Goal: Communication & Community: Answer question/provide support

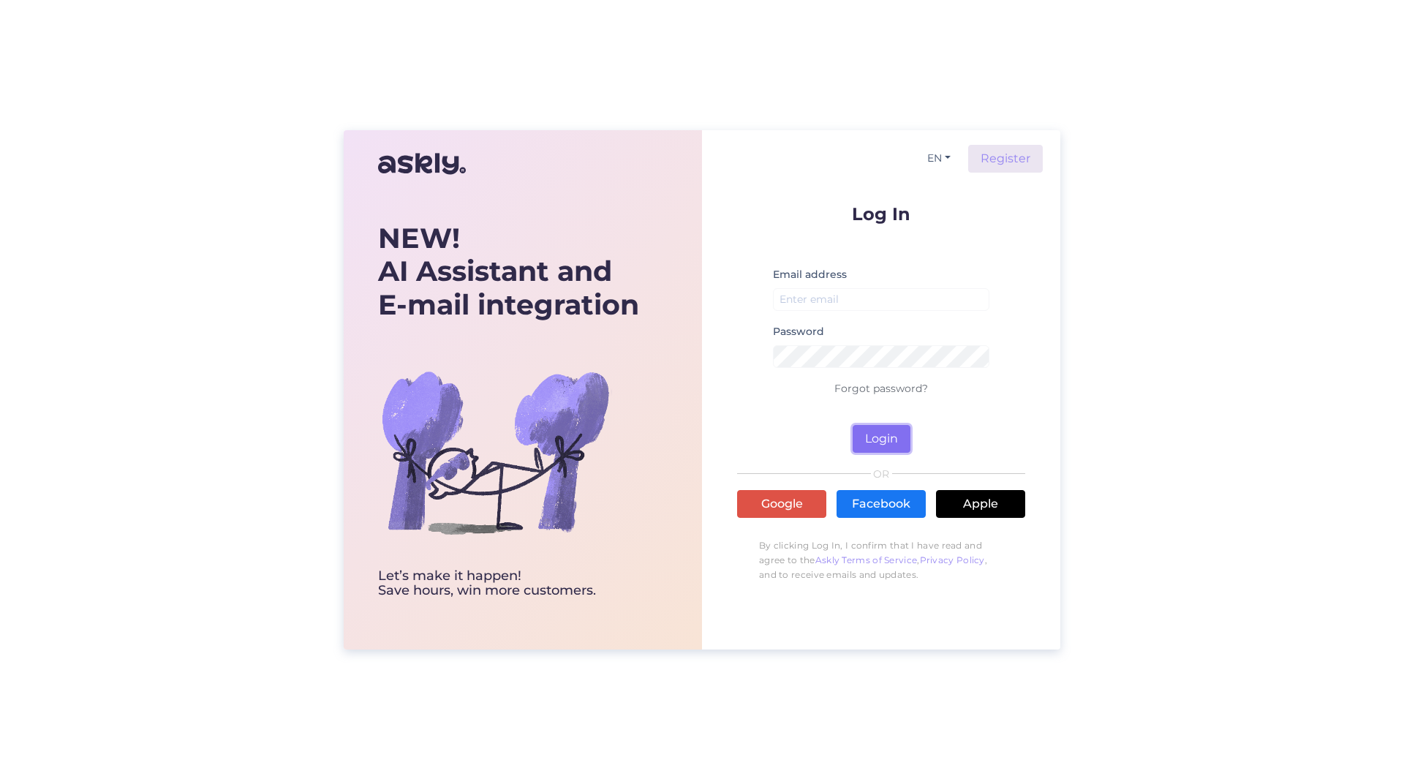
click at [888, 435] on button "Login" at bounding box center [882, 439] width 58 height 28
click at [796, 501] on link "Google" at bounding box center [781, 504] width 89 height 28
click at [809, 498] on link "Google" at bounding box center [781, 504] width 89 height 28
click at [836, 296] on input "email" at bounding box center [881, 299] width 216 height 23
type input "[EMAIL_ADDRESS][DOMAIN_NAME]"
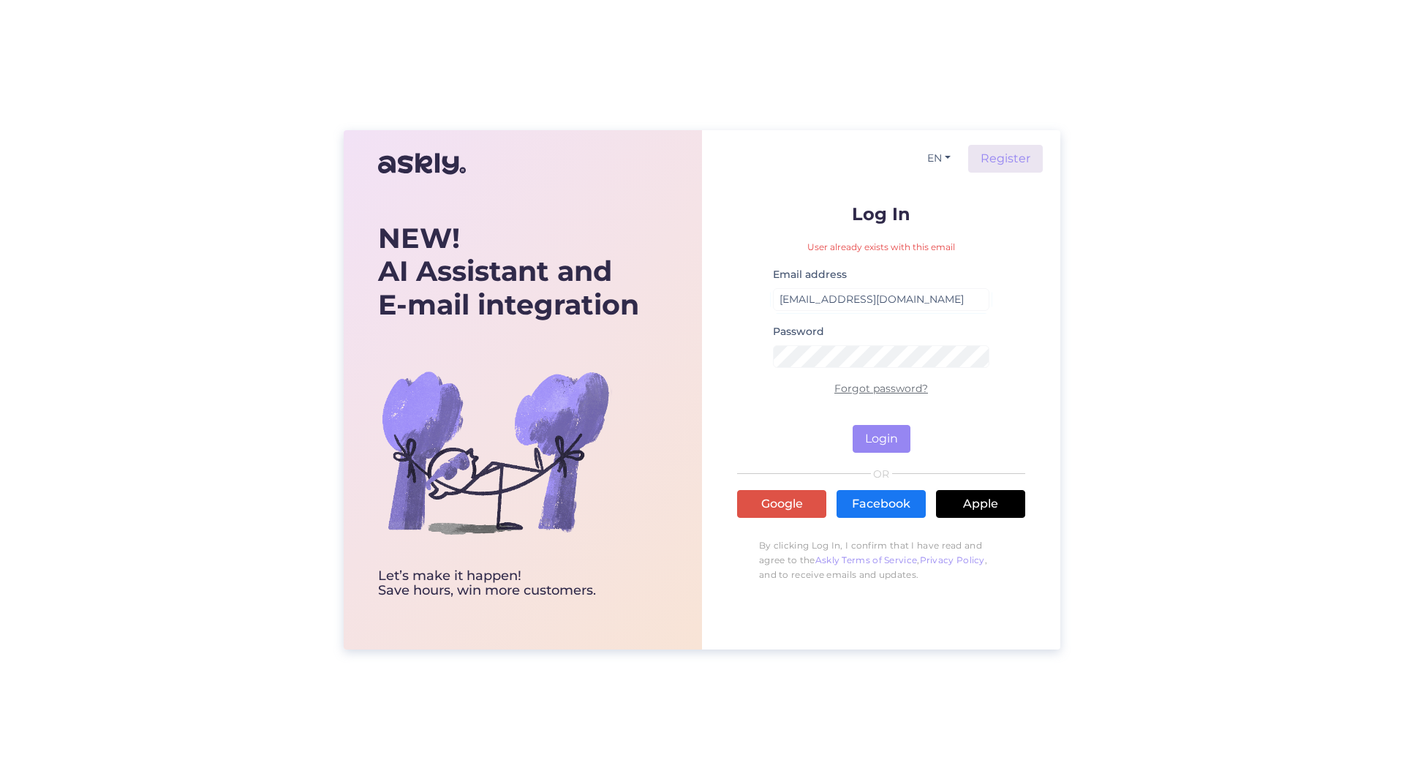
click at [893, 387] on link "Forgot password?" at bounding box center [881, 388] width 94 height 13
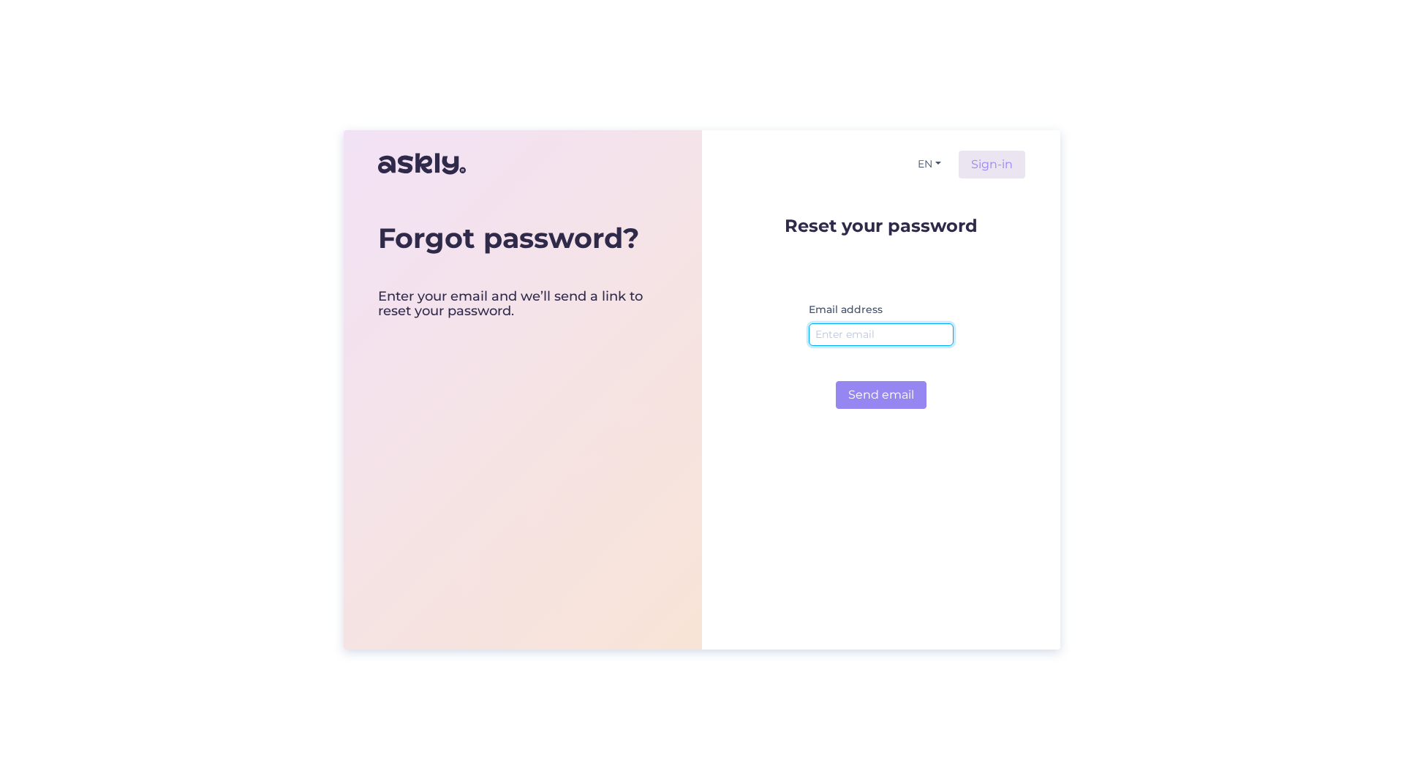
click at [858, 333] on input "email" at bounding box center [881, 334] width 145 height 23
type input "[EMAIL_ADDRESS][DOMAIN_NAME]"
click at [895, 396] on button "Send email" at bounding box center [881, 395] width 91 height 28
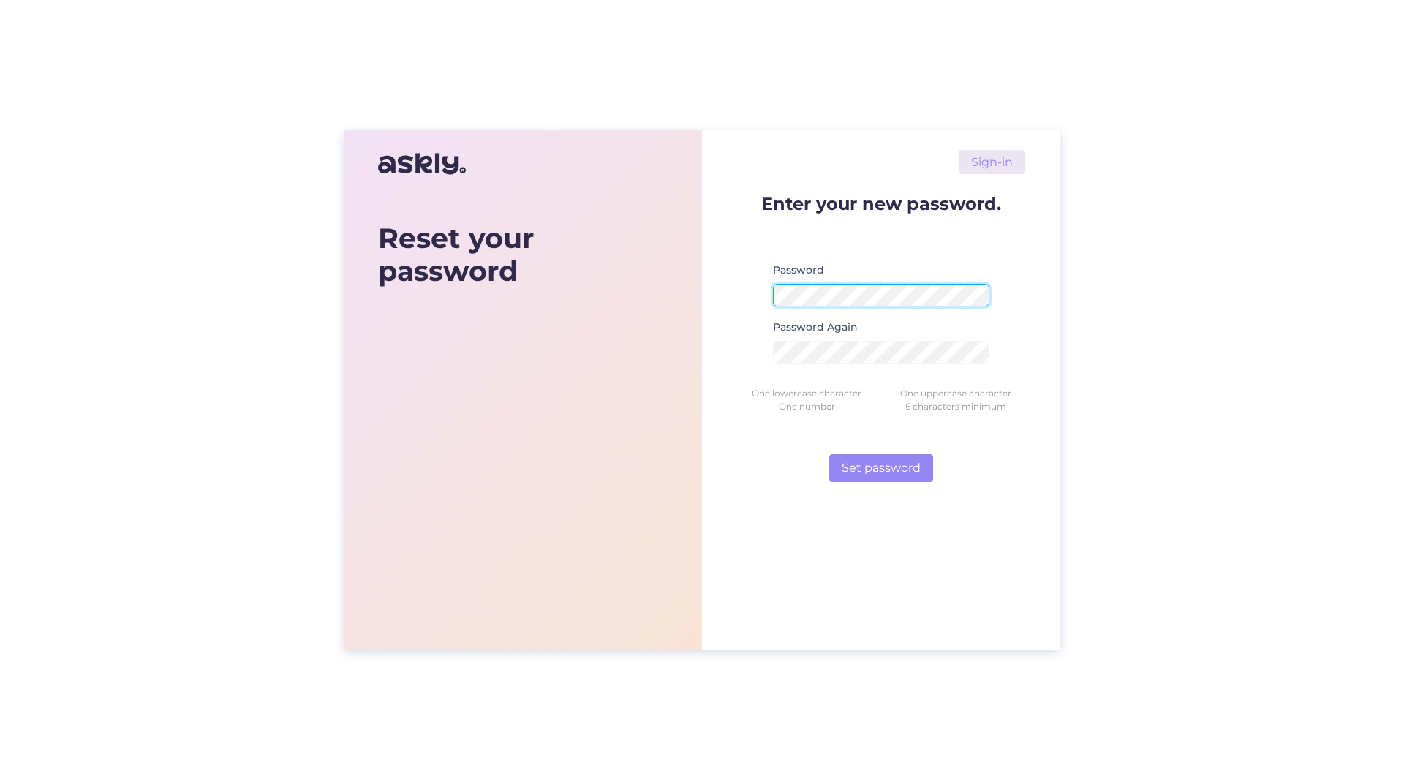
click at [676, 286] on div "Reset your password Sign-in Enter your new password. Password Password Again On…" at bounding box center [702, 389] width 717 height 519
click at [892, 464] on button "Set password" at bounding box center [881, 468] width 104 height 28
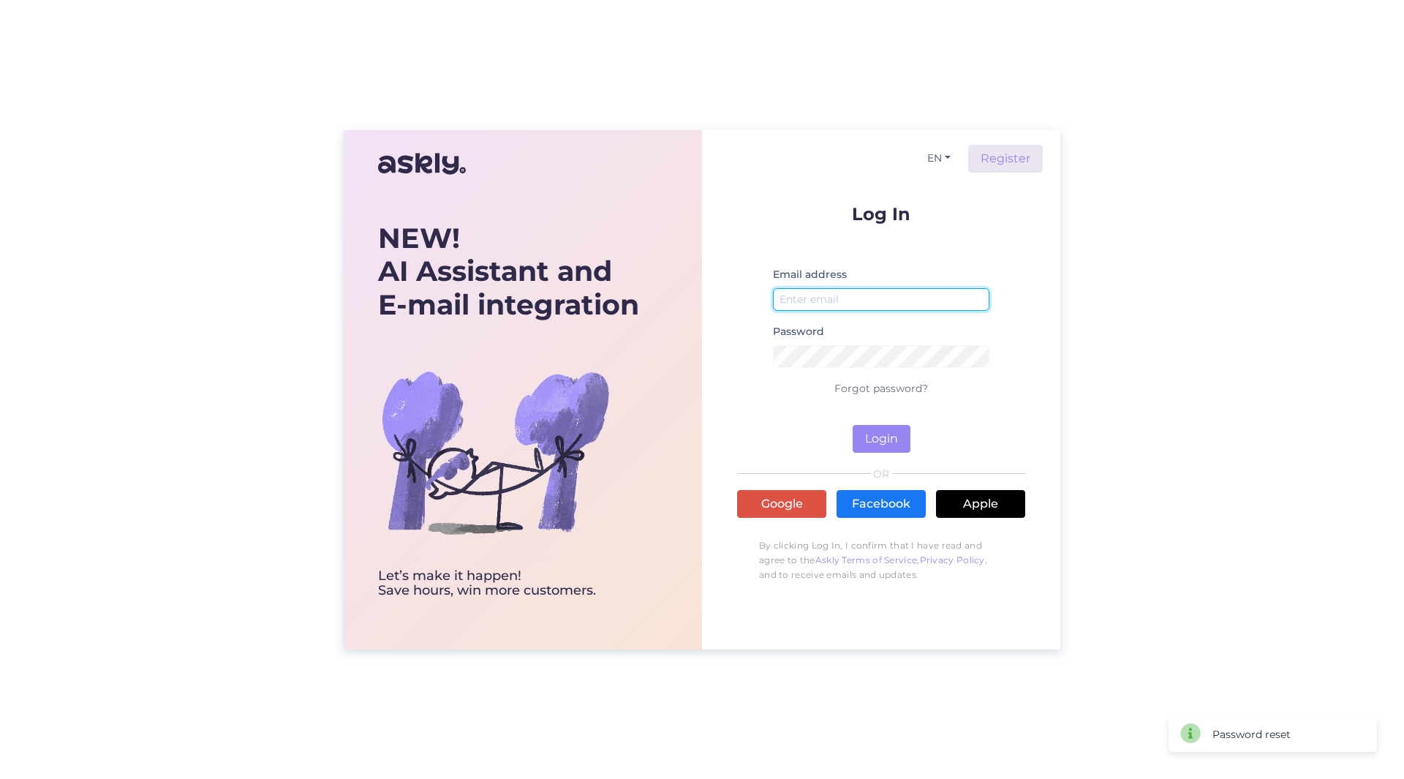
click at [797, 301] on input "email" at bounding box center [881, 299] width 216 height 23
type input "[EMAIL_ADDRESS][DOMAIN_NAME]"
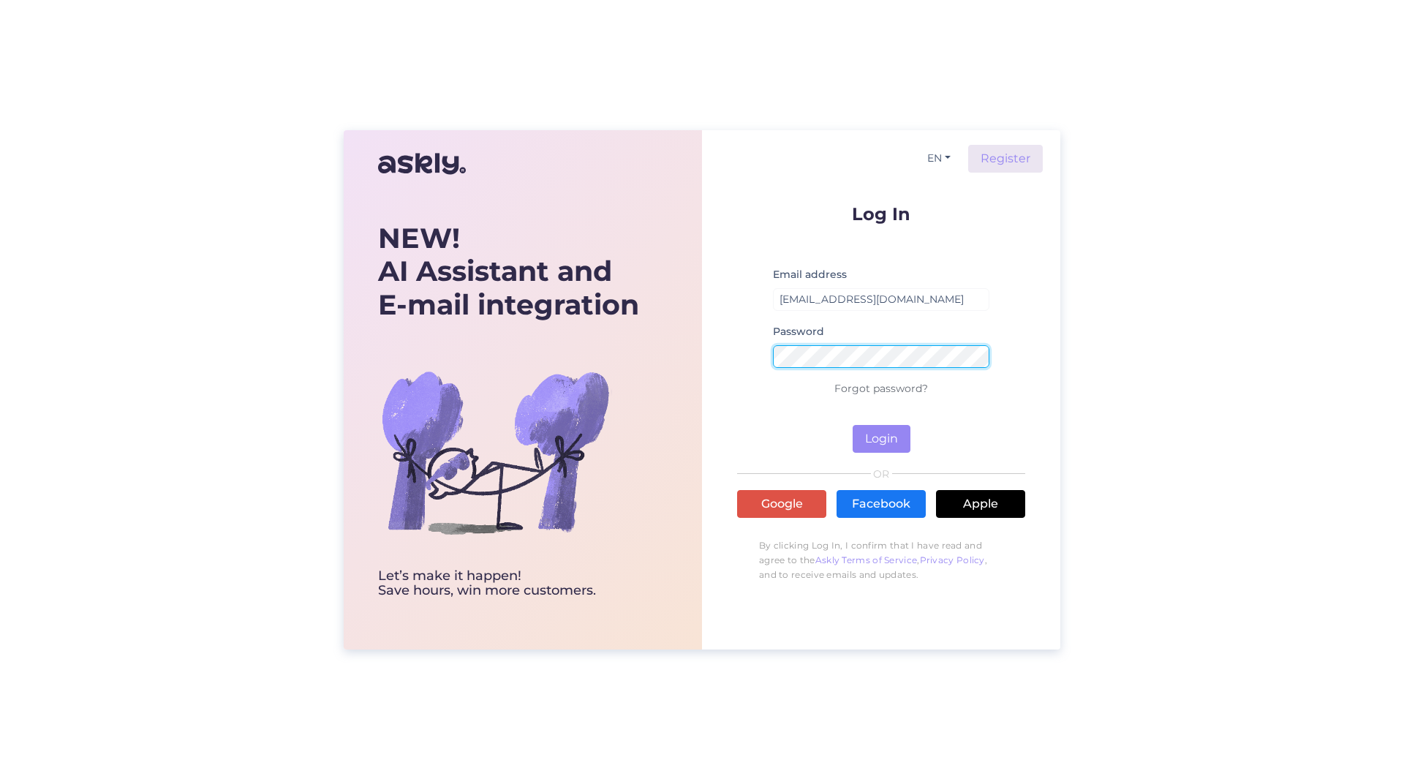
click at [853, 425] on button "Login" at bounding box center [882, 439] width 58 height 28
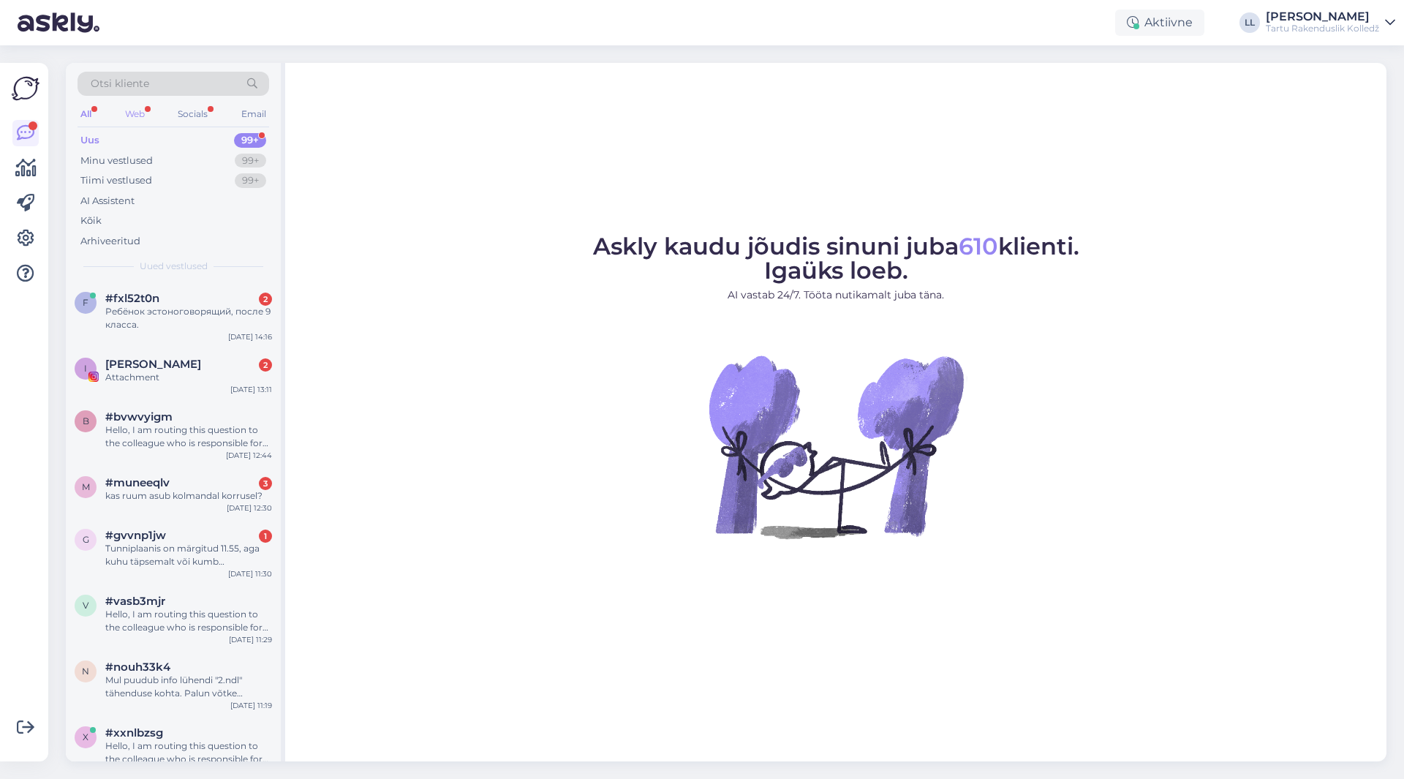
click at [139, 113] on div "Web" at bounding box center [135, 114] width 26 height 19
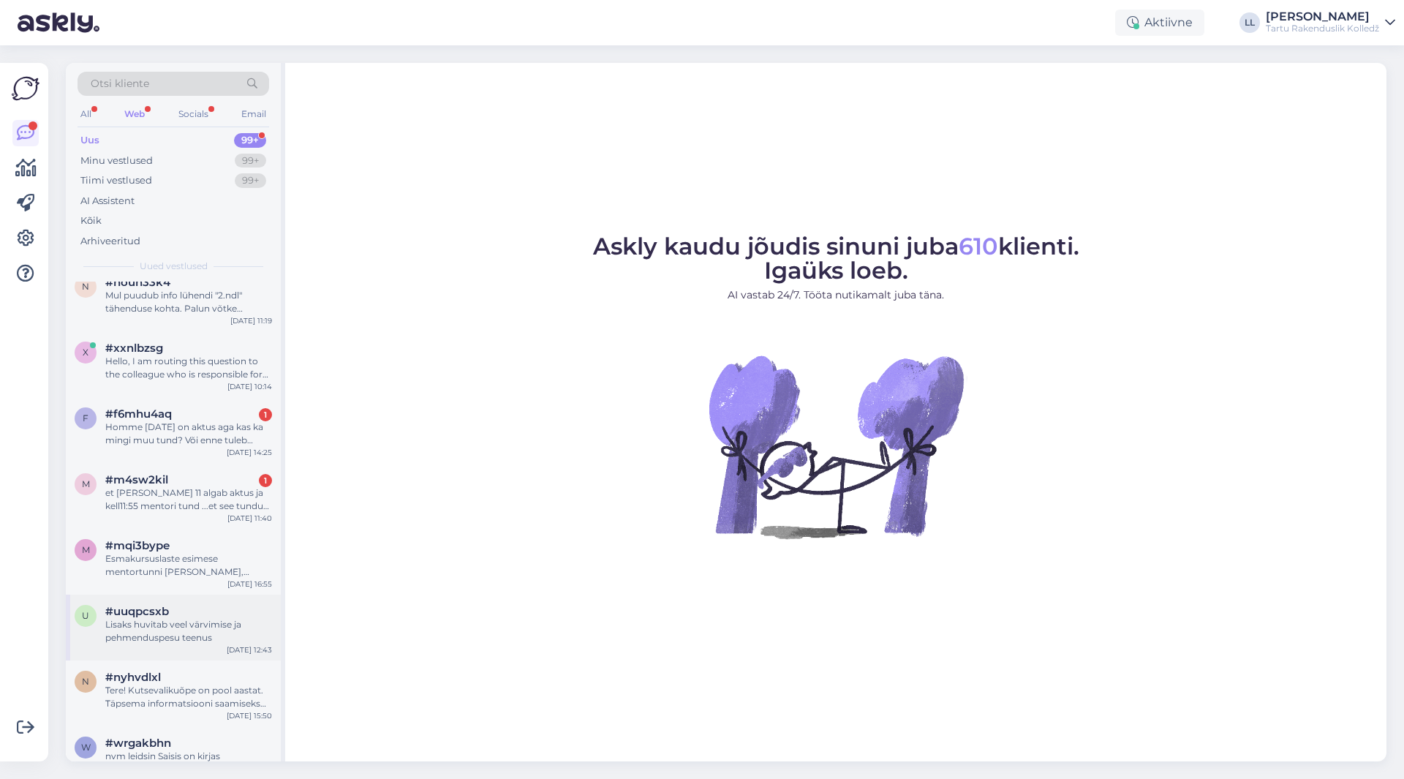
scroll to position [309, 0]
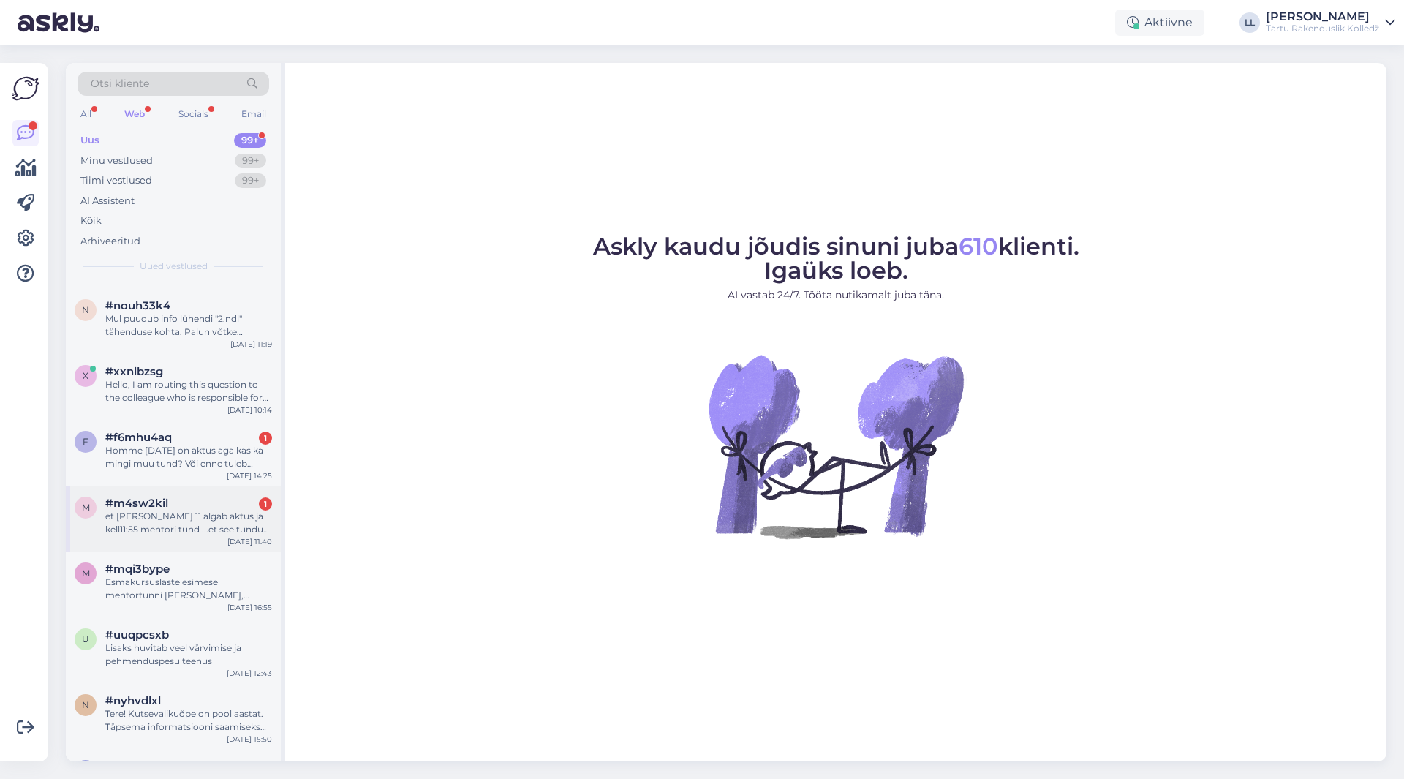
click at [168, 517] on div "et [PERSON_NAME] 11 algab aktus ja kell11:55 mentori tund ...et see tundub kuid…" at bounding box center [188, 523] width 167 height 26
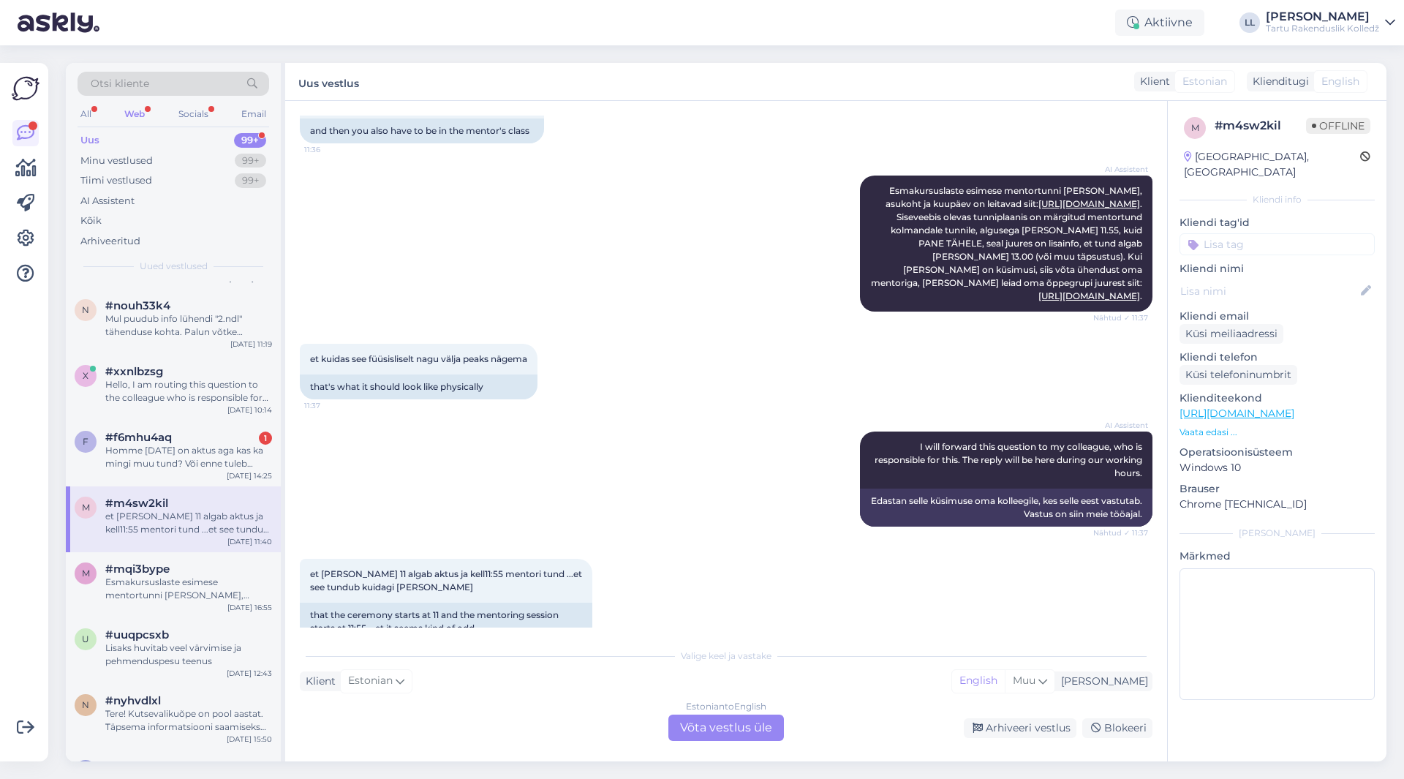
scroll to position [860, 0]
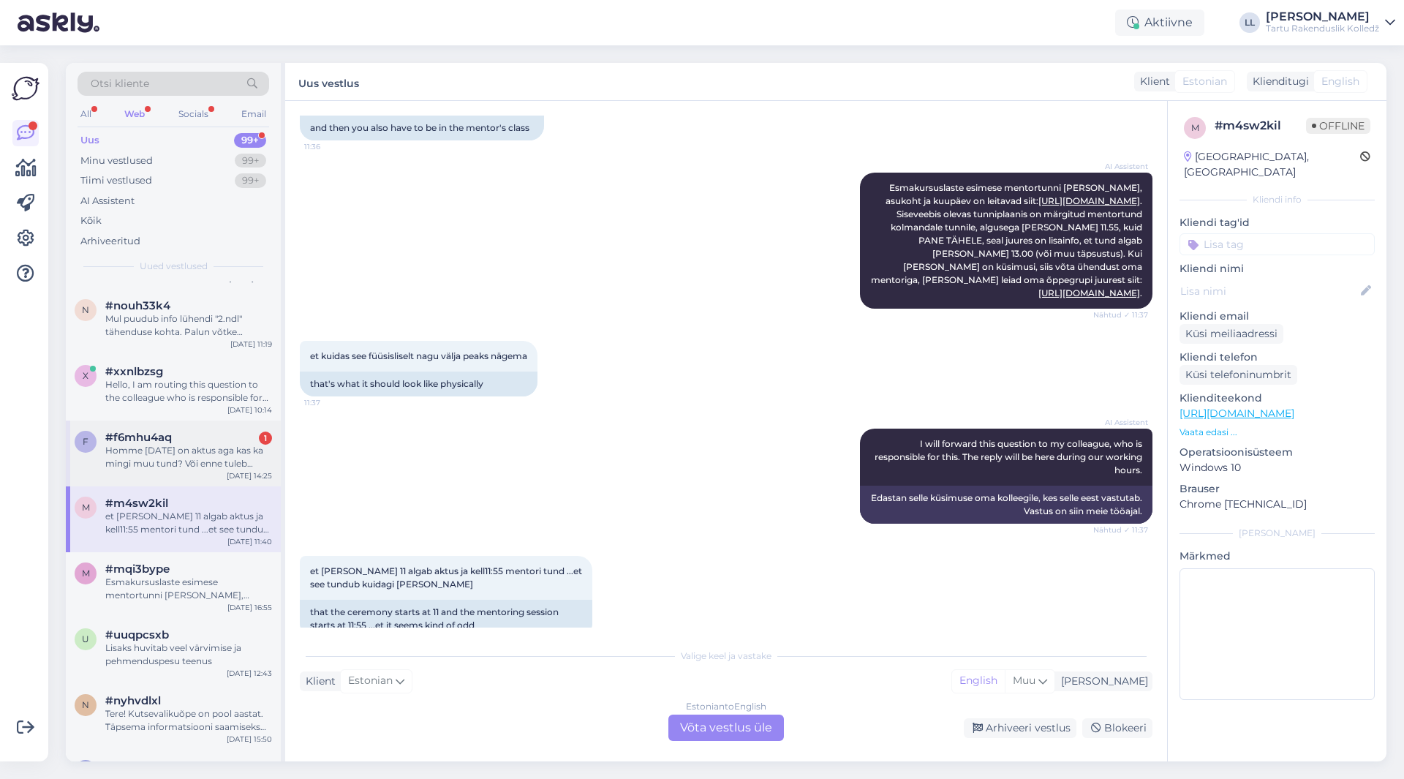
click at [200, 463] on div "Homme [DATE] on aktus aga kas ka mingi muu tund? Või enne tuleb oodata mentori …" at bounding box center [188, 457] width 167 height 26
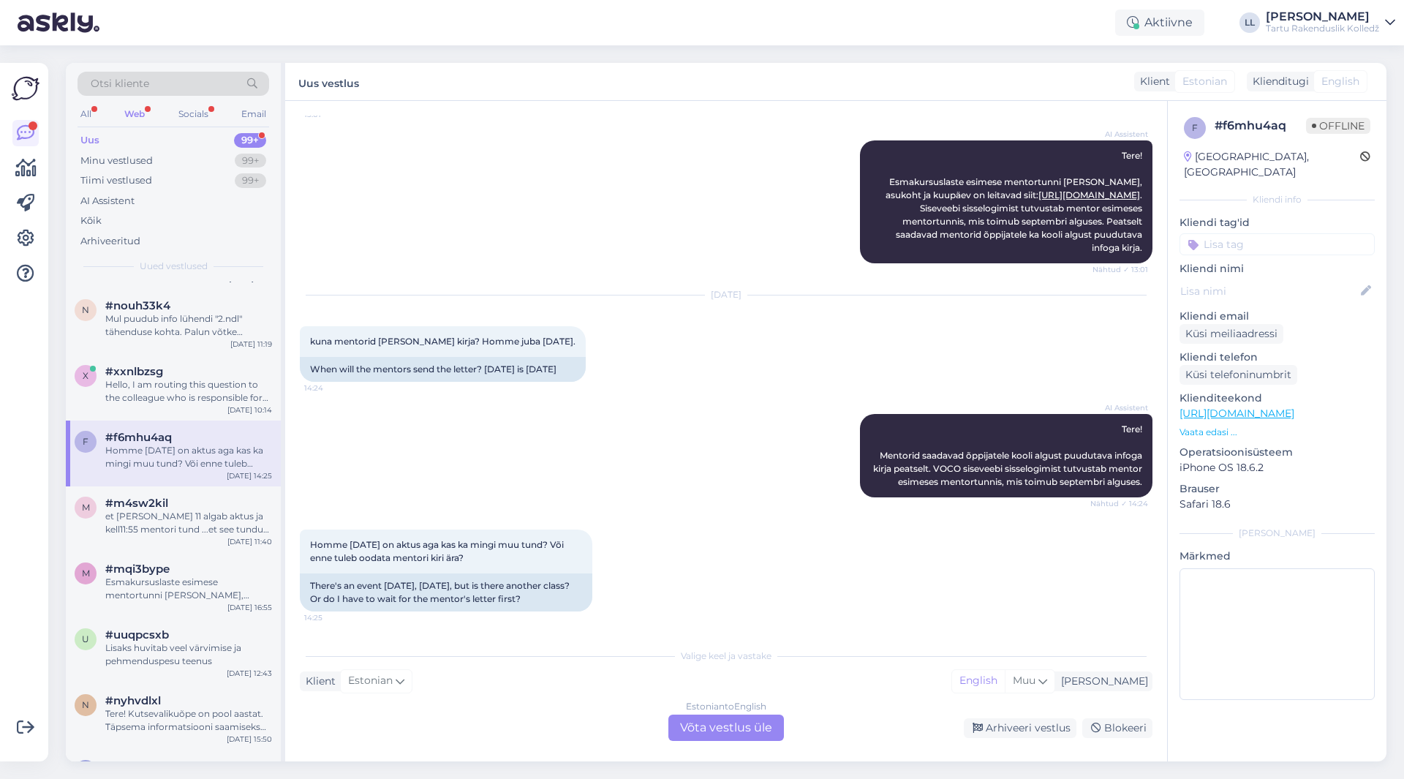
scroll to position [219, 0]
click at [135, 381] on div "Hello, I am routing this question to the colleague who is responsible for this …" at bounding box center [188, 391] width 167 height 26
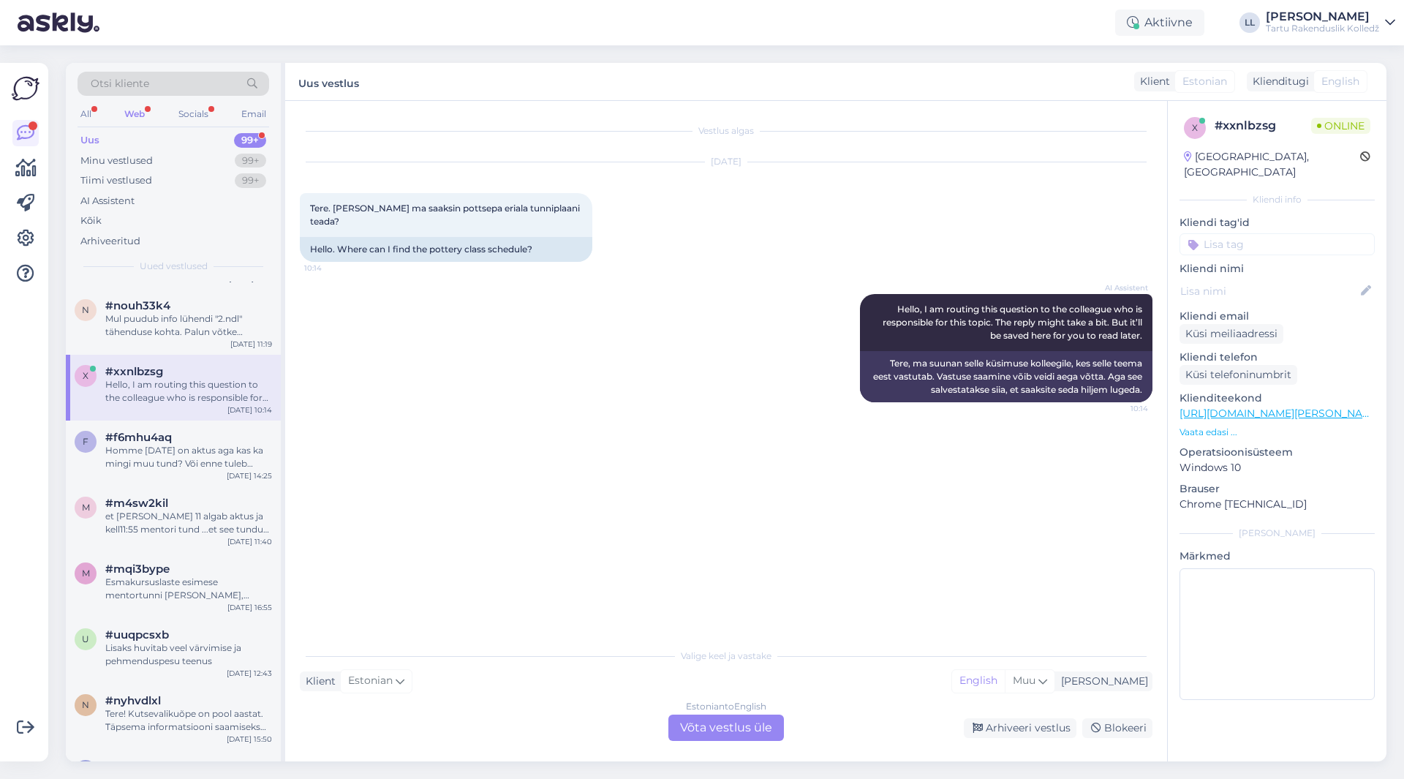
scroll to position [0, 0]
click at [761, 741] on div "Vestlus algas [DATE] Tere. [PERSON_NAME] ma saaksin pottsepa eriala tunniplaani…" at bounding box center [726, 431] width 882 height 660
click at [758, 722] on div "Estonian to English Võta vestlus üle" at bounding box center [726, 727] width 116 height 26
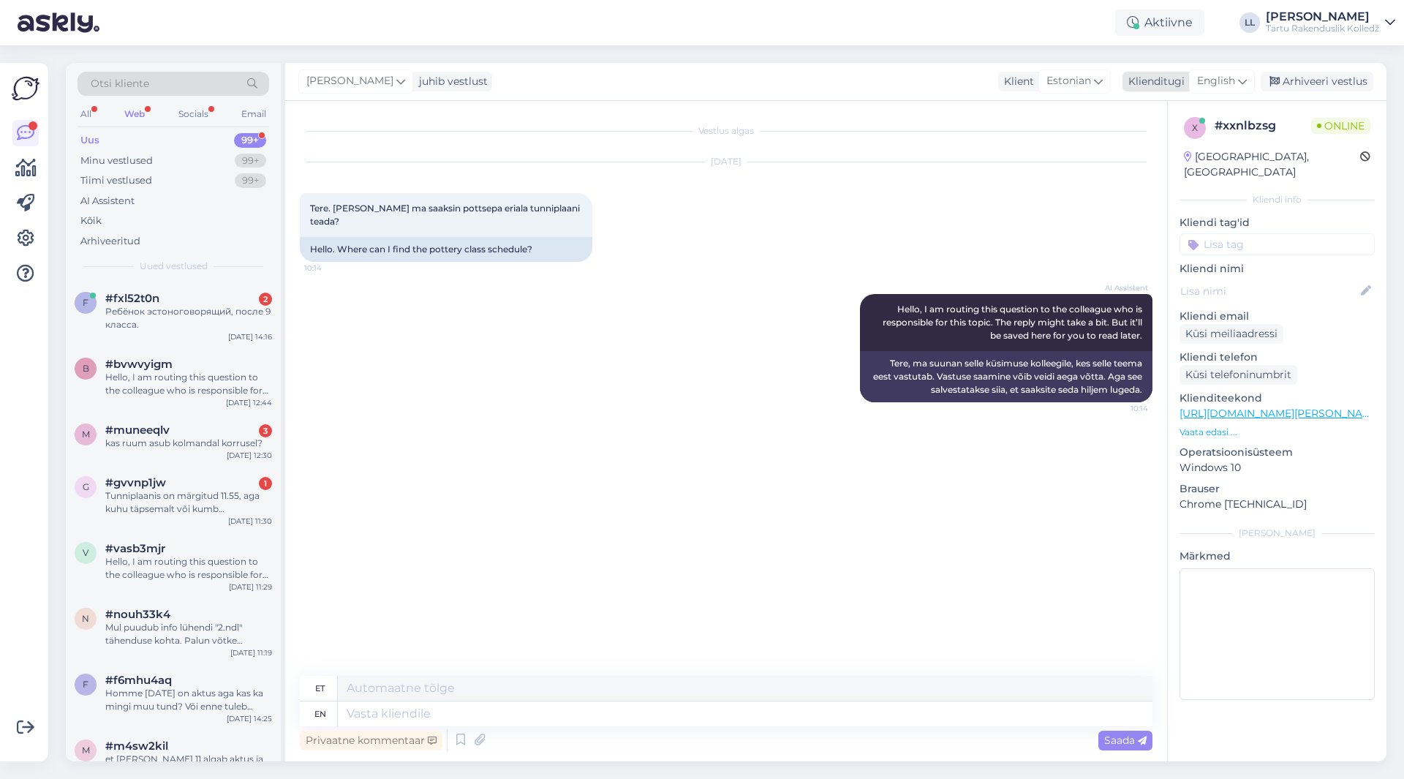
click at [1215, 76] on span "English" at bounding box center [1216, 81] width 38 height 16
type input "es"
click at [1201, 174] on link "Estonian" at bounding box center [1189, 169] width 161 height 23
click at [470, 714] on textarea at bounding box center [726, 710] width 853 height 31
paste textarea "[URL][DOMAIN_NAME][PERSON_NAME]"
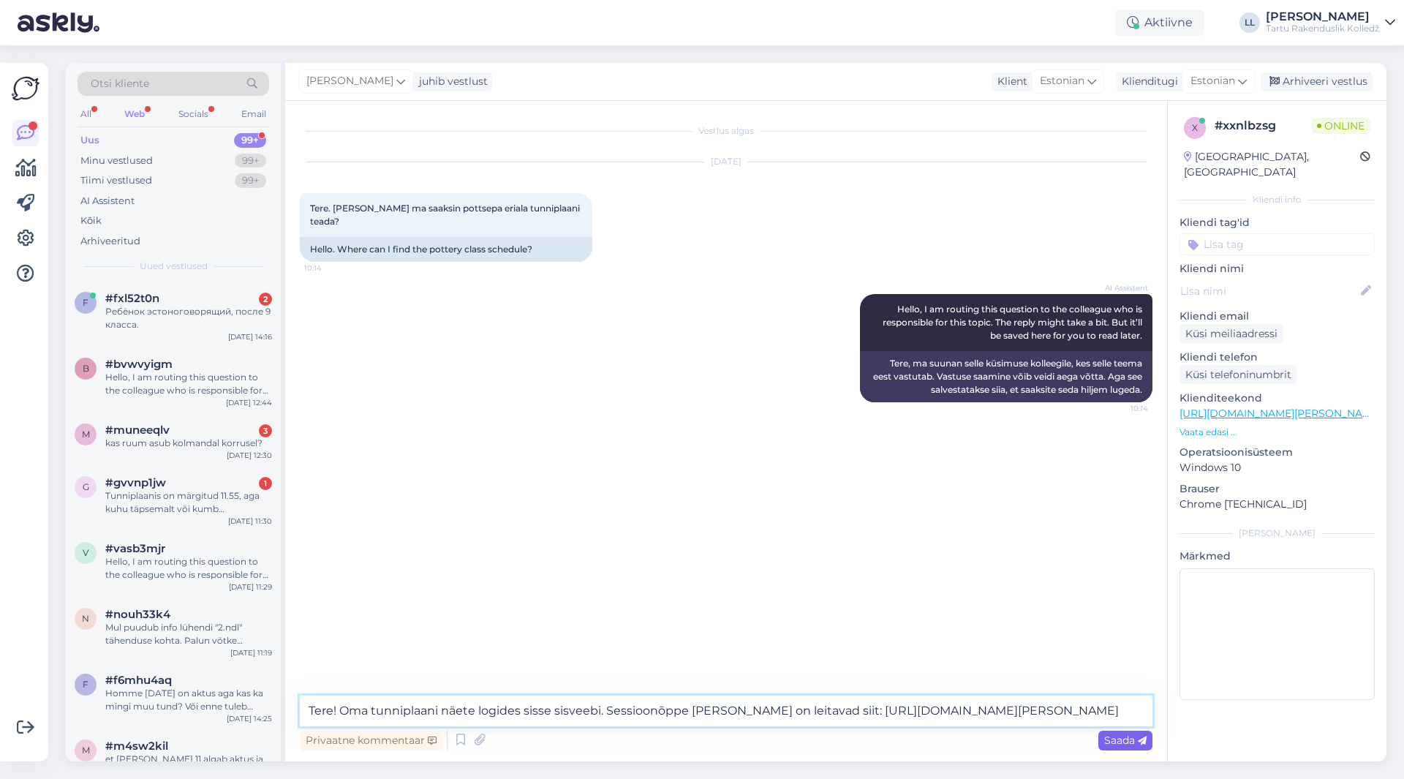
type textarea "Tere! Oma tunniplaani näete logides sisse sisveebi. Sessioonõppe [PERSON_NAME] …"
click at [1128, 747] on div "Saada" at bounding box center [1125, 740] width 54 height 20
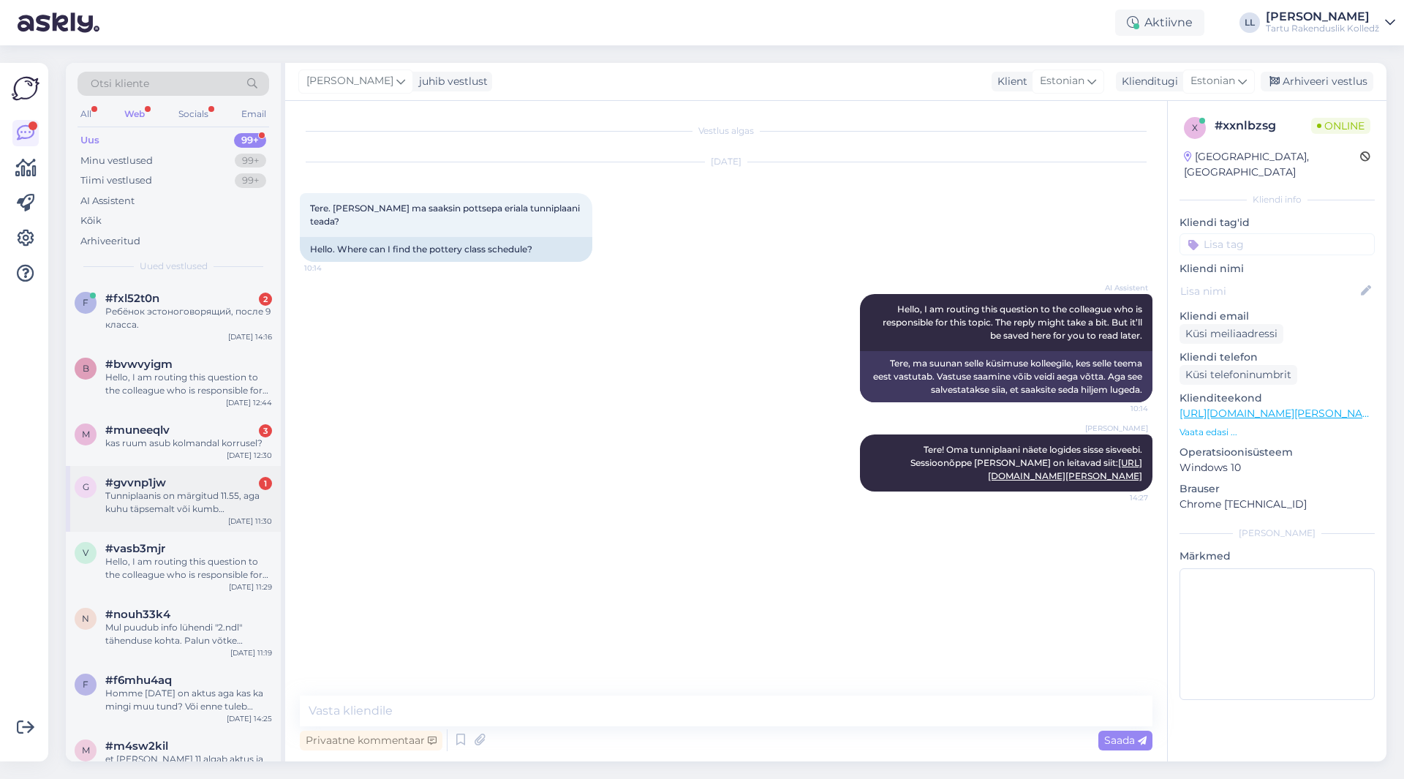
click at [169, 492] on div "Tunniplaanis on märgitud 11.55, aga kuhu täpsemalt või kumb [PERSON_NAME] ei ol…" at bounding box center [188, 502] width 167 height 26
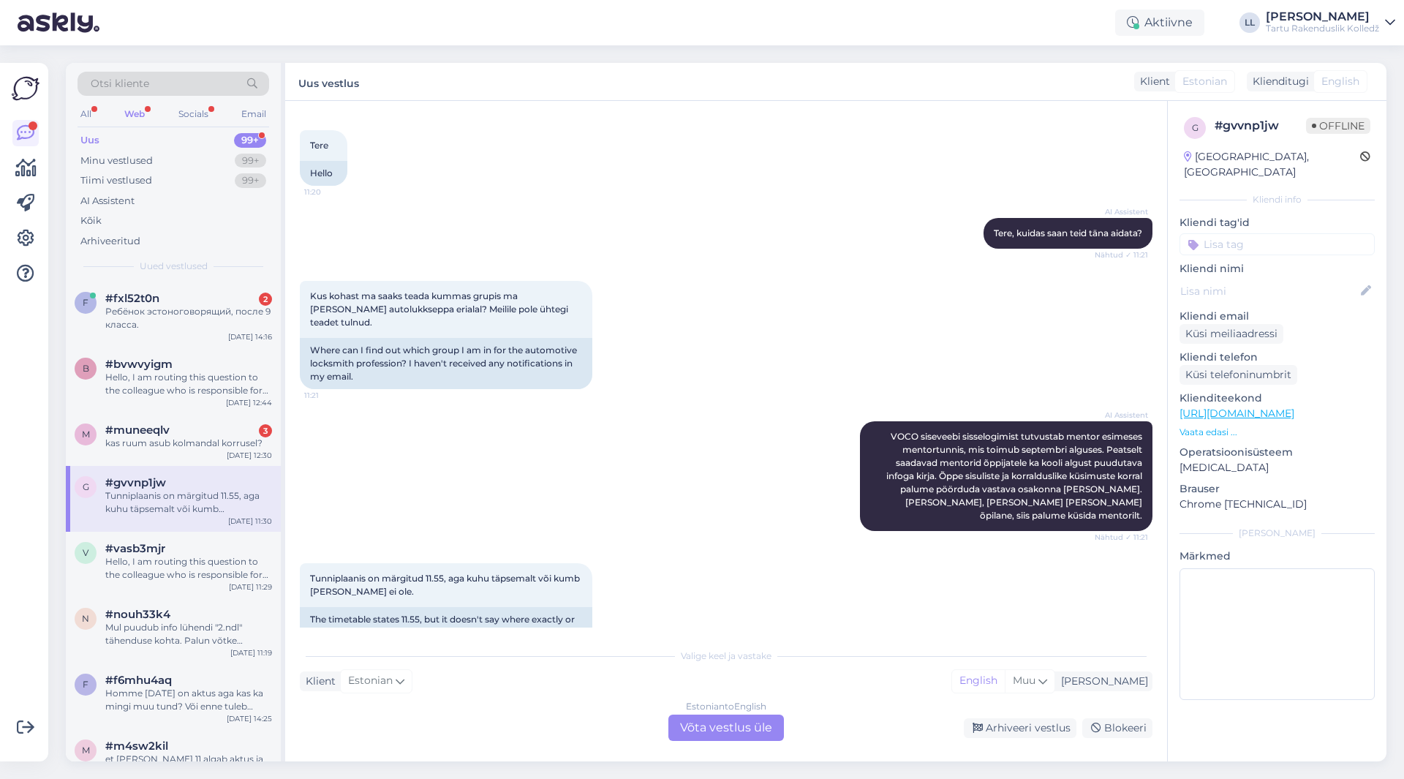
scroll to position [70, 0]
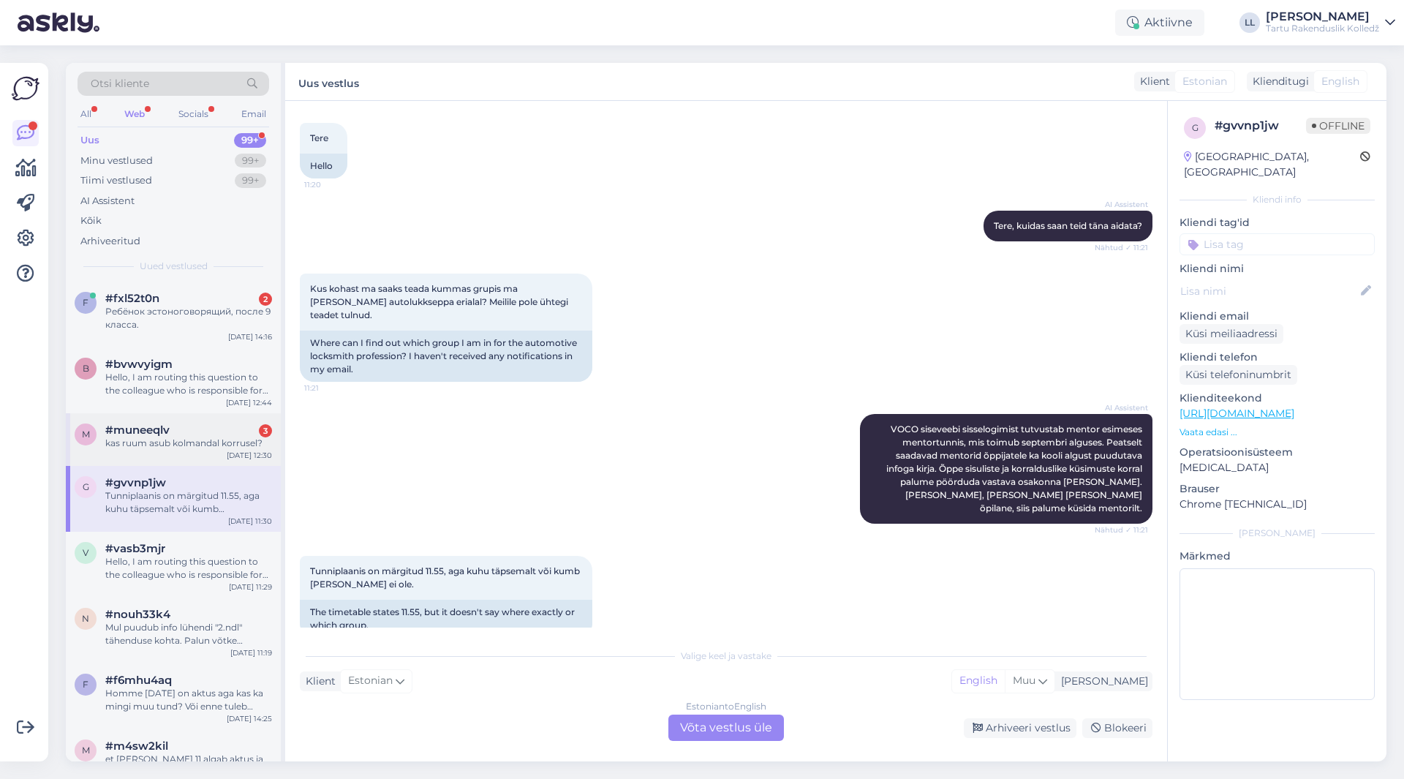
click at [156, 434] on span "#muneeqlv" at bounding box center [137, 429] width 64 height 13
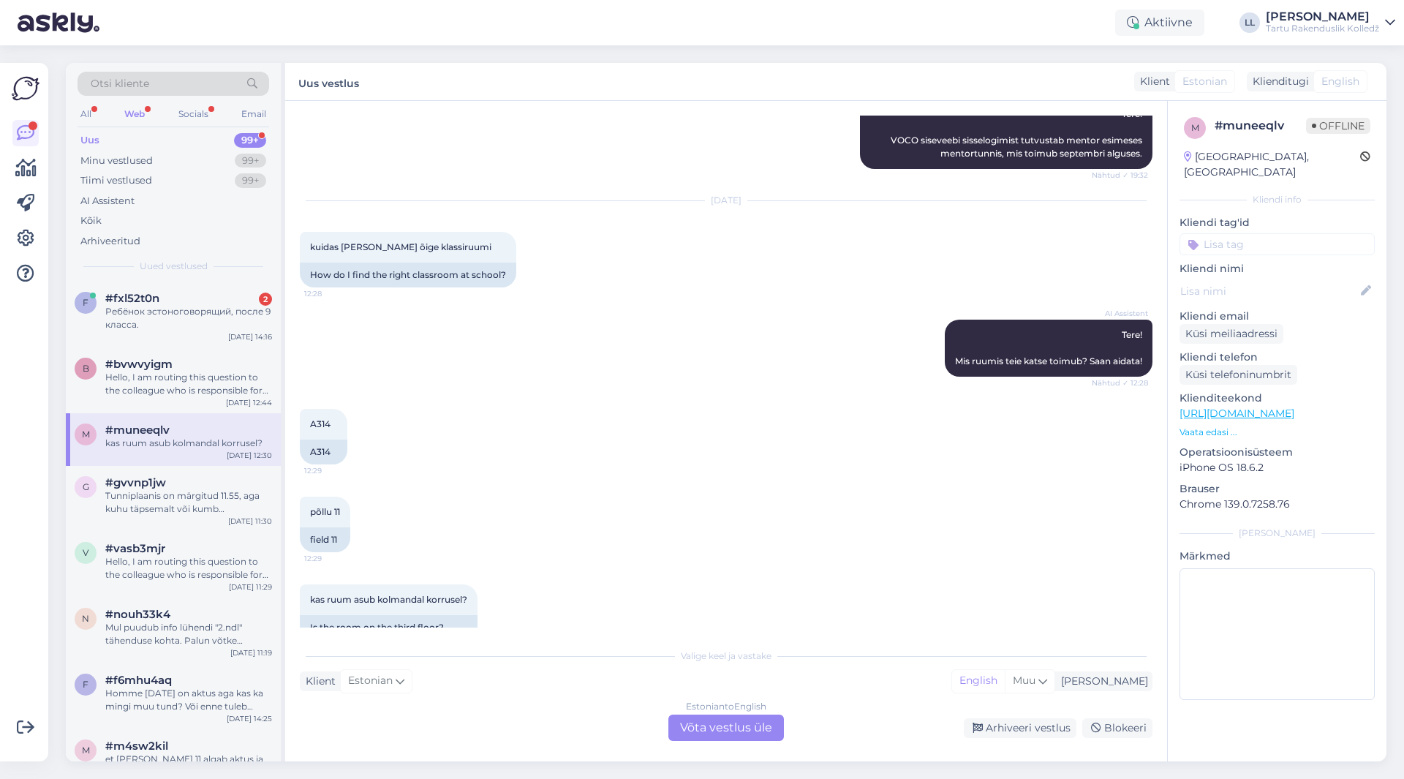
scroll to position [700, 0]
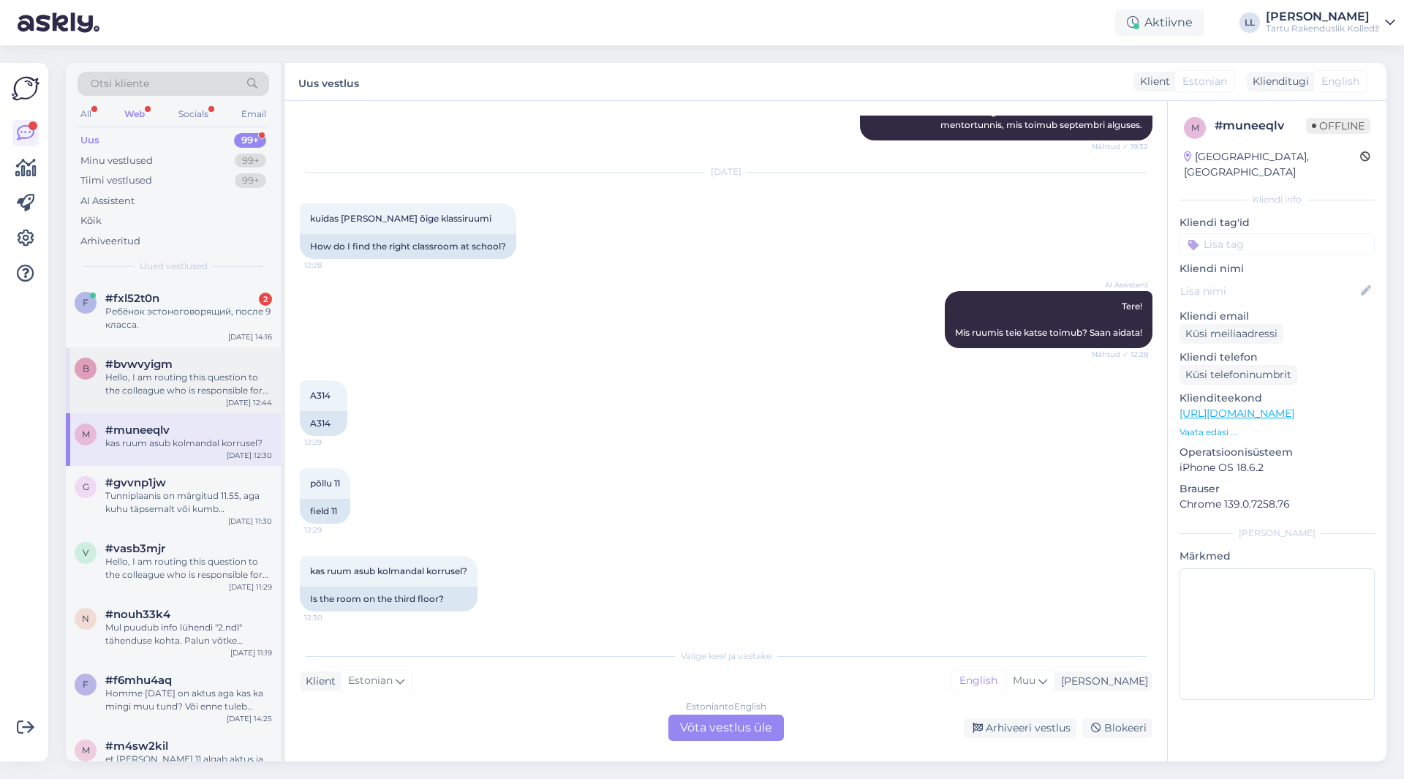
click at [197, 375] on div "Hello, I am routing this question to the colleague who is responsible for this …" at bounding box center [188, 384] width 167 height 26
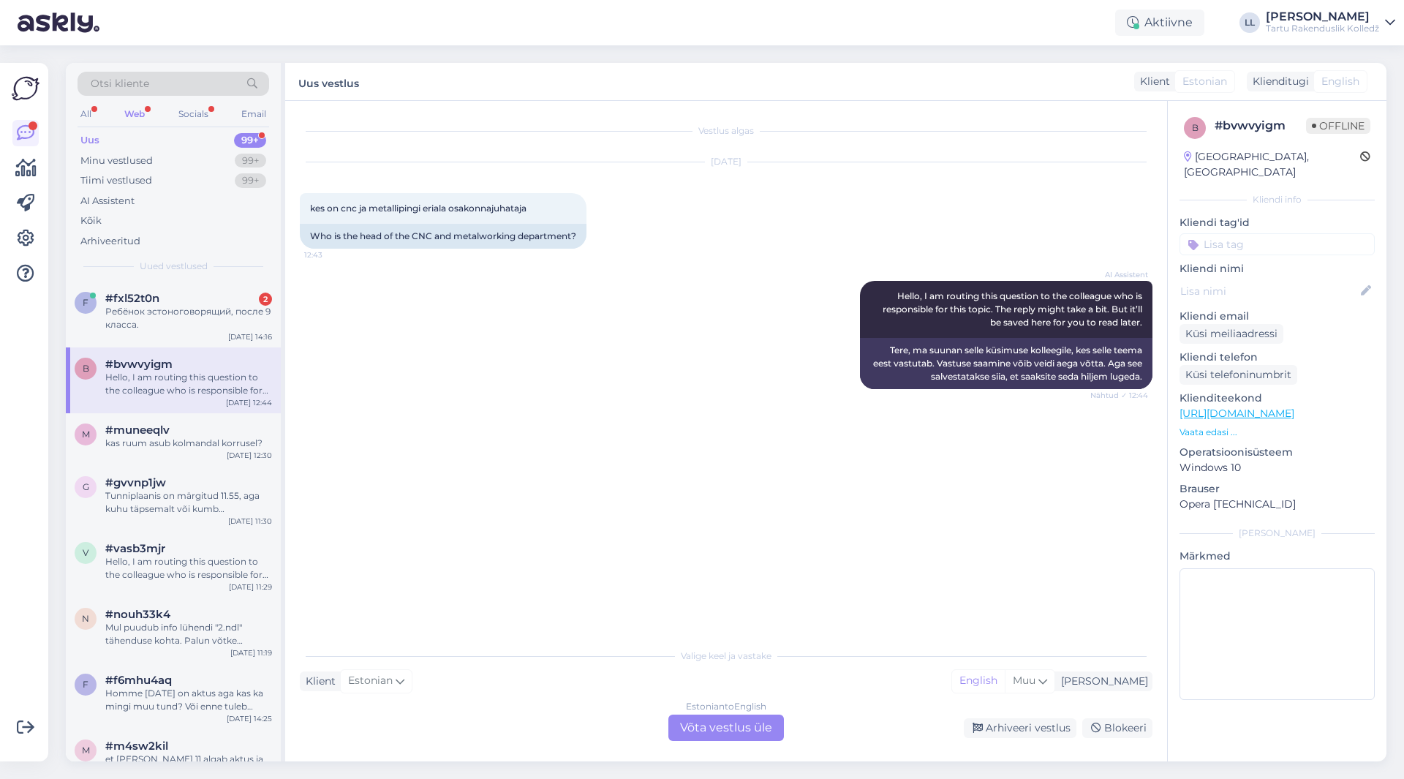
click at [728, 728] on div "Estonian to English Võta vestlus üle" at bounding box center [726, 727] width 116 height 26
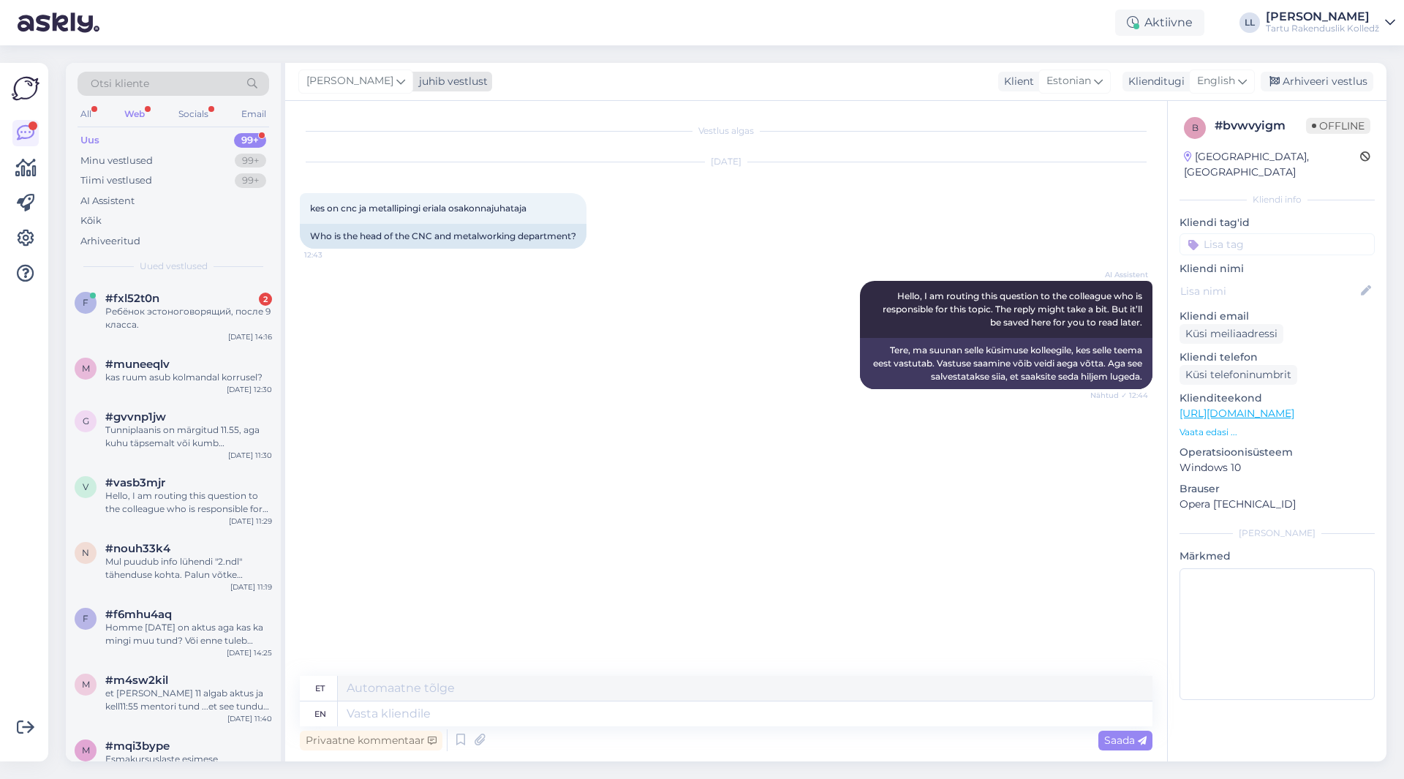
click at [377, 90] on div "[PERSON_NAME]" at bounding box center [355, 80] width 115 height 23
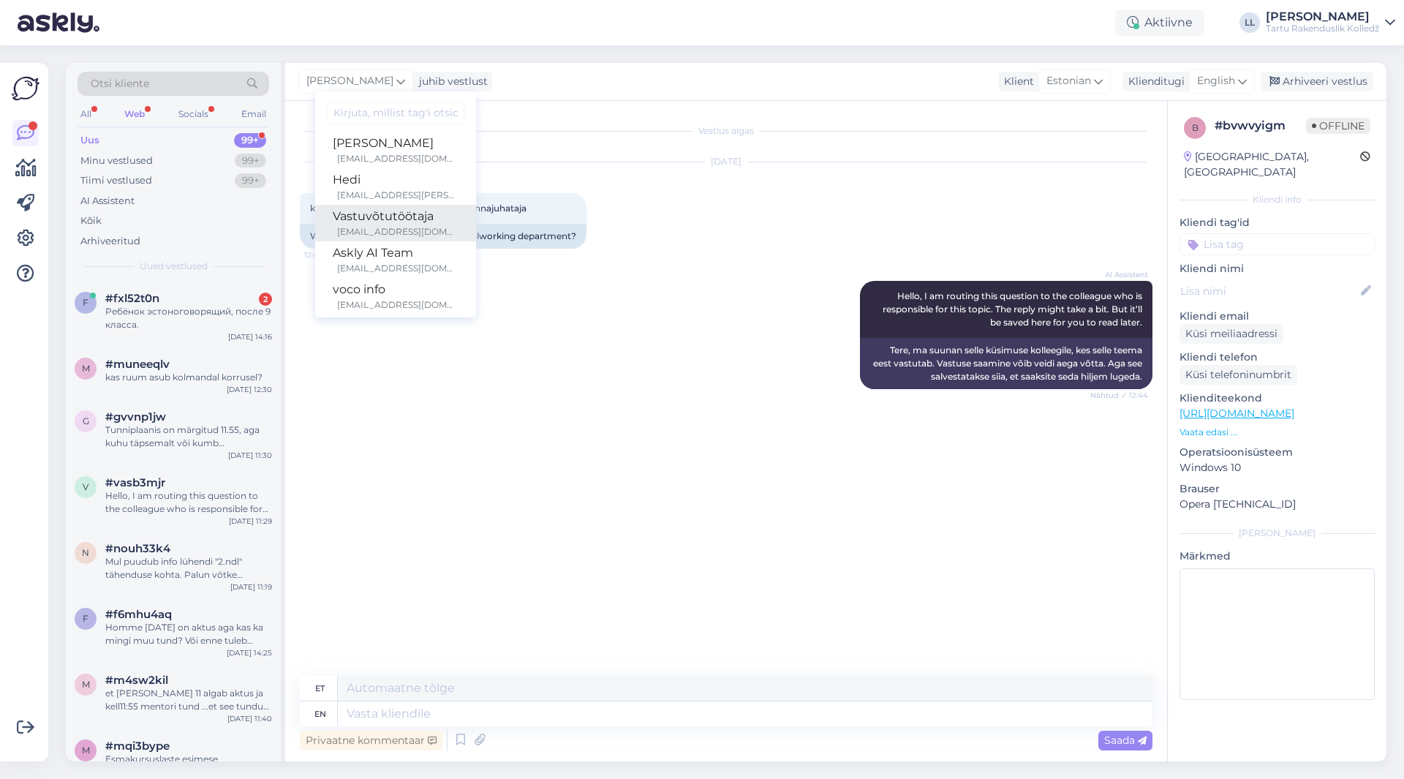
scroll to position [85, 0]
click at [368, 290] on div "[EMAIL_ADDRESS][DOMAIN_NAME]" at bounding box center [397, 296] width 121 height 13
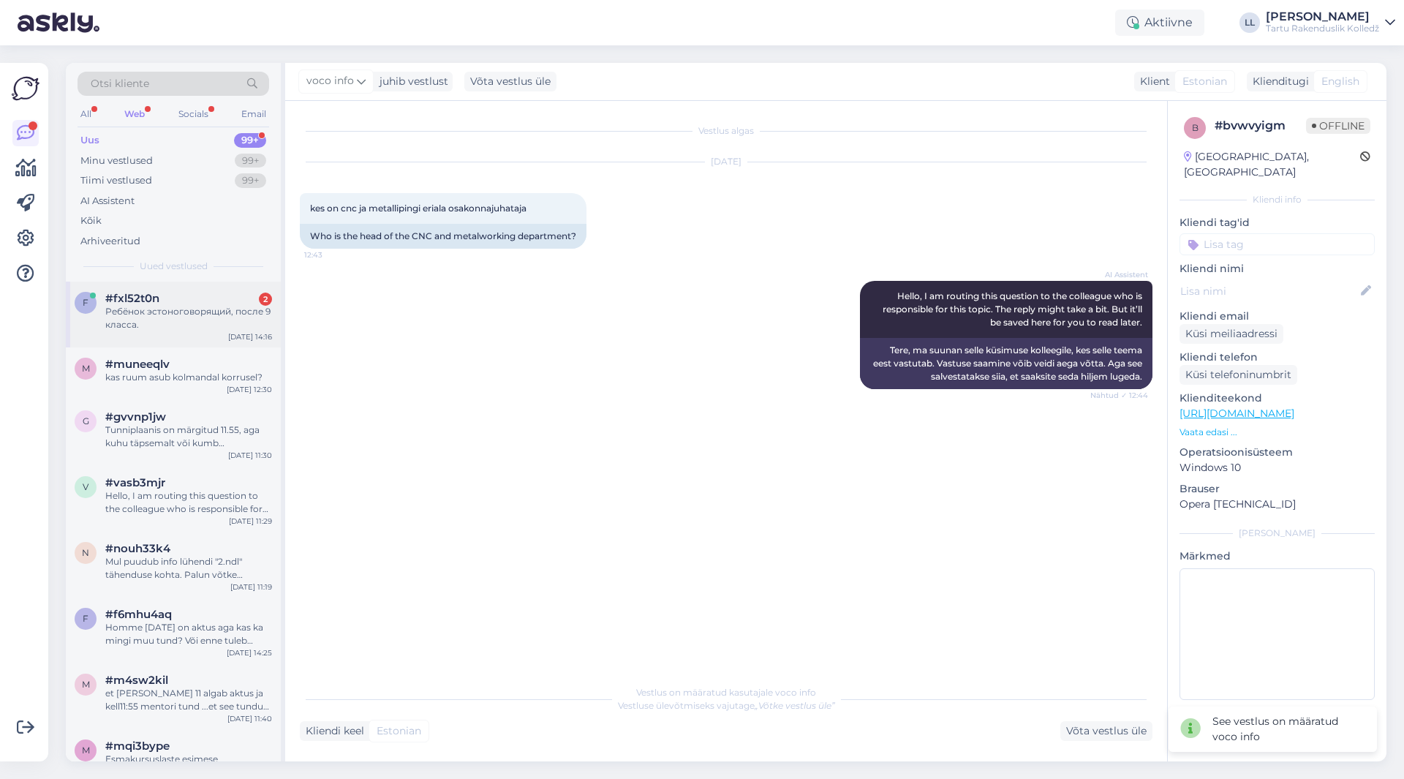
click at [175, 312] on div "Ребёнок эстоноговорящий, после 9 класса." at bounding box center [188, 318] width 167 height 26
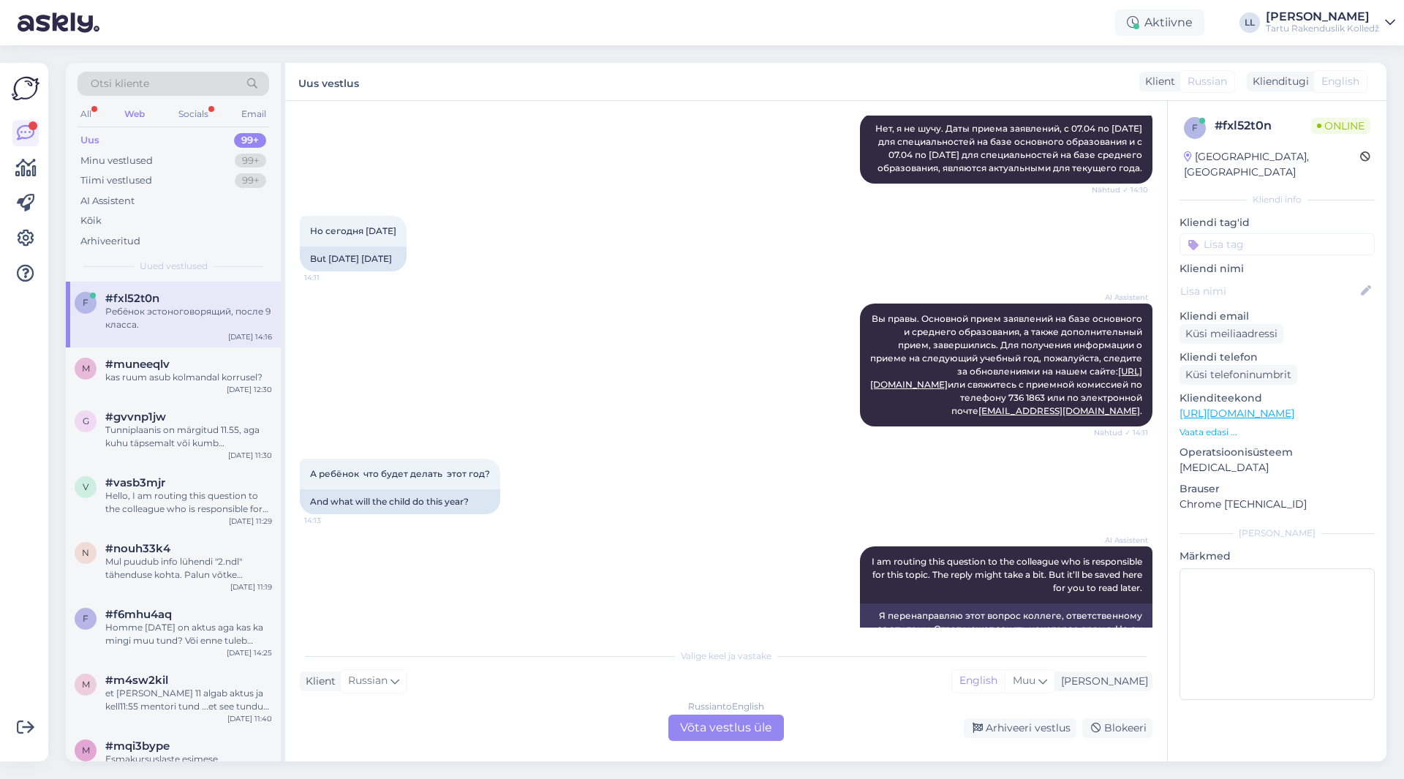
scroll to position [586, 0]
click at [771, 736] on div "Russian to English Võta vestlus üle" at bounding box center [726, 727] width 116 height 26
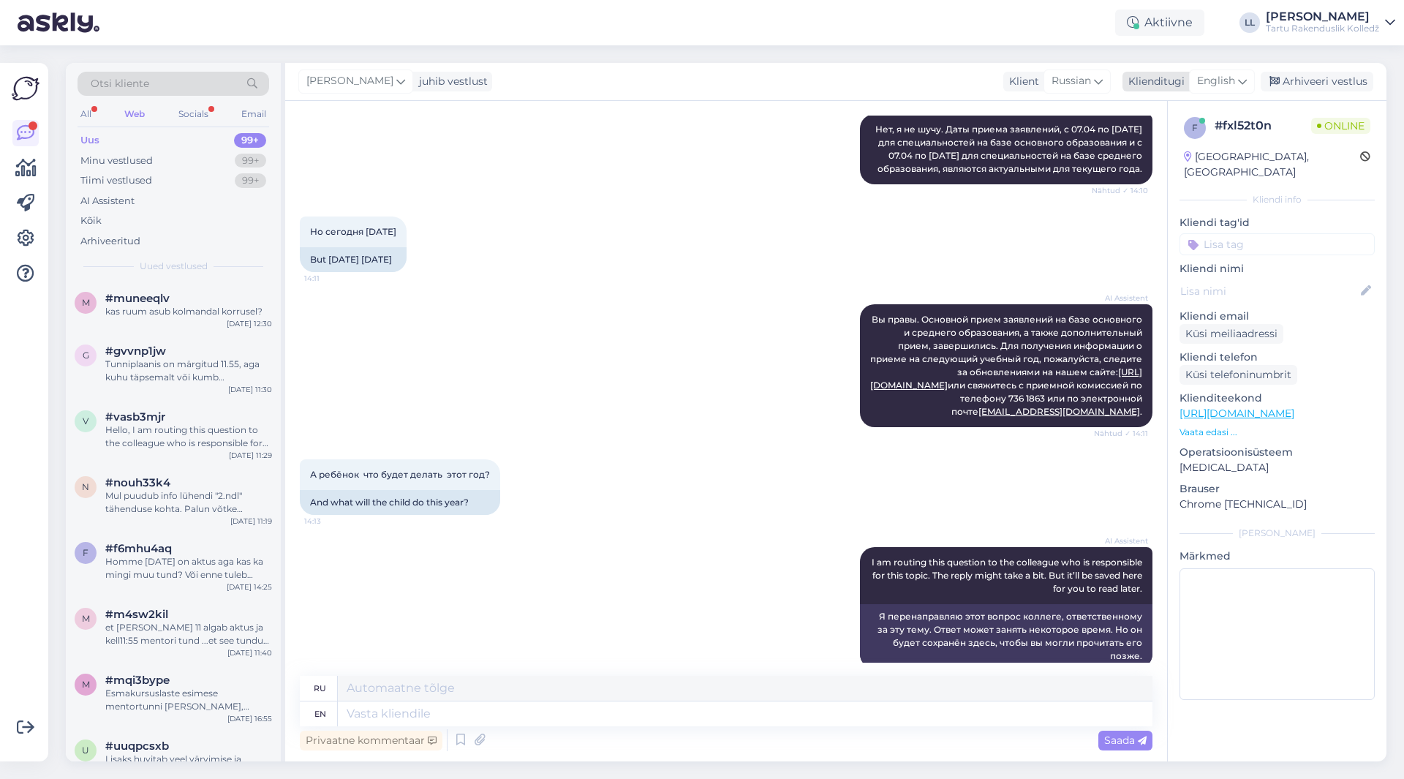
click at [1227, 82] on span "English" at bounding box center [1216, 81] width 38 height 16
click at [1144, 170] on link "Estonian" at bounding box center [1189, 169] width 161 height 23
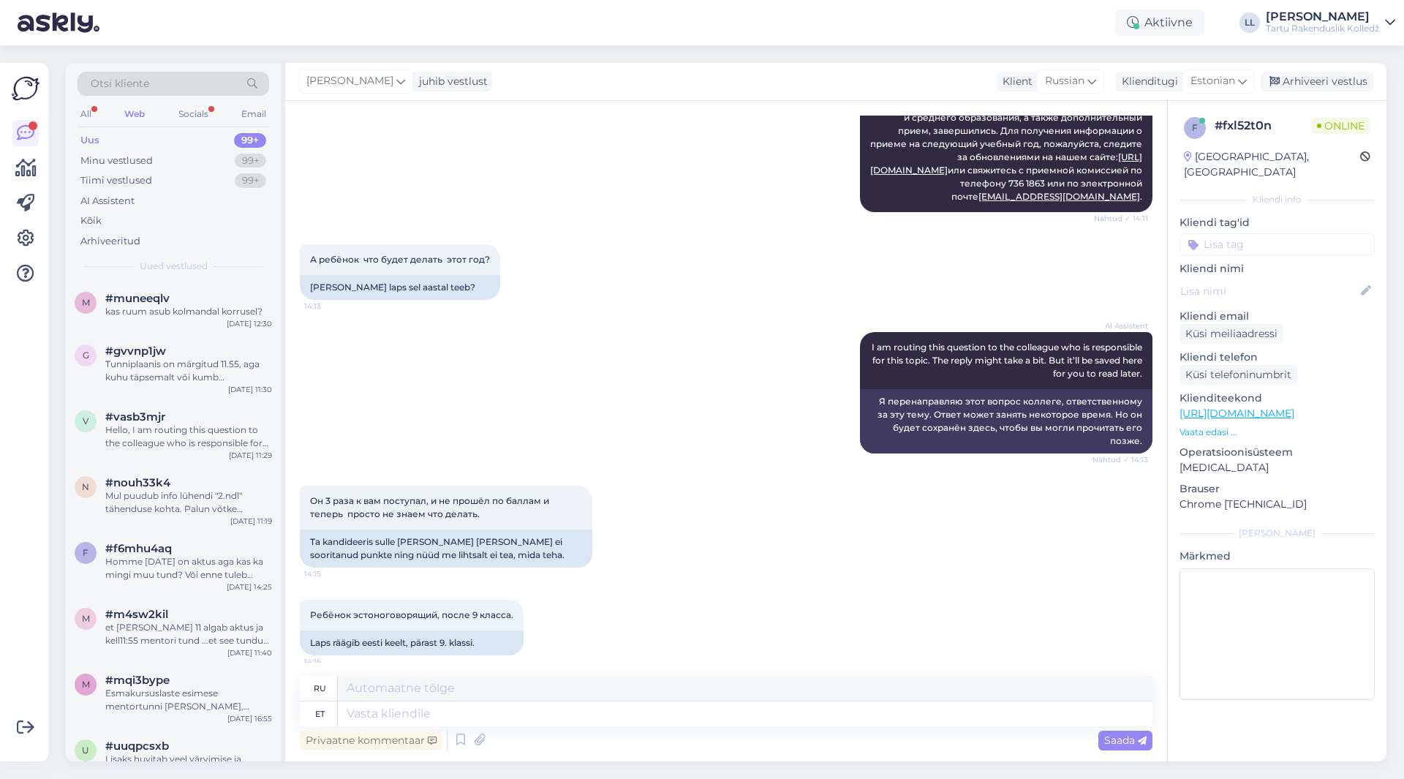
scroll to position [823, 0]
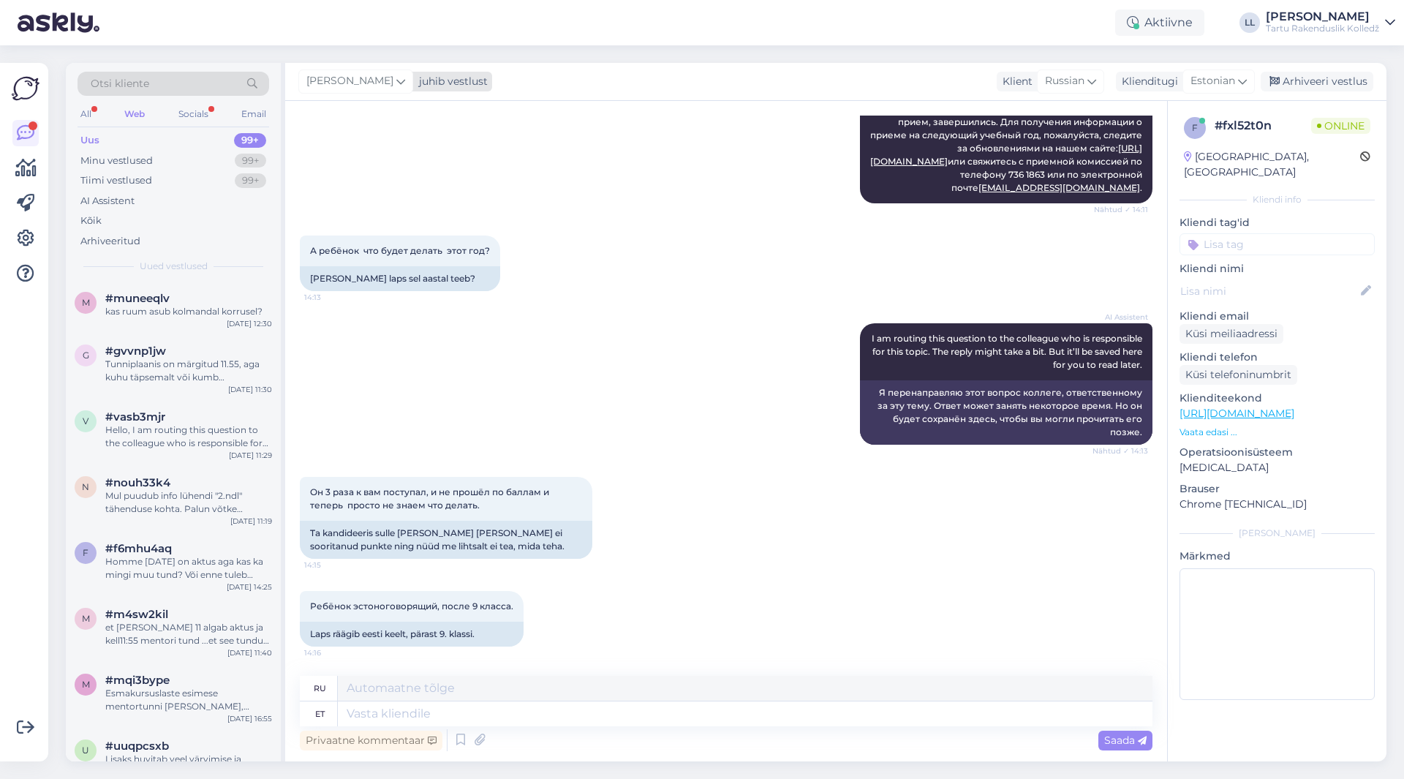
click at [358, 75] on span "[PERSON_NAME]" at bounding box center [349, 81] width 87 height 16
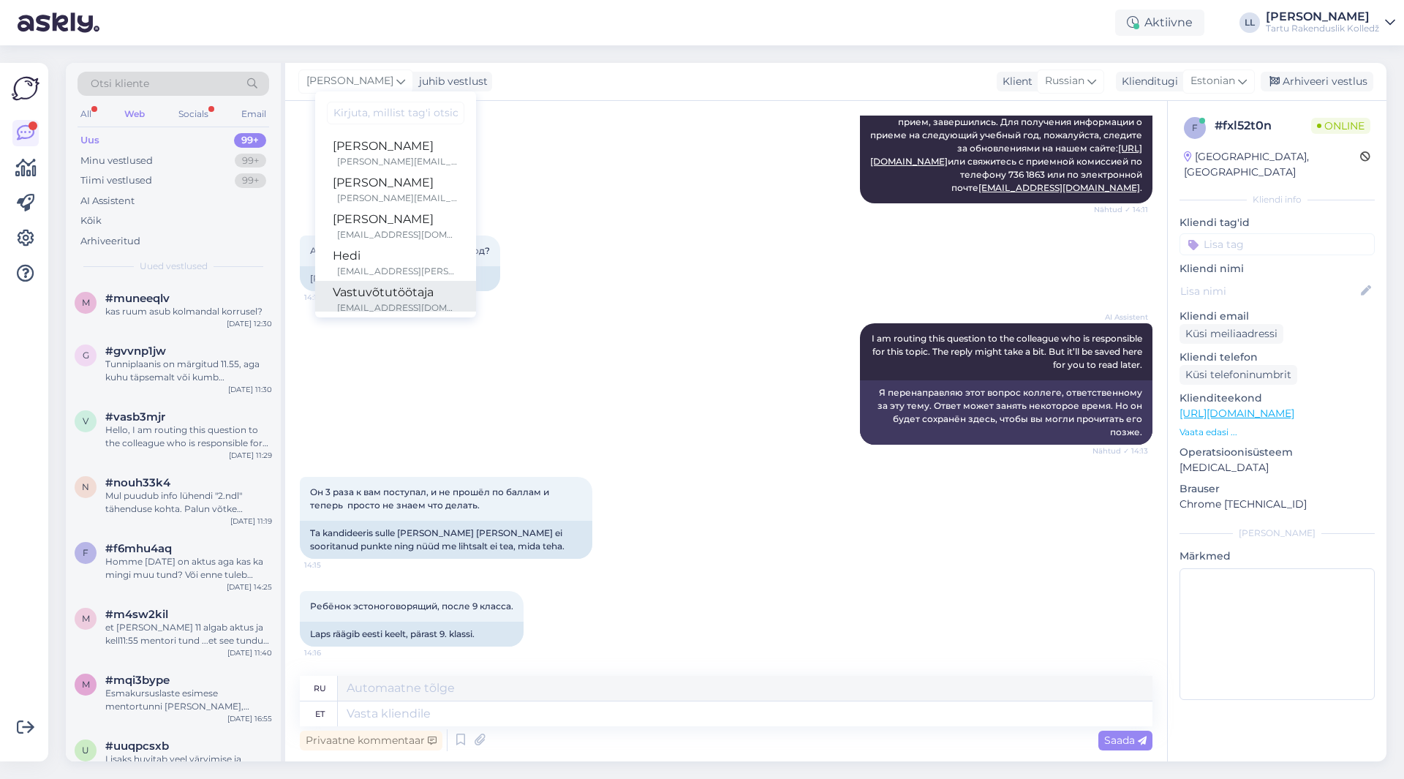
click at [356, 294] on div "Vastuvõtutöötaja" at bounding box center [396, 293] width 126 height 18
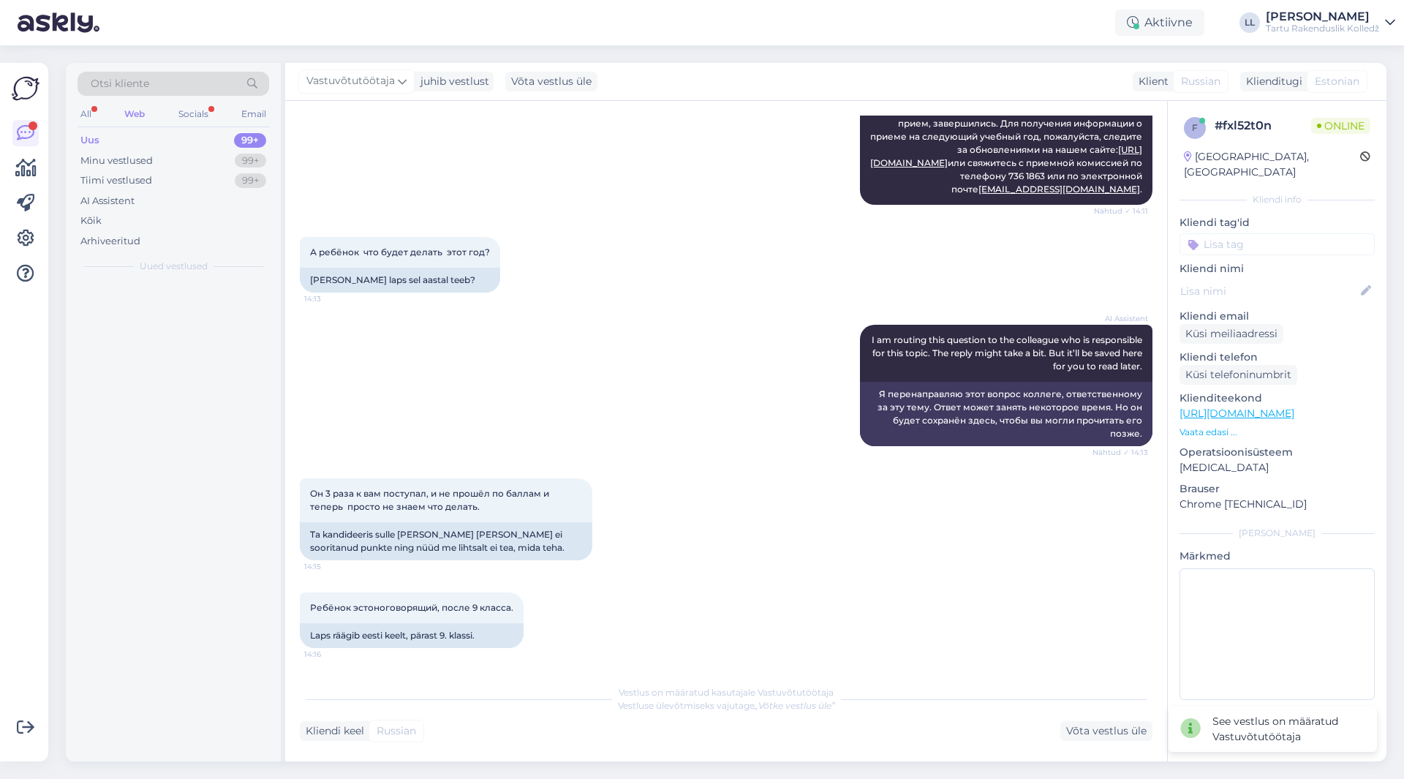
scroll to position [822, 0]
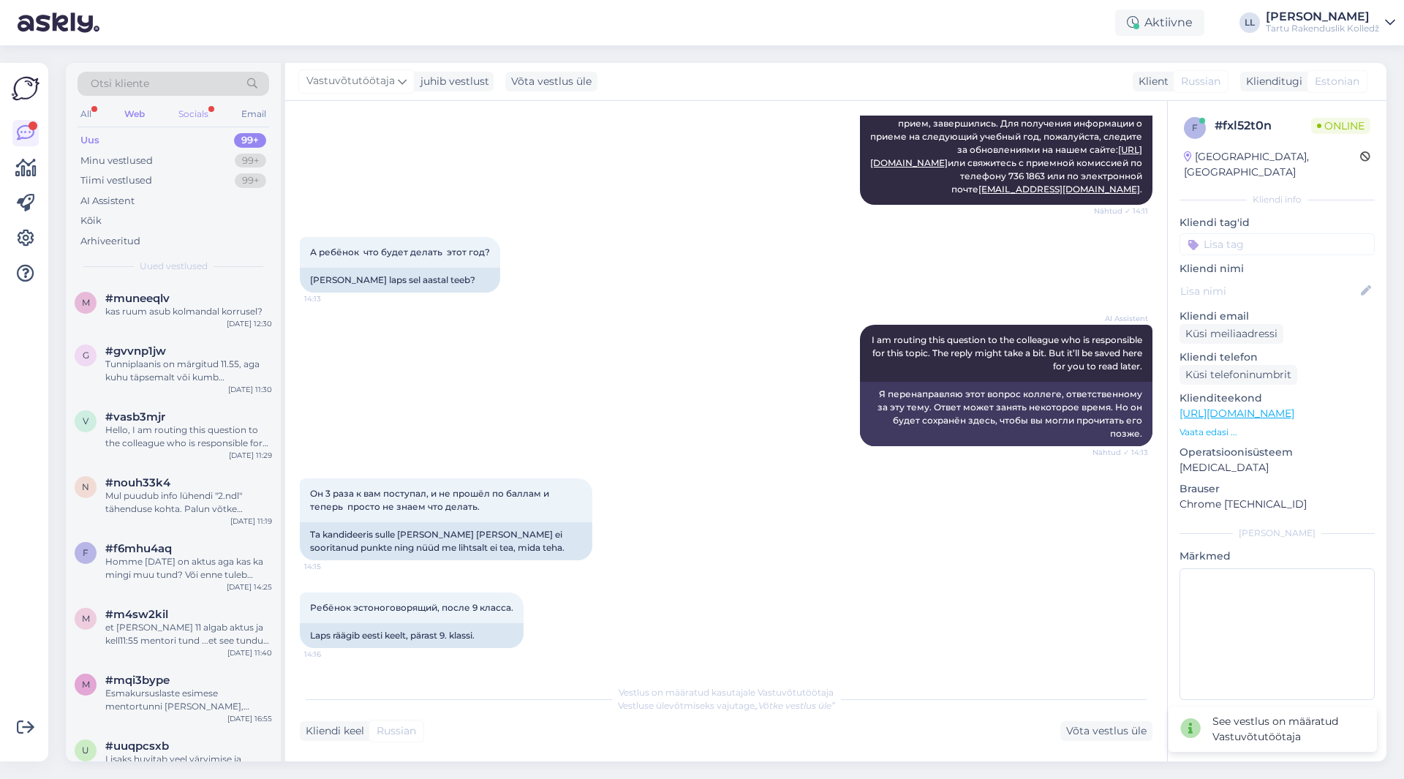
click at [205, 113] on div "Socials" at bounding box center [193, 114] width 36 height 19
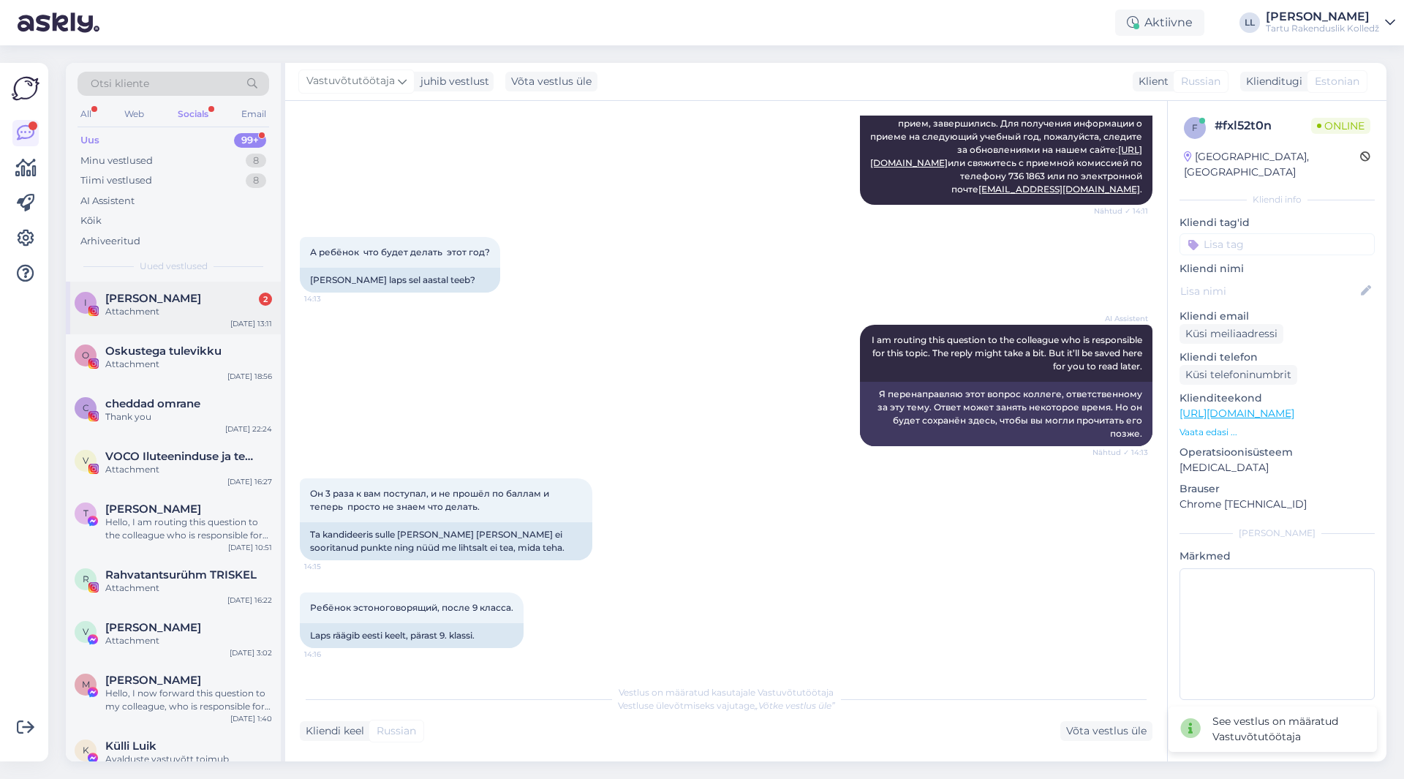
click at [191, 314] on div "Attachment" at bounding box center [188, 311] width 167 height 13
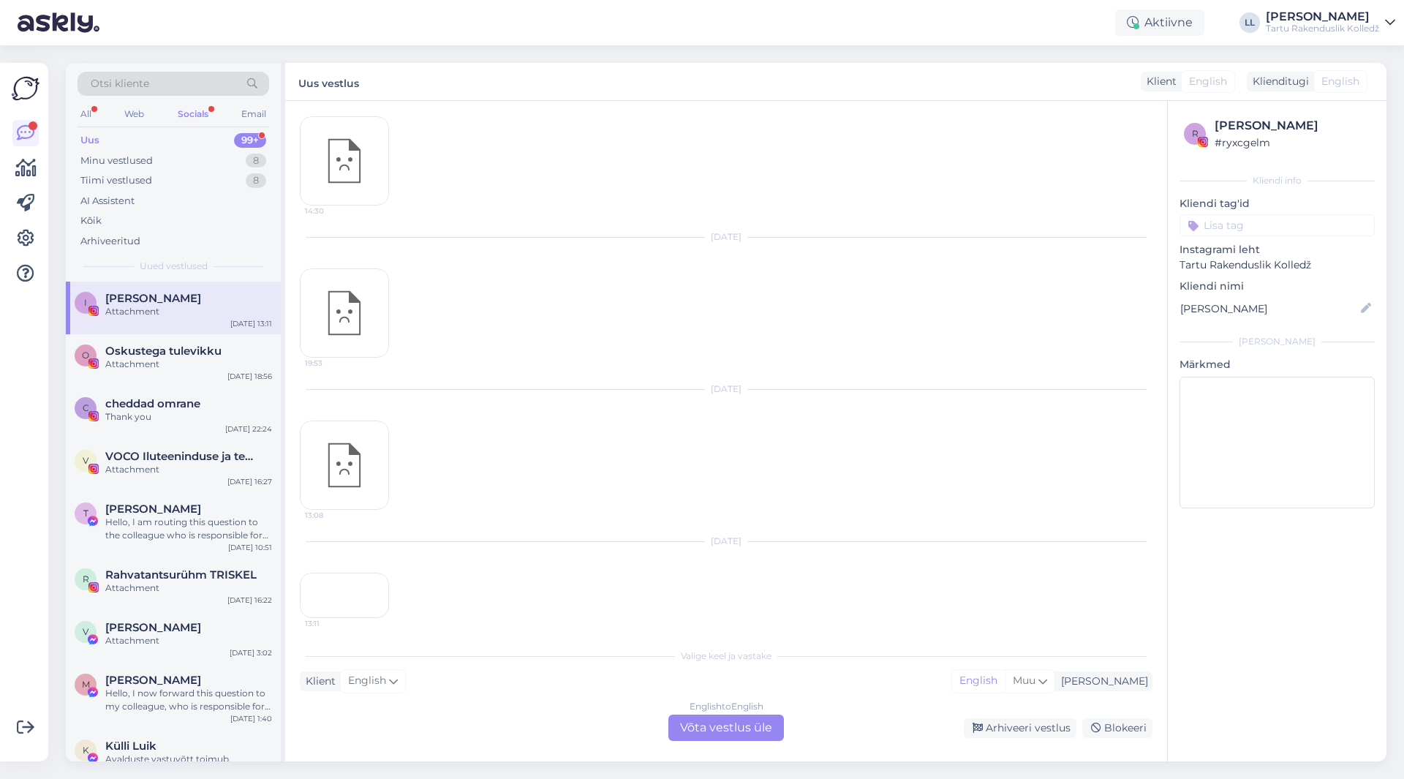
scroll to position [831, 0]
click at [137, 371] on div "O Oskustega tulevikku Attachment [DATE] 18:56" at bounding box center [173, 360] width 215 height 53
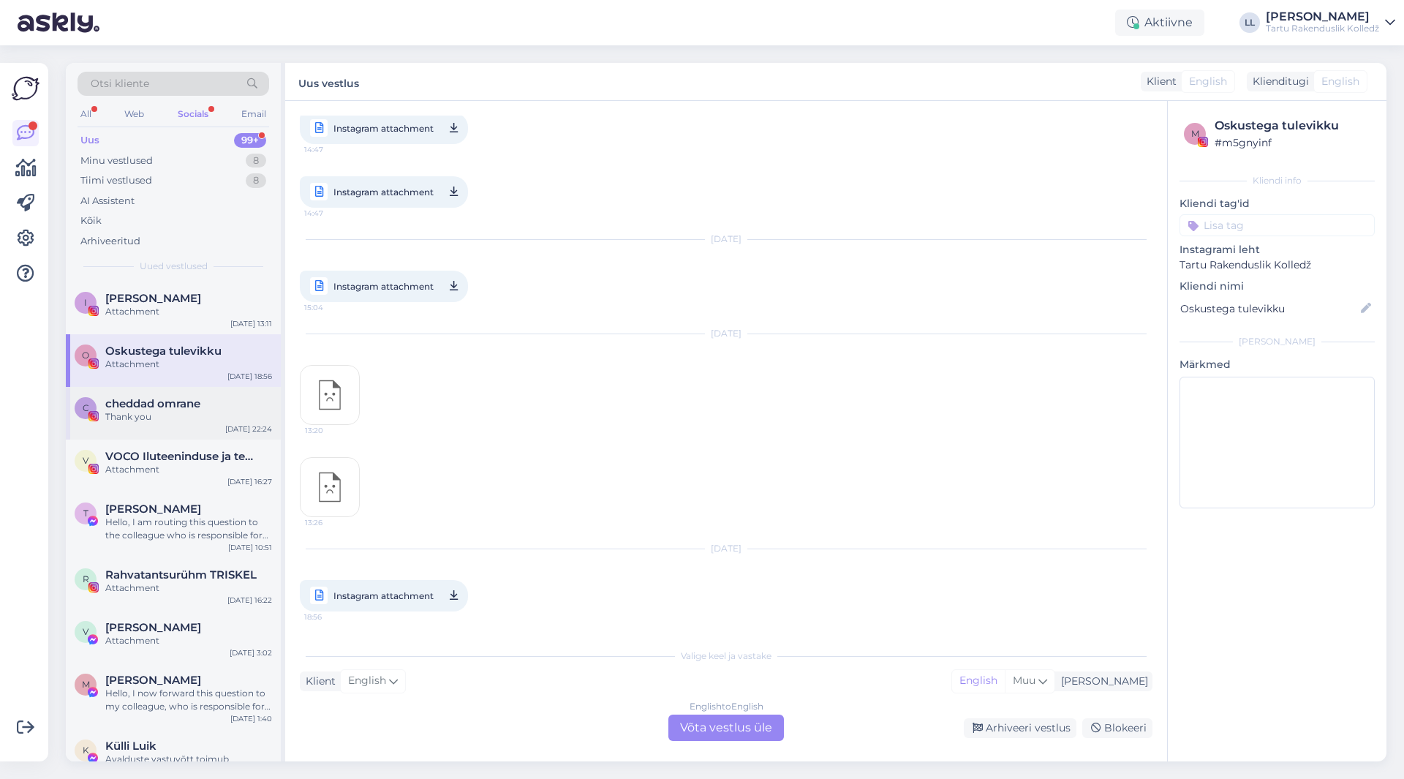
drag, startPoint x: 184, startPoint y: 410, endPoint x: 184, endPoint y: 397, distance: 13.2
click at [184, 410] on div "Thank you" at bounding box center [188, 416] width 167 height 13
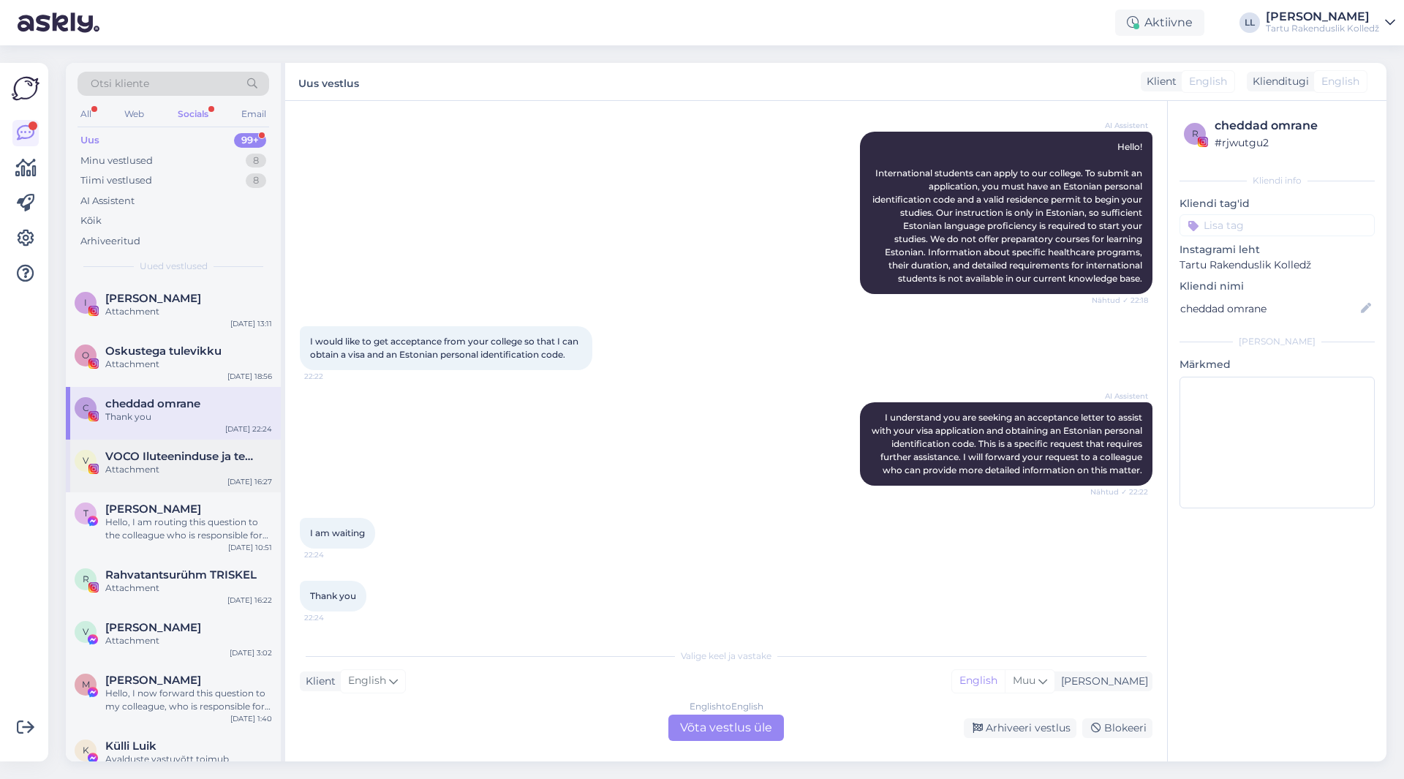
click at [149, 467] on div "Attachment" at bounding box center [188, 469] width 167 height 13
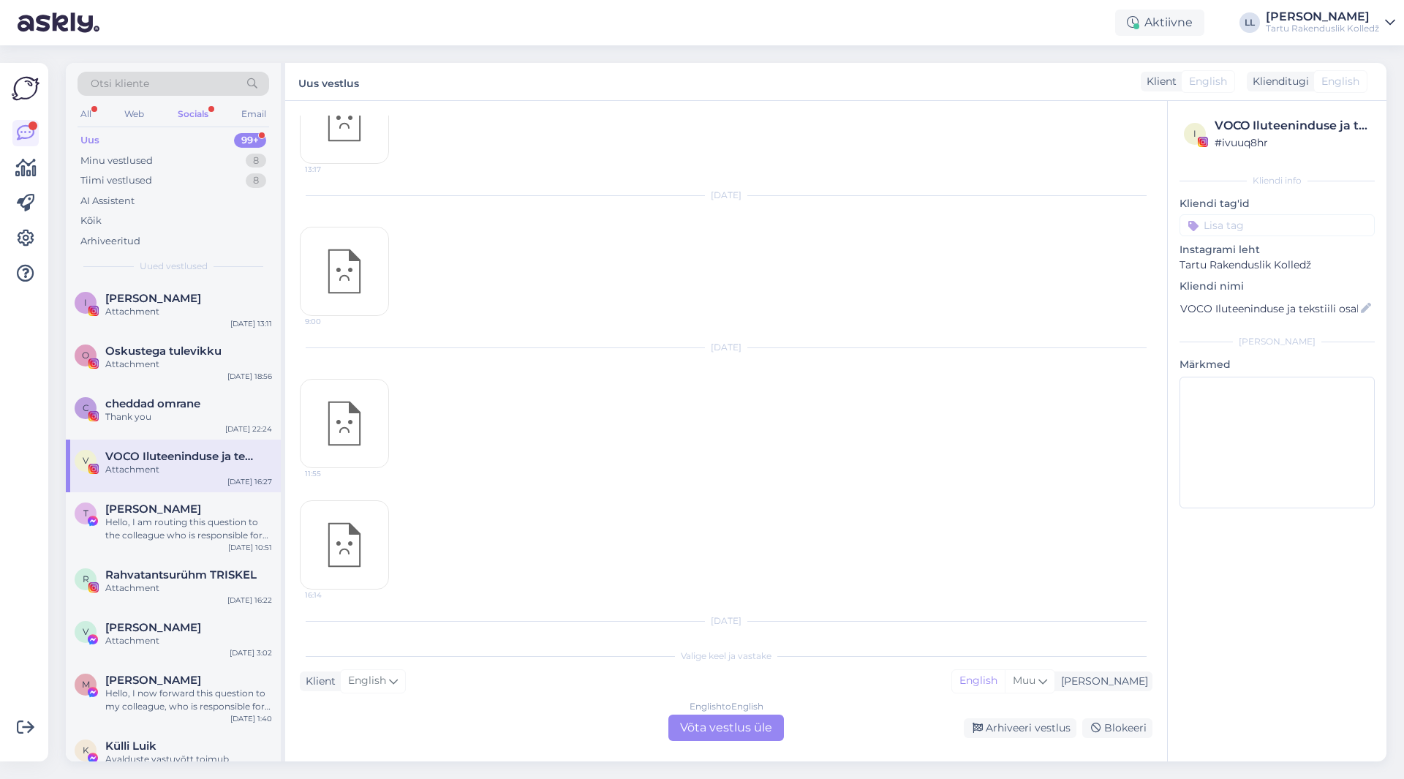
scroll to position [568, 0]
click at [132, 115] on div "Web" at bounding box center [134, 114] width 26 height 19
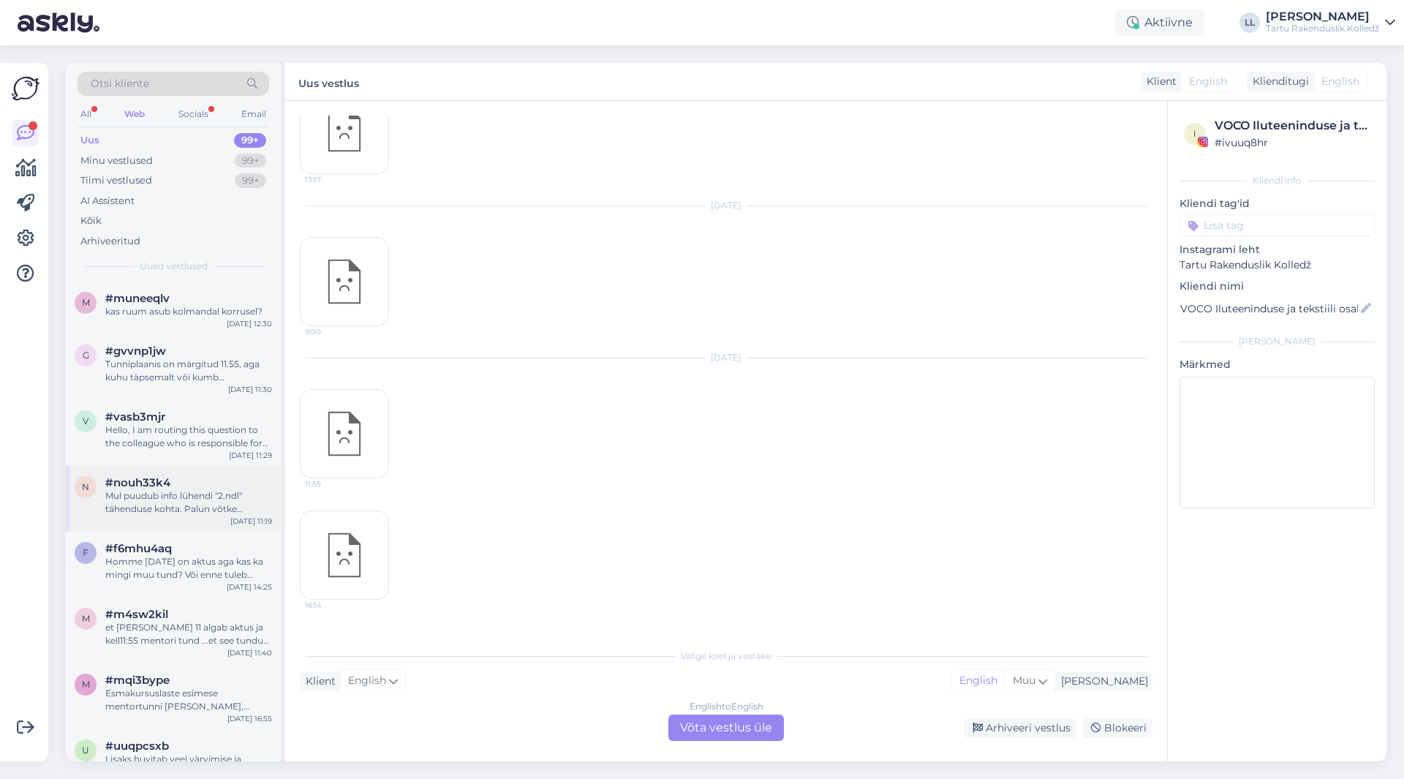
click at [150, 499] on div "Mul puudub info lühendi "2.ndl" tähenduse kohta. Palun võtke ühendust oma mento…" at bounding box center [188, 502] width 167 height 26
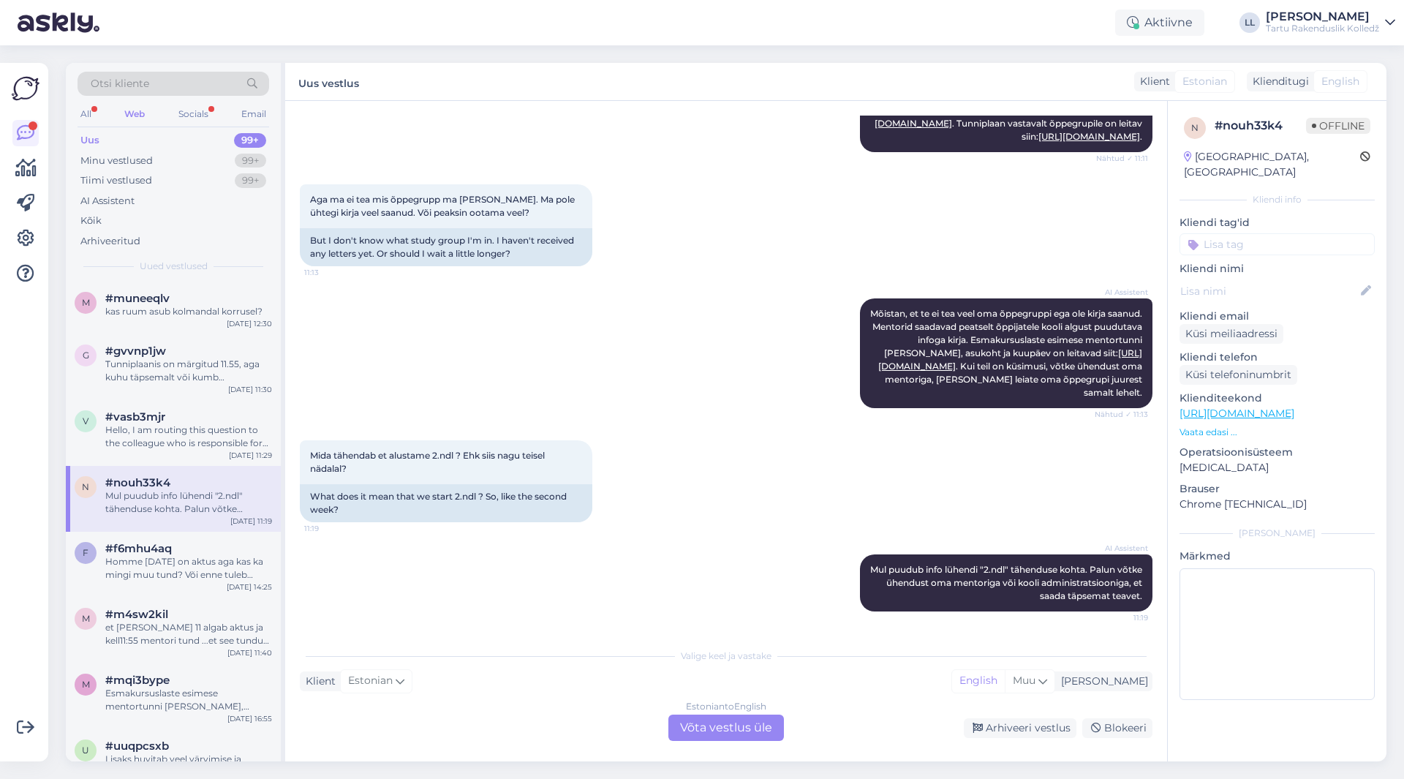
click at [769, 730] on div "Estonian to English Võta vestlus üle" at bounding box center [726, 727] width 116 height 26
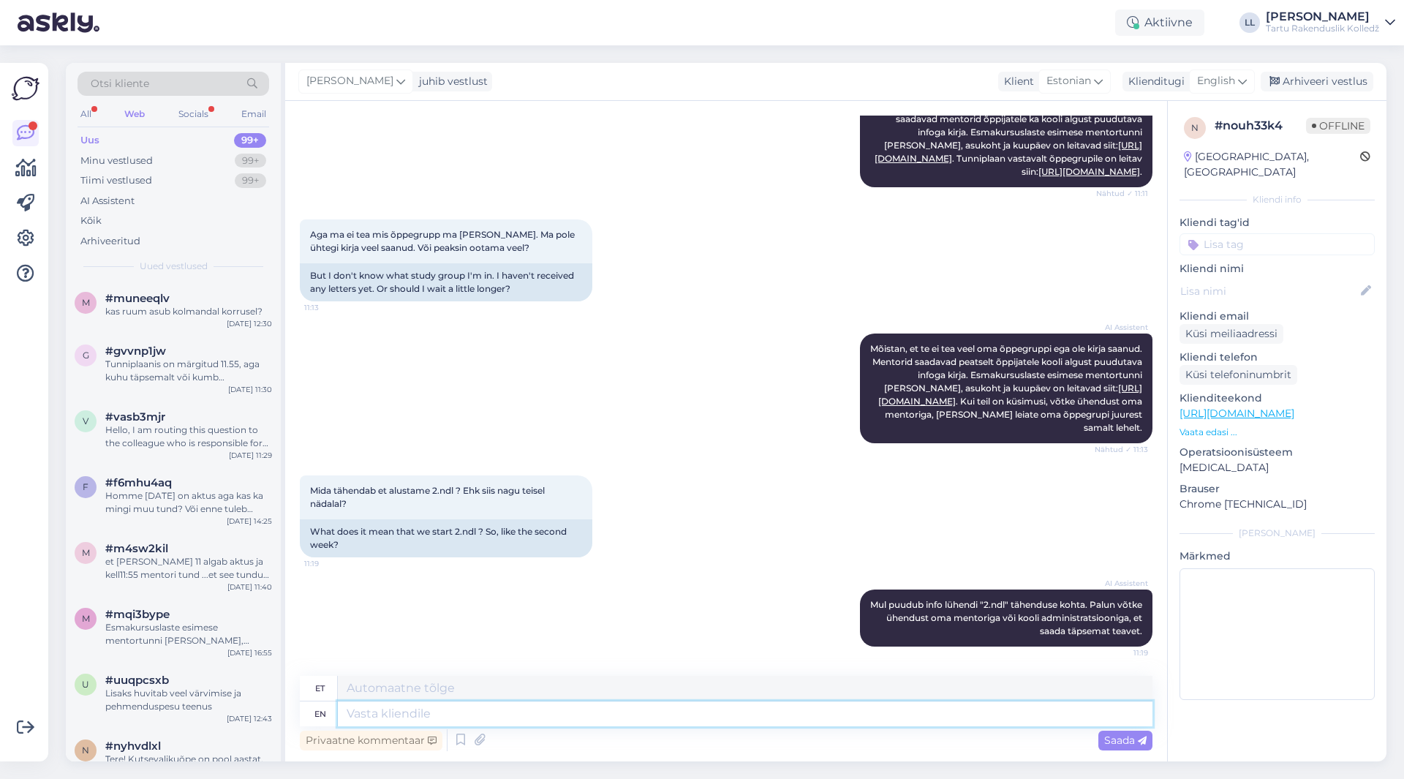
click at [425, 707] on textarea at bounding box center [745, 713] width 815 height 25
type textarea "Tere!"
type textarea "Tere! Õppegu"
type textarea "Tere! Õppeg"
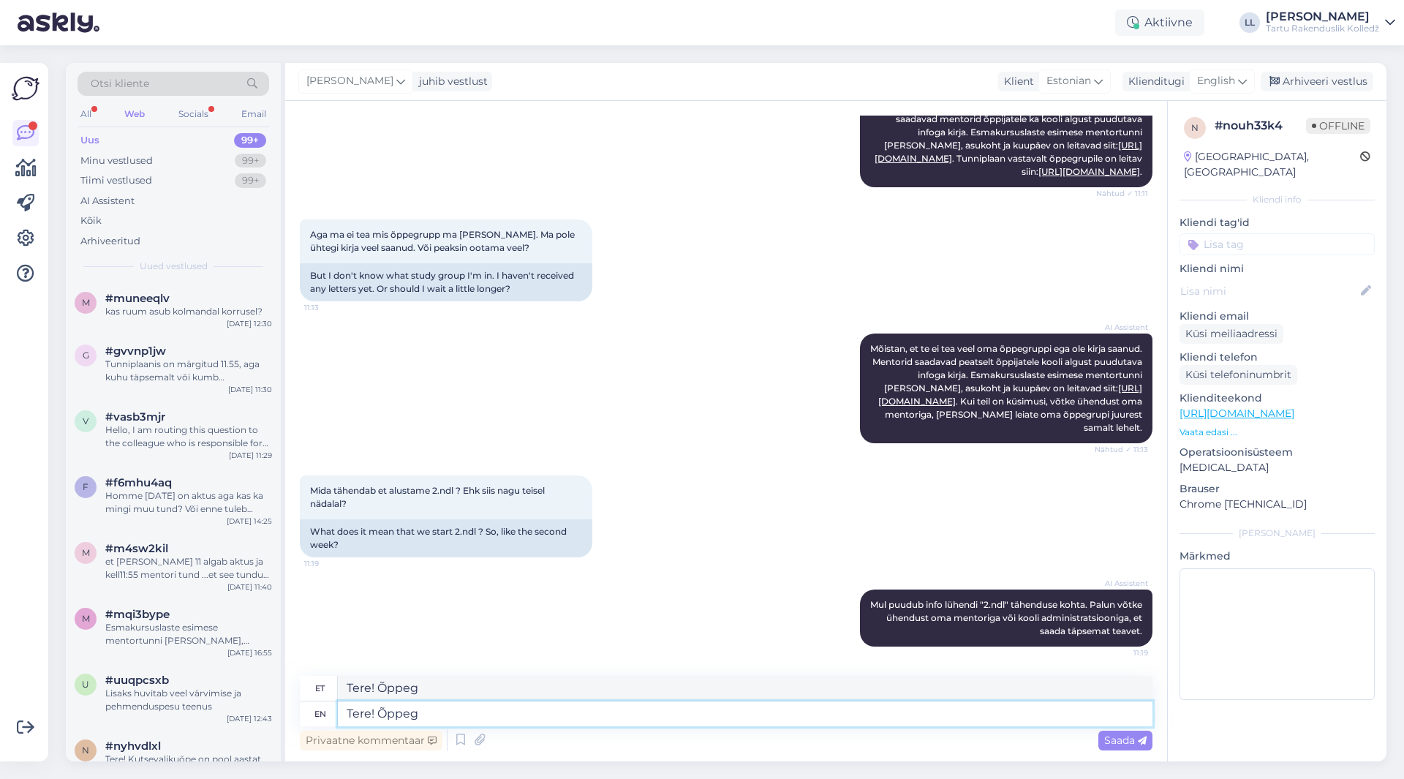
type textarea "Tere! Õppe"
type textarea "Tere! Õppegr"
type textarea "Tere! Õppegrup"
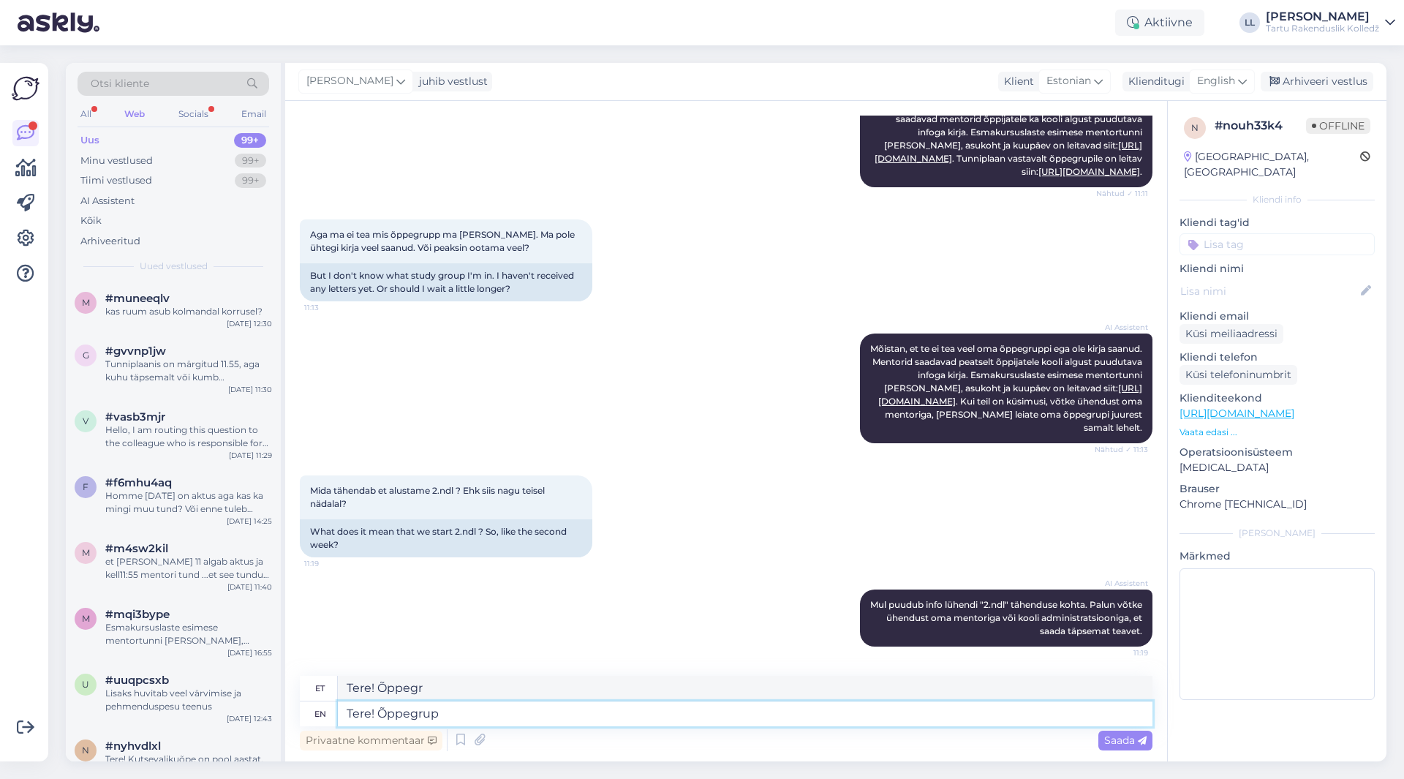
type textarea "Tere! Õppegrupp"
type textarea "Tere! Õppegrupi info"
type textarea "Tere! Õppegrupi info leiate s"
type textarea "Tere! Õppegrupi info leiate"
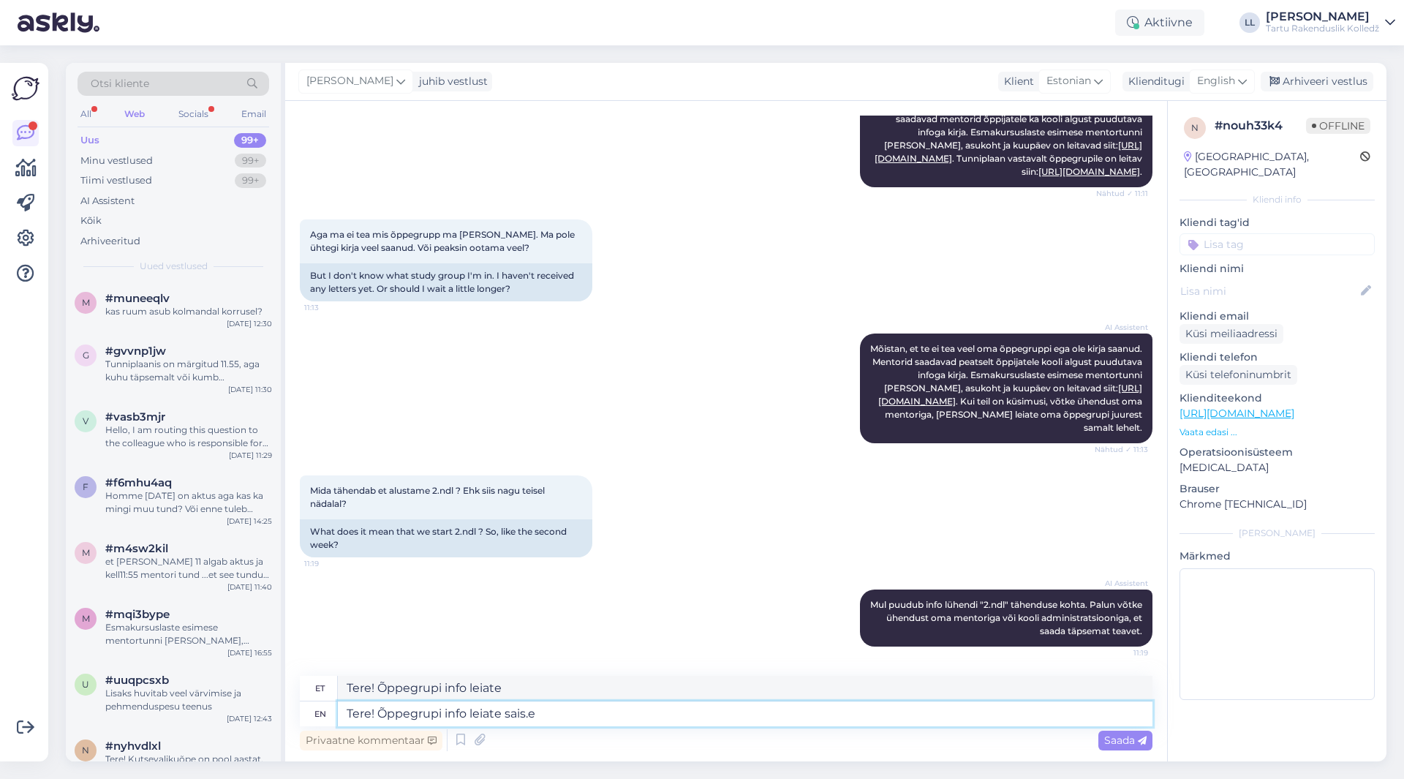
type textarea "Tere! Õppegrupi info leiate [DOMAIN_NAME]"
type textarea "Tere! Õppegrupi info [DOMAIN_NAME]"
type textarea "Tere! Õppegrupi info leiate [DOMAIN_NAME]."
type textarea "Tere! Õppegrupi info [DOMAIN_NAME]."
type textarea "Tere! Õppegrupi info leiate [DOMAIN_NAME]. [GEOGRAPHIC_DATA],"
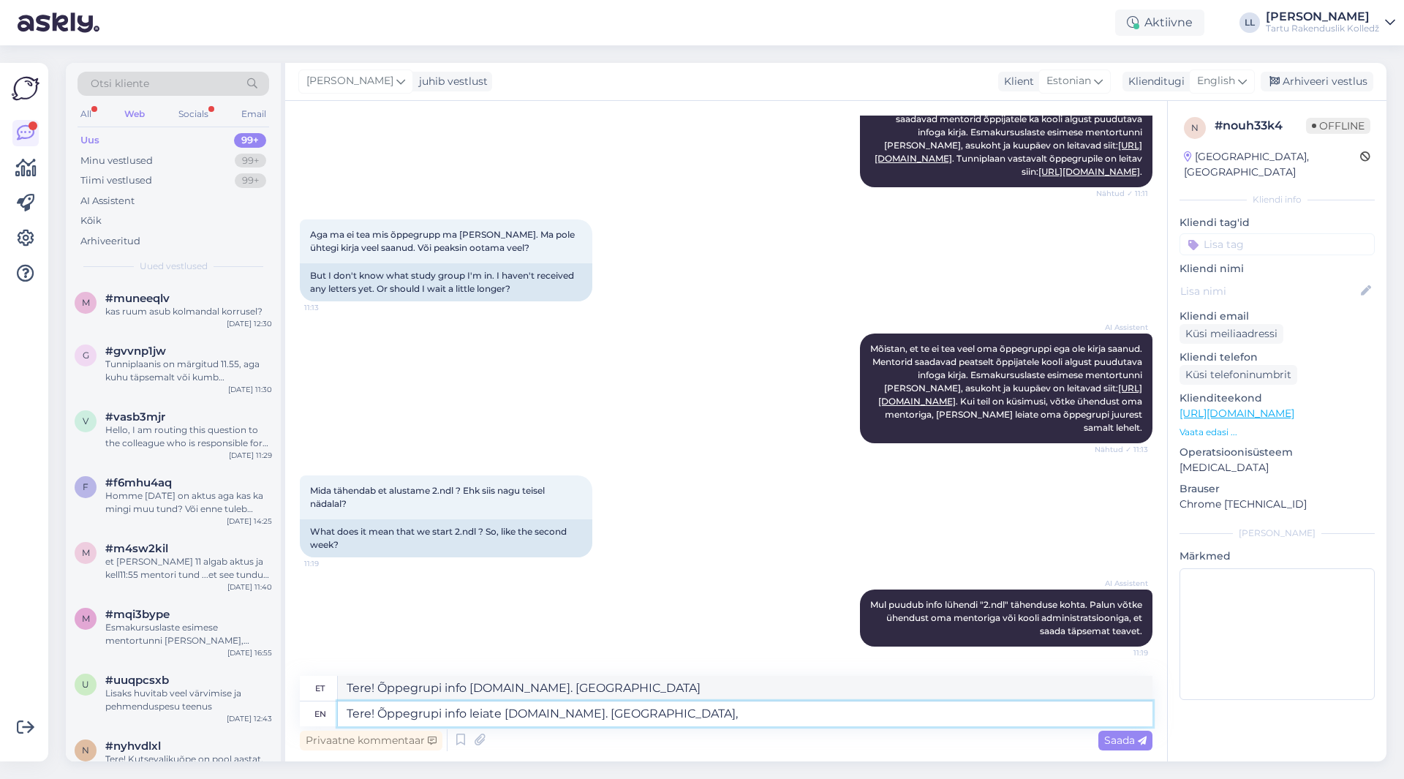
type textarea "Tere! Õppegrupi info [DOMAIN_NAME]. [GEOGRAPHIC_DATA],"
type textarea "Tere! Õppegrupi info leiate [DOMAIN_NAME]. Jah, esimene me"
type textarea "Tere! Õppegrupi info [DOMAIN_NAME]. Jah, esimene"
type textarea "Tere! Õppegrupi info leiate [DOMAIN_NAME]. [PERSON_NAME], esimene mentortund o"
type textarea "Tere! Õppegrupi info [DOMAIN_NAME]. [PERSON_NAME], esimene mentortund"
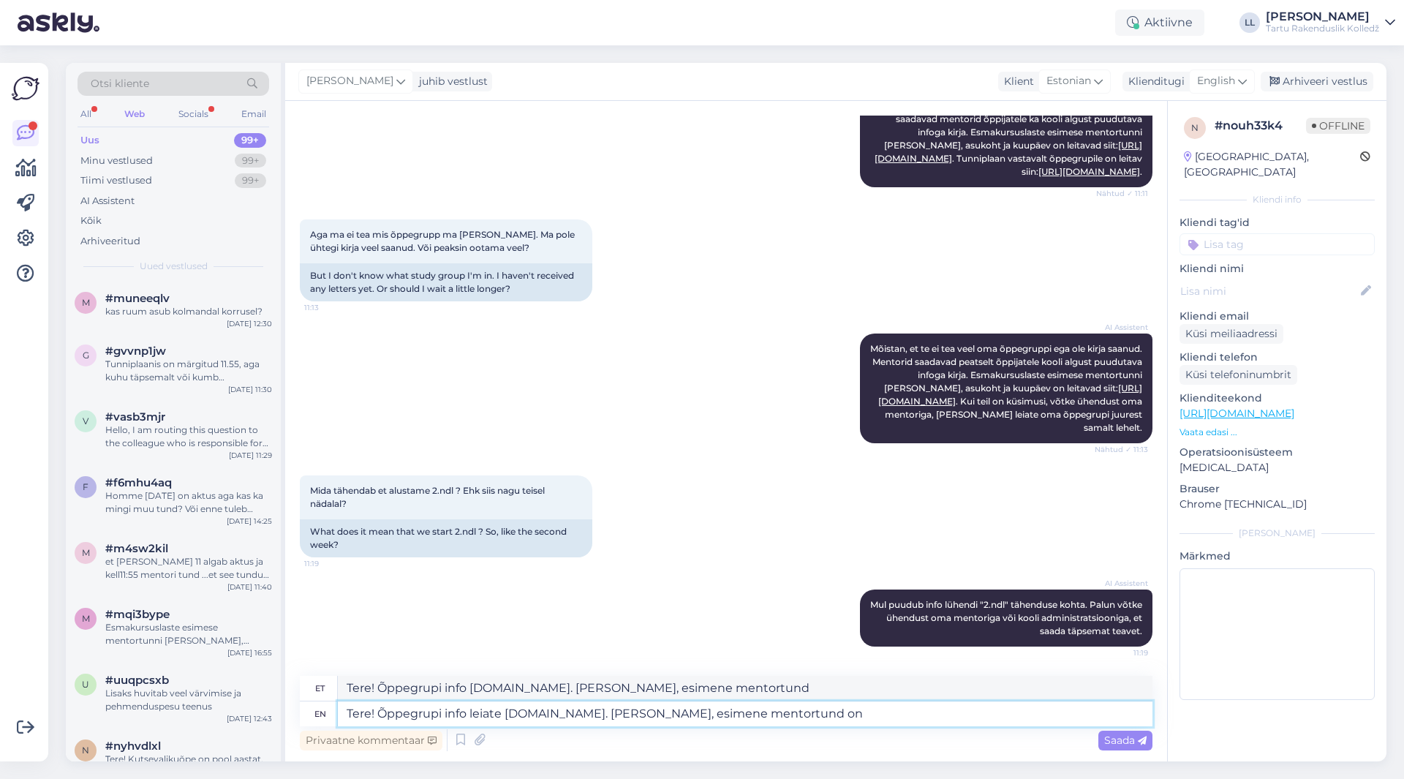
type textarea "Tere! Õppegrupi info leiate [DOMAIN_NAME]. [PERSON_NAME], esimene mentortund on"
type textarea "Tere! Õppegrupi info [DOMAIN_NAME]. [PERSON_NAME], esimene mentortund on"
type textarea "Tere! Õppegrupi info leiate [DOMAIN_NAME]. [PERSON_NAME], esimene mentortund on…"
type textarea "Tere! Õppegrupi info [DOMAIN_NAME]. [PERSON_NAME], esimene mentortund on teisel"
type textarea "Tere! Õppegrupi info leiate [DOMAIN_NAME]. [PERSON_NAME], esimene mentortund on…"
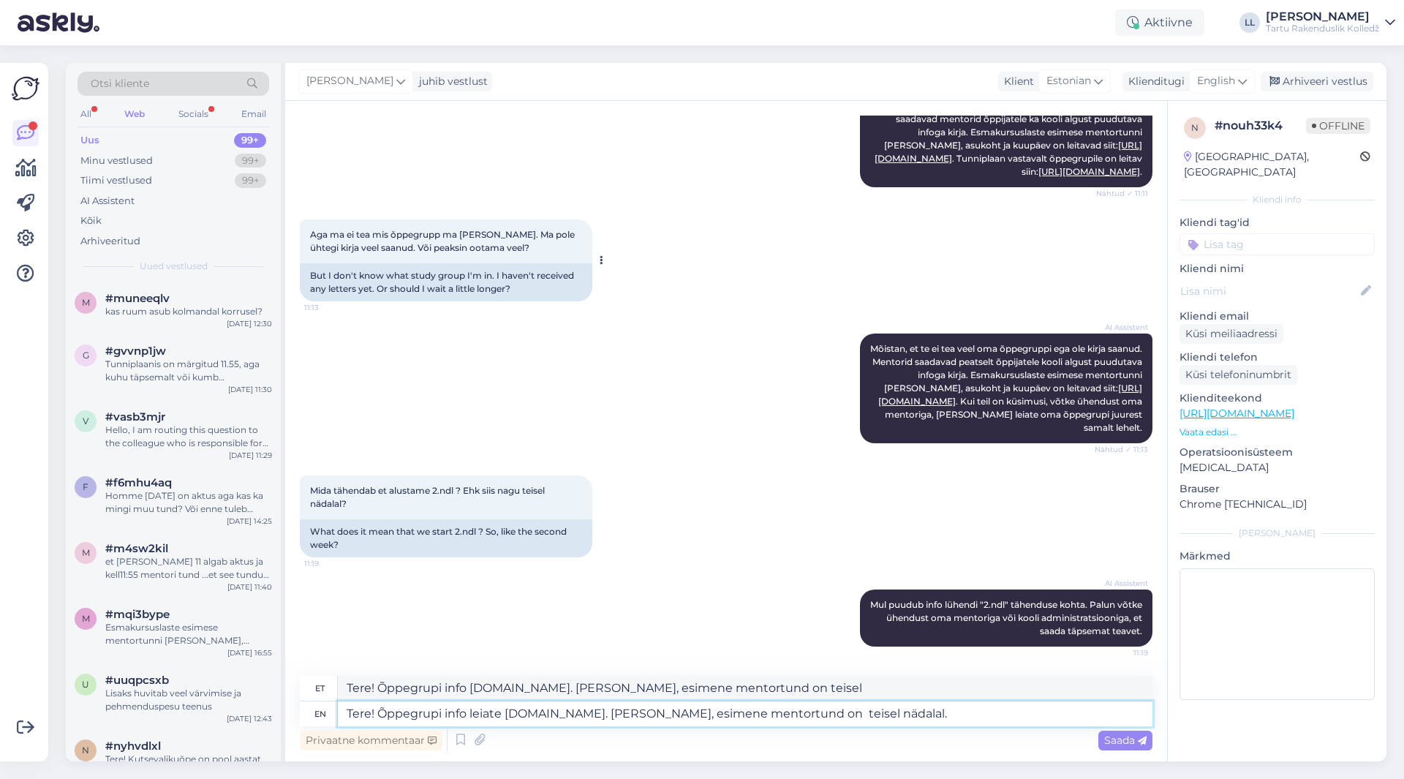
type textarea "Tere! Õppegrupi info [DOMAIN_NAME]. [PERSON_NAME], esimene mentortund teisel nä…"
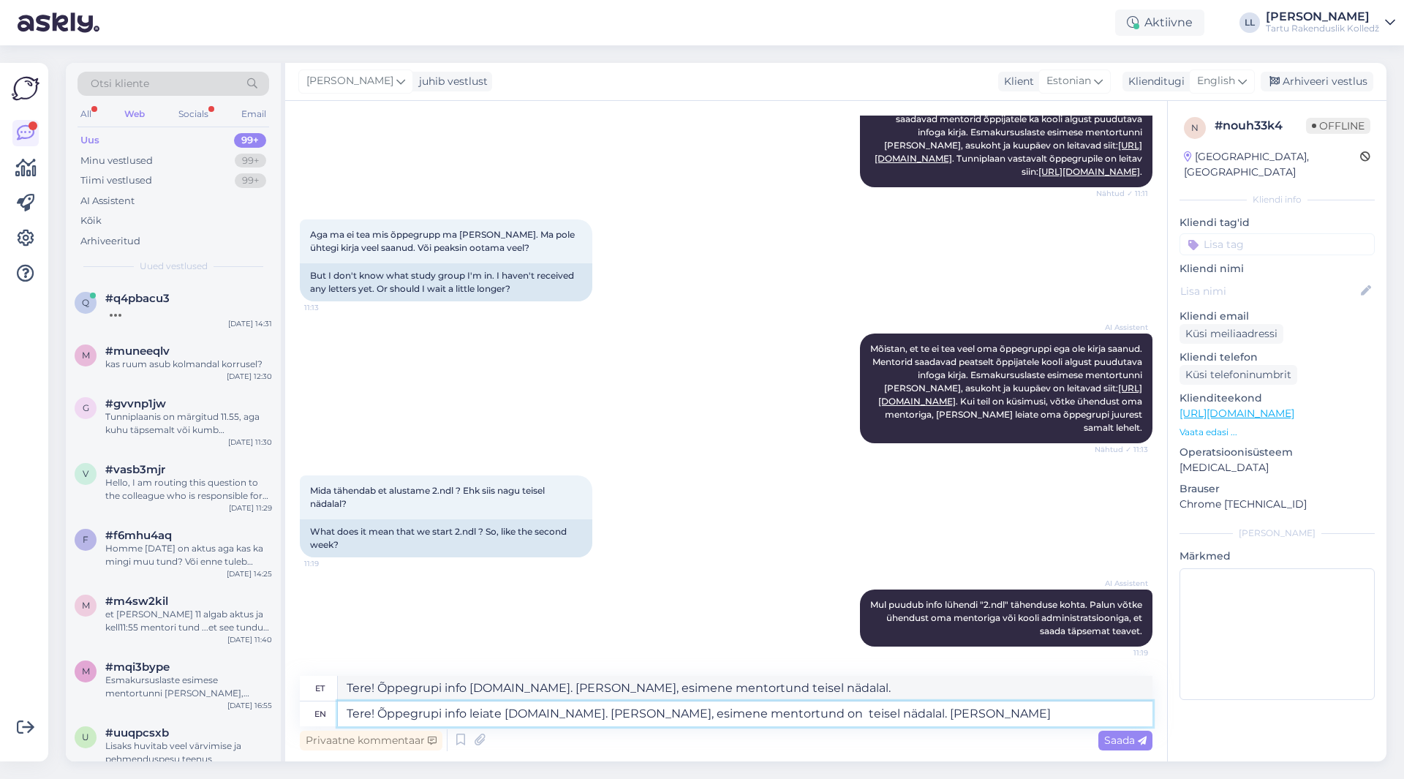
type textarea "Tere! Õppegrupi info leiate [DOMAIN_NAME]. [PERSON_NAME], esimene mentortund on…"
type textarea "Tere! Õppegrupi info [DOMAIN_NAME]. [PERSON_NAME], esimene mentortund teisel nä…"
type textarea "Tere! Õppegrupi info leiate [DOMAIN_NAME]. [PERSON_NAME], esimene mentortund on…"
type textarea "Tere! Õppegrupi info [DOMAIN_NAME]. [PERSON_NAME], esimene mentortund teisel nä…"
type textarea "Tere! Õppegrupi info leiate [DOMAIN_NAME]. [PERSON_NAME], esimene mentortund on…"
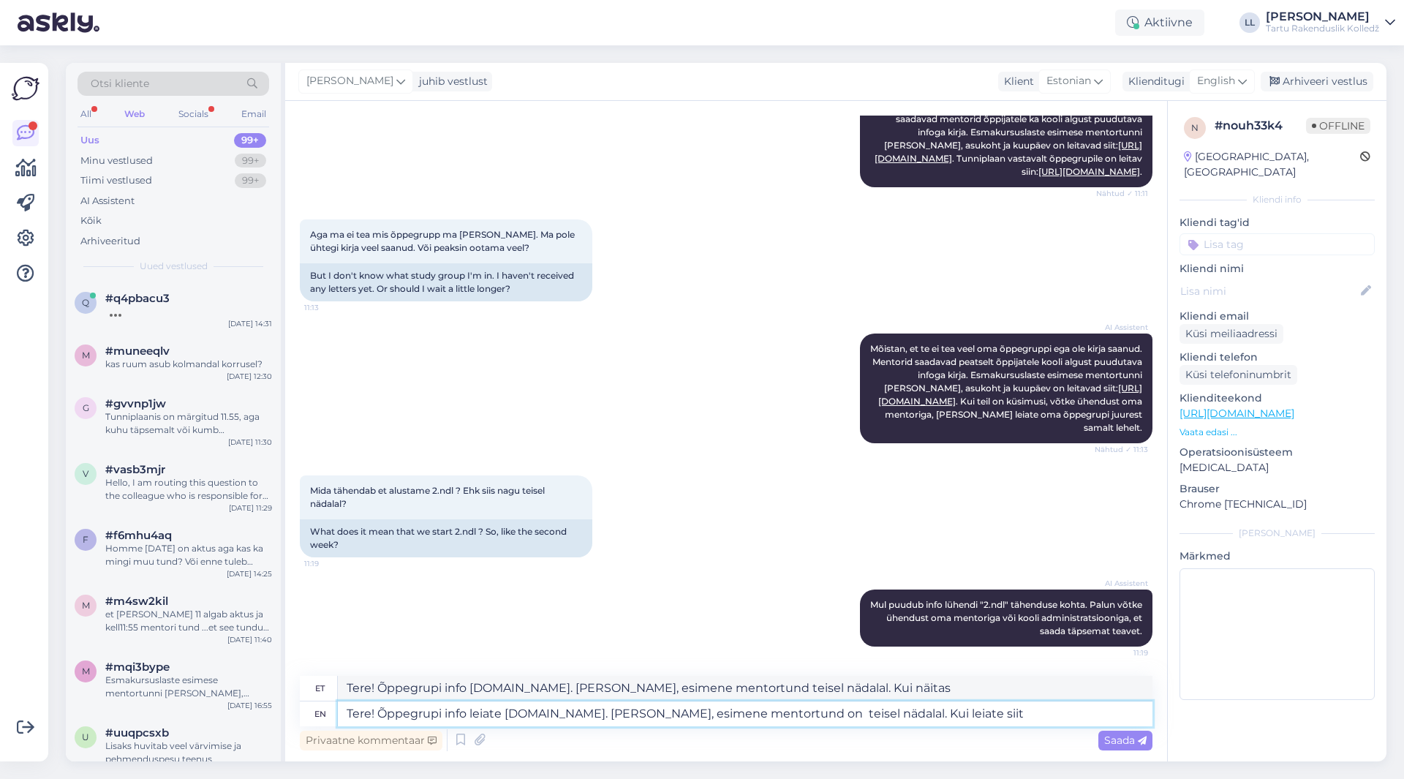
type textarea "Tere! Õppegrupi info [DOMAIN_NAME]. [PERSON_NAME], esimene mentortund teisel nä…"
type textarea "Tere! Õppegrupi info leiate [DOMAIN_NAME]. [PERSON_NAME], esimene mentortund on…"
type textarea "Tere! Õppegrupi info [DOMAIN_NAME]. [PERSON_NAME], esimene mentortund teisel nä…"
type textarea "Tere! Õppegrupi info leiate [DOMAIN_NAME]. [PERSON_NAME], esimene mentortund on…"
type textarea "Tere! Õppegrupi info [DOMAIN_NAME]. [PERSON_NAME], esimene mentortund teisel nä…"
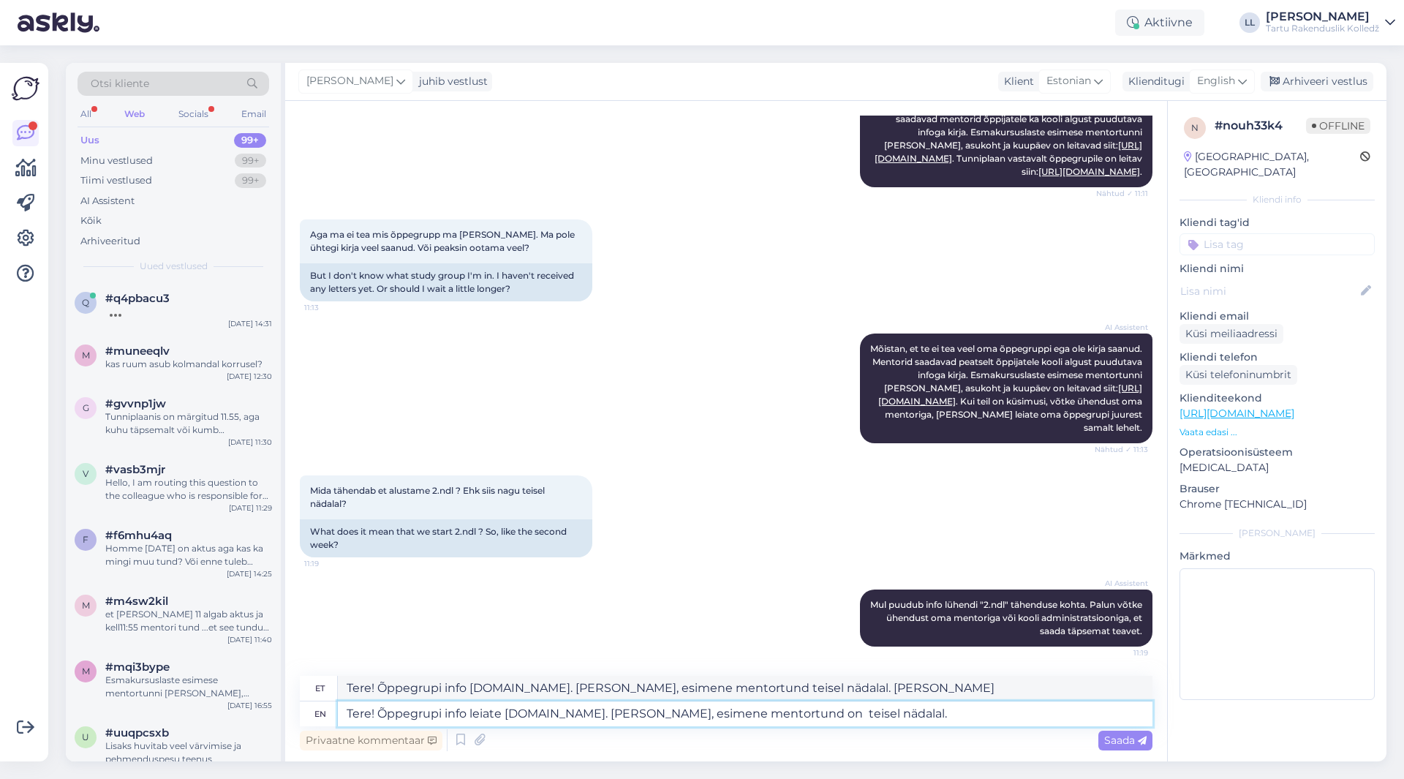
type textarea "Tere! Õppegrupi info leiate [DOMAIN_NAME]. [PERSON_NAME], esimene mentortund on…"
type textarea "Tere! Õppegrupi info [DOMAIN_NAME]. [PERSON_NAME], esimene mentortund teisel nä…"
type textarea "Tere! Õppegrupi info leiate [DOMAIN_NAME]. [PERSON_NAME], esimene mentortund on…"
type textarea "Tere! Õppegrupi info [DOMAIN_NAME]. [PERSON_NAME], esimene mentortund teisel nä…"
type textarea "Tere! Õppegrupi info leiate [DOMAIN_NAME]. [PERSON_NAME], esimene mentortund on…"
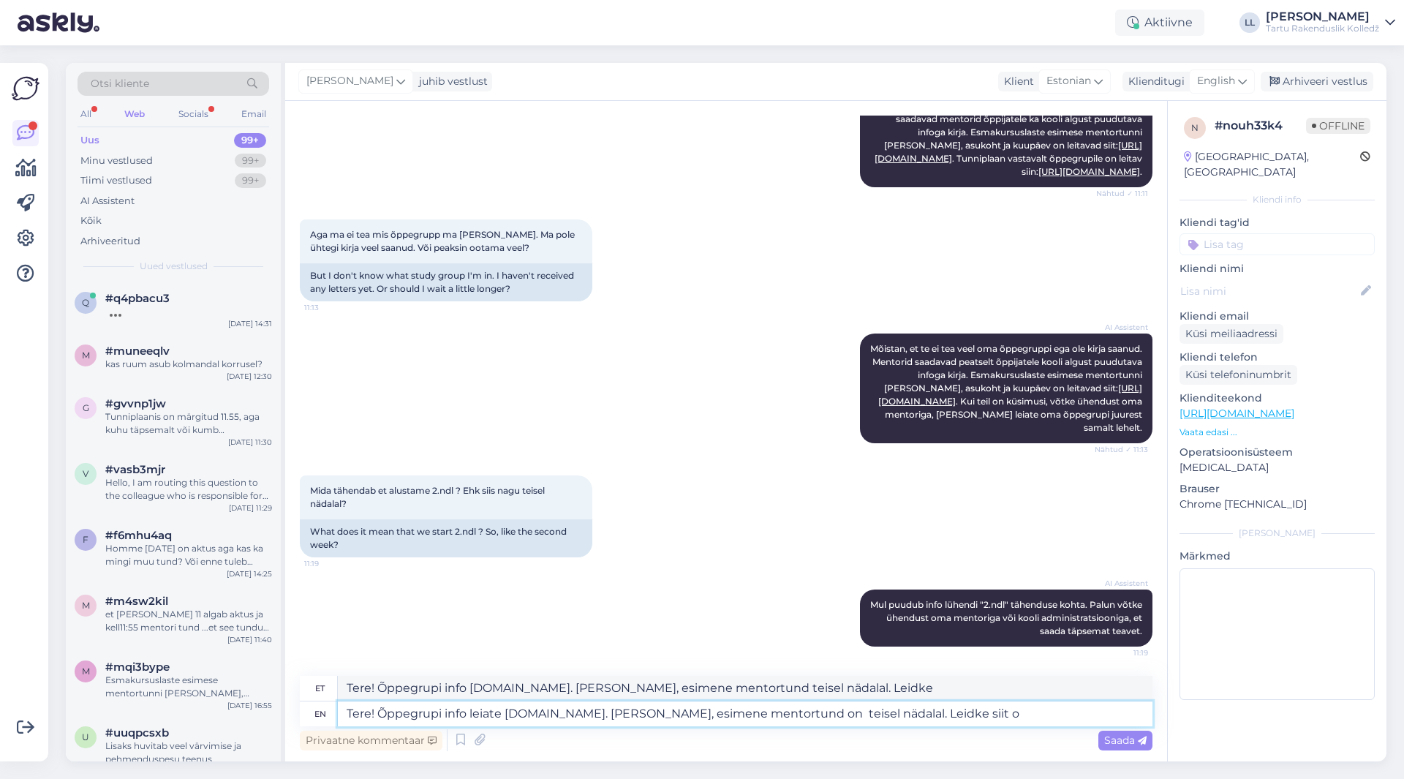
type textarea "Tere! Õppegrupi info [DOMAIN_NAME]. [PERSON_NAME], esimene mentortund teisel nä…"
type textarea "Tere! Õppegrupi info leiate [DOMAIN_NAME]. [PERSON_NAME], esimene mentortund on…"
type textarea "Tere! Õppegrupi info [DOMAIN_NAME]. [PERSON_NAME], esimene mentortund teisel nä…"
type textarea "Tere! Õppegrupi info leiate [DOMAIN_NAME]. [PERSON_NAME], esimene mentortund on…"
type textarea "Tere! Õppegrupi info [DOMAIN_NAME]. [PERSON_NAME], esimene mentortund teisel nä…"
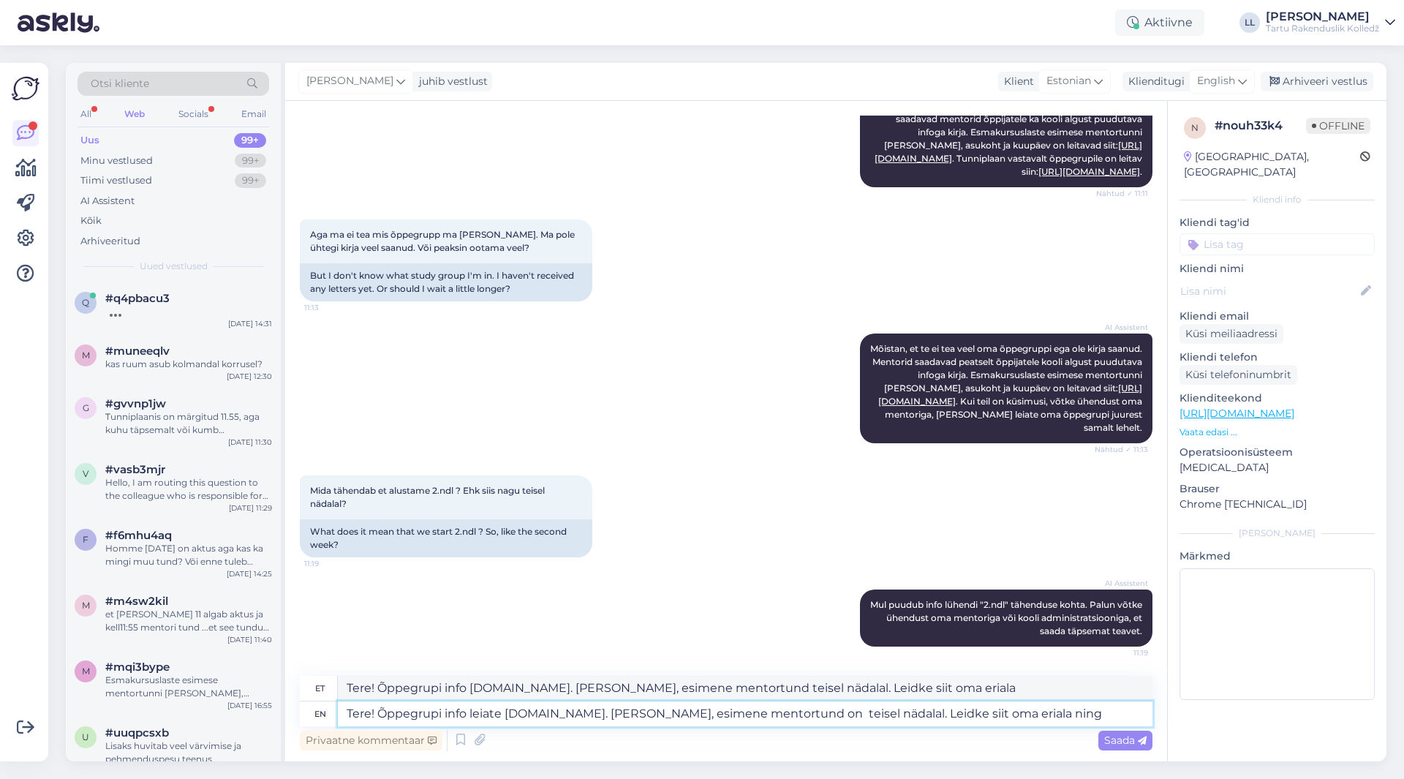
type textarea "Tere! Õppegrupi info leiate [DOMAIN_NAME]. [PERSON_NAME], esimene mentortund on…"
type textarea "Tere! Õppegrupi info [DOMAIN_NAME]. [PERSON_NAME], esimene mentortund teisel nä…"
type textarea "Tere! Õppegrupi info leiate [DOMAIN_NAME]. [PERSON_NAME], esimene mentortund on…"
type textarea "Tere! Õppegrupi info [DOMAIN_NAME]. [PERSON_NAME], esimene mentortund teisel nä…"
type textarea "Tere! Õppegrupi info leiate [DOMAIN_NAME]. [PERSON_NAME], esimene mentortund on…"
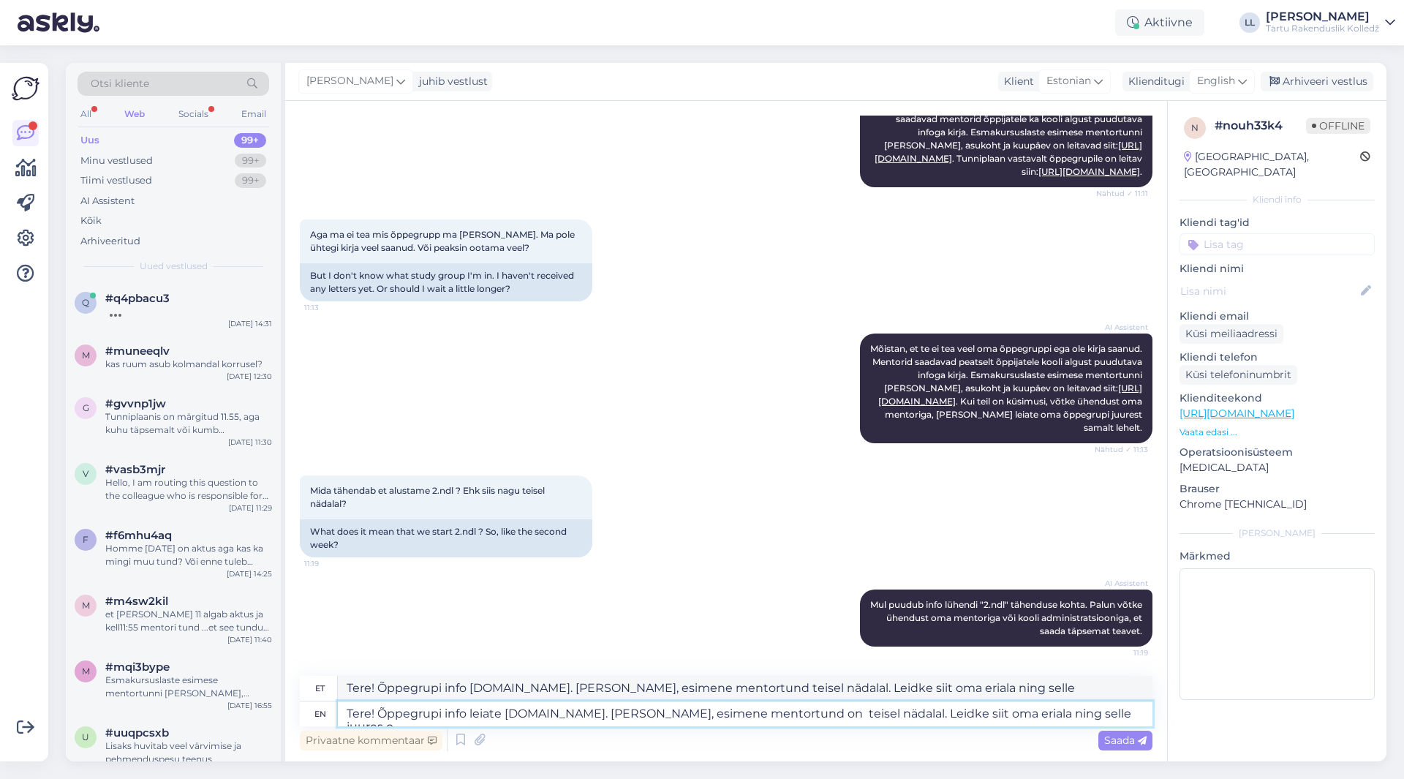
type textarea "Tere! Õppegrupi info [DOMAIN_NAME]. [PERSON_NAME], esimene mentortund teisel nä…"
type textarea "Tere! Õppegrupi info leiate [DOMAIN_NAME]. [PERSON_NAME], esimene mentortund on…"
type textarea "Tere! Õppegrupi info [DOMAIN_NAME]. [PERSON_NAME], esimene mentortund teisel nä…"
type textarea "Tere! Õppegrupi info leiate [DOMAIN_NAME]. [PERSON_NAME], esimene mentortund on…"
type textarea "Tere! Õppegrupi info [DOMAIN_NAME]. [PERSON_NAME], esimene mentortund teisel nä…"
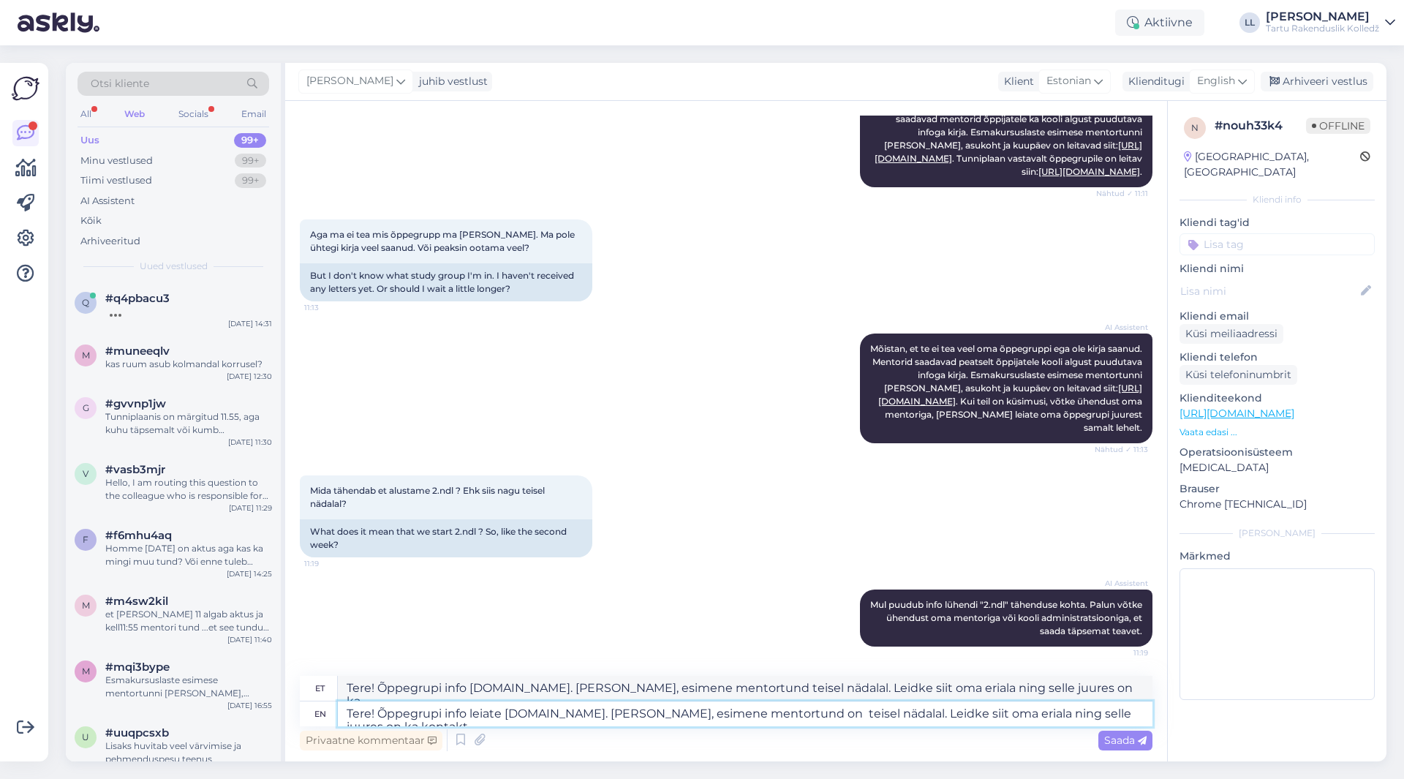
type textarea "Tere! Õppegrupi info leiate [DOMAIN_NAME]. [PERSON_NAME], esimene mentortund on…"
type textarea "Tere! Õppegrupi info [DOMAIN_NAME]. [PERSON_NAME], esimene mentortund teisel nä…"
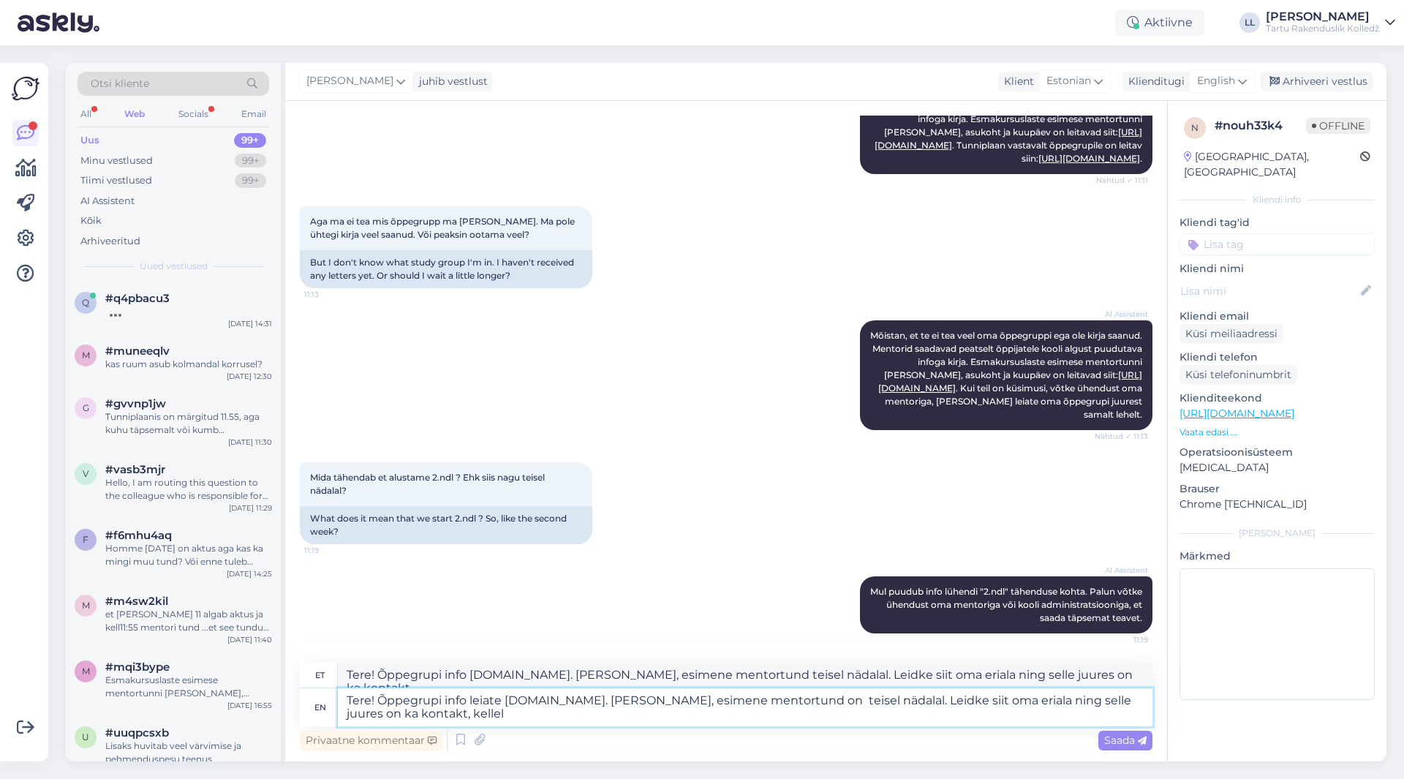
type textarea "Tere! Õppegrupi info leiate [DOMAIN_NAME]. [PERSON_NAME], esimene mentortund on…"
type textarea "Tere! Õppegrupi info [DOMAIN_NAME]. [PERSON_NAME], esimene mentortund teisel nä…"
type textarea "Tere! Õppegrupi info leiate [DOMAIN_NAME]. [PERSON_NAME], esimene mentortund on…"
type textarea "Tere! Õppegrupi info [DOMAIN_NAME]. [PERSON_NAME], esimene mentortund teisel nä…"
type textarea "Tere! Õppegrupi info leiate [DOMAIN_NAME]. [PERSON_NAME], esimene mentortund on…"
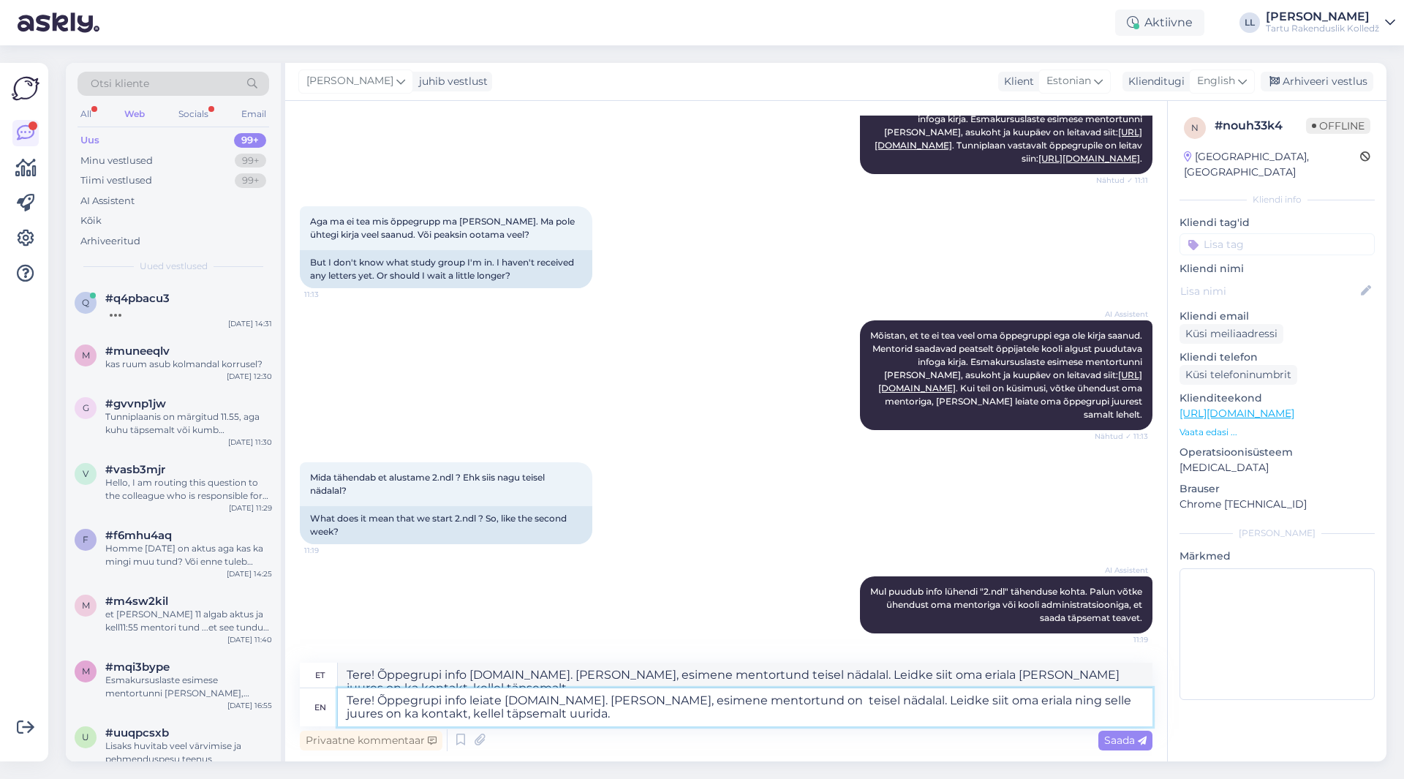
type textarea "Tere! Õppegrupi info [DOMAIN_NAME]. [PERSON_NAME], esimene mentortund teisel nä…"
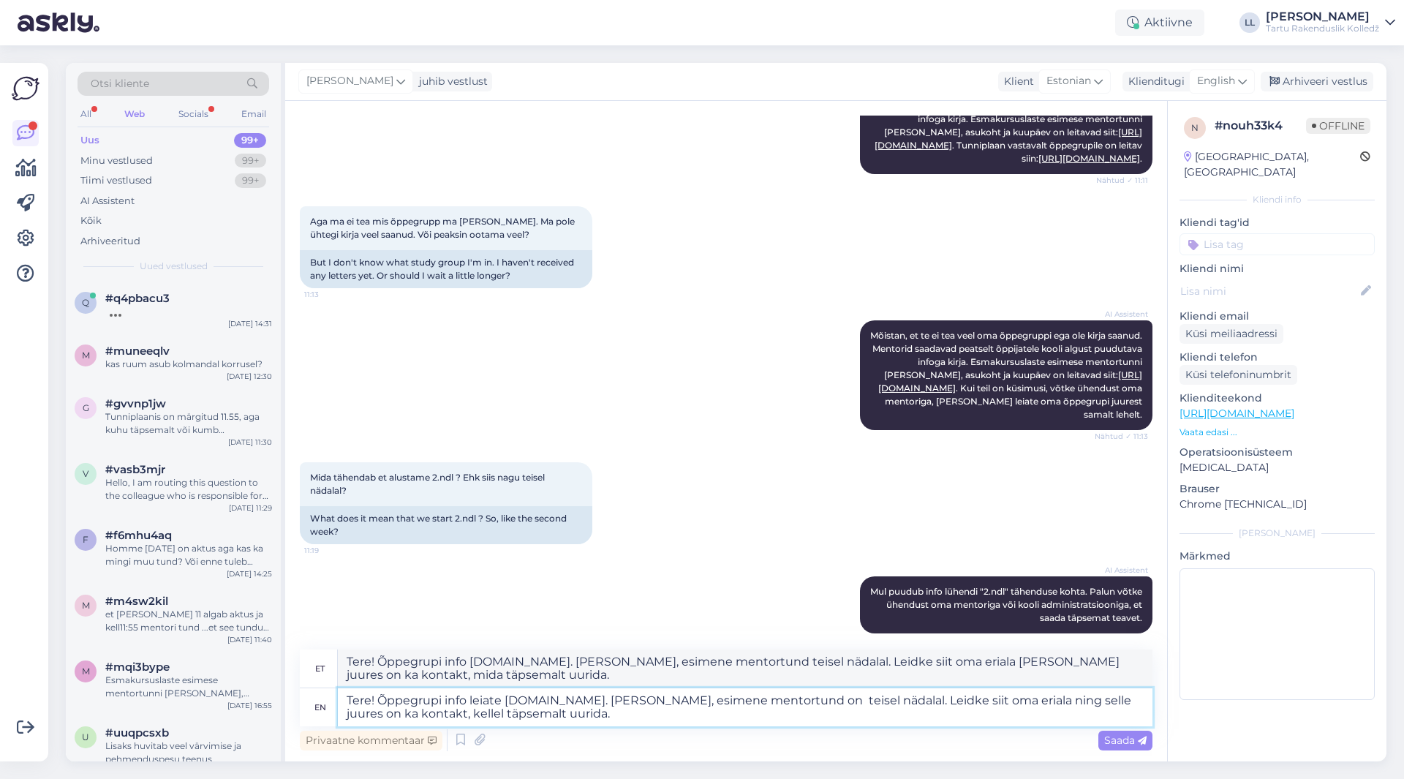
click at [872, 700] on textarea "Tere! Õppegrupi info leiate [DOMAIN_NAME]. [PERSON_NAME], esimene mentortund on…" at bounding box center [745, 707] width 815 height 38
paste textarea "[URL][DOMAIN_NAME]"
type textarea "Tere! Õppegrupi info leiate [DOMAIN_NAME]. [PERSON_NAME], esimene mentortund on…"
type textarea "Tere! Õppegrupi info [DOMAIN_NAME]. [PERSON_NAME], esimene mentortund teisel nä…"
click at [597, 713] on textarea "Tere! Õppegrupi info leiate [DOMAIN_NAME]. [PERSON_NAME], esimene mentortund on…" at bounding box center [745, 707] width 815 height 38
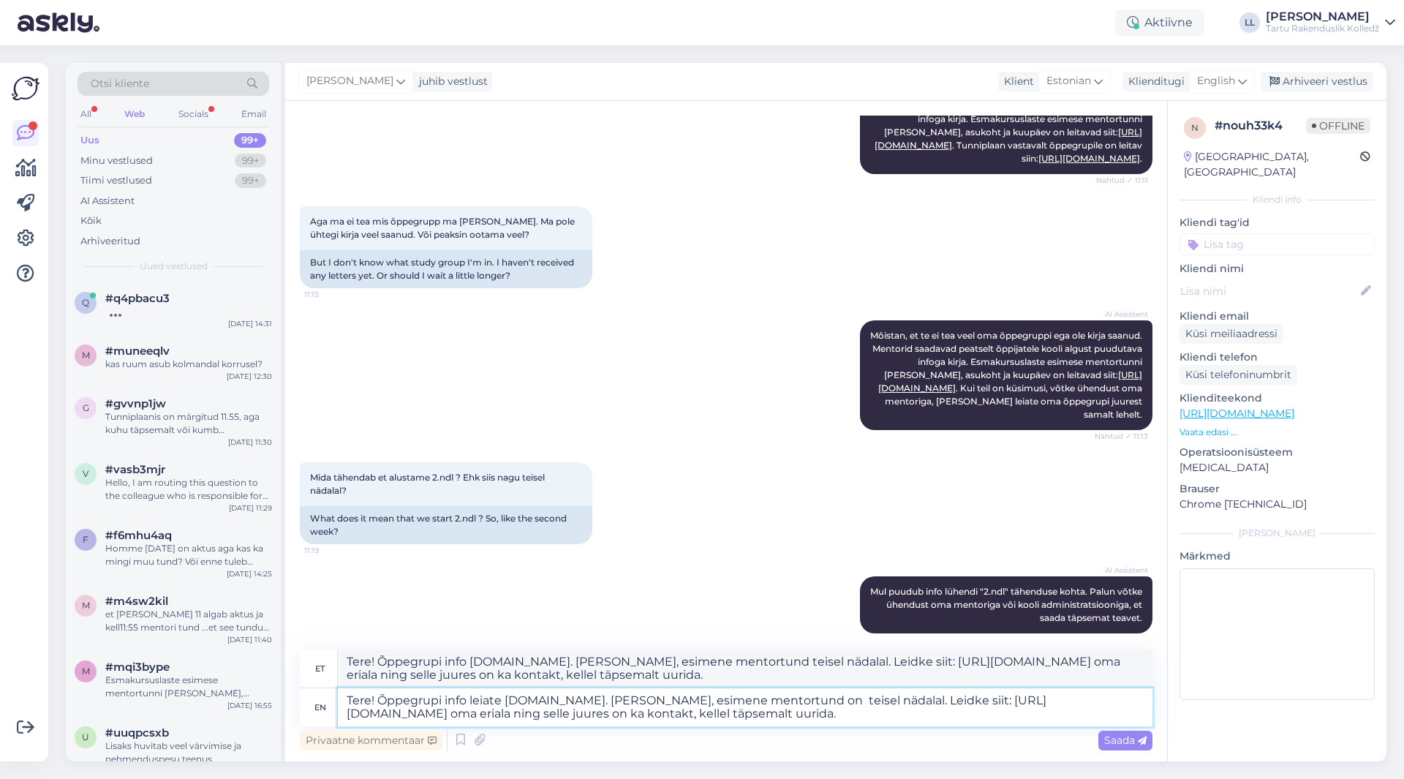
type textarea "Tere! Õppegrupi info leiate [DOMAIN_NAME]. [PERSON_NAME], esimene mentortund on…"
type textarea "Tere! Õppegrupi info [DOMAIN_NAME]. [PERSON_NAME], esimene mentortund teisel nä…"
type textarea "Tere! Õppegrupi info leiate [DOMAIN_NAME]. [PERSON_NAME], esimene mentortund on…"
click at [1114, 737] on span "Saada" at bounding box center [1125, 739] width 42 height 13
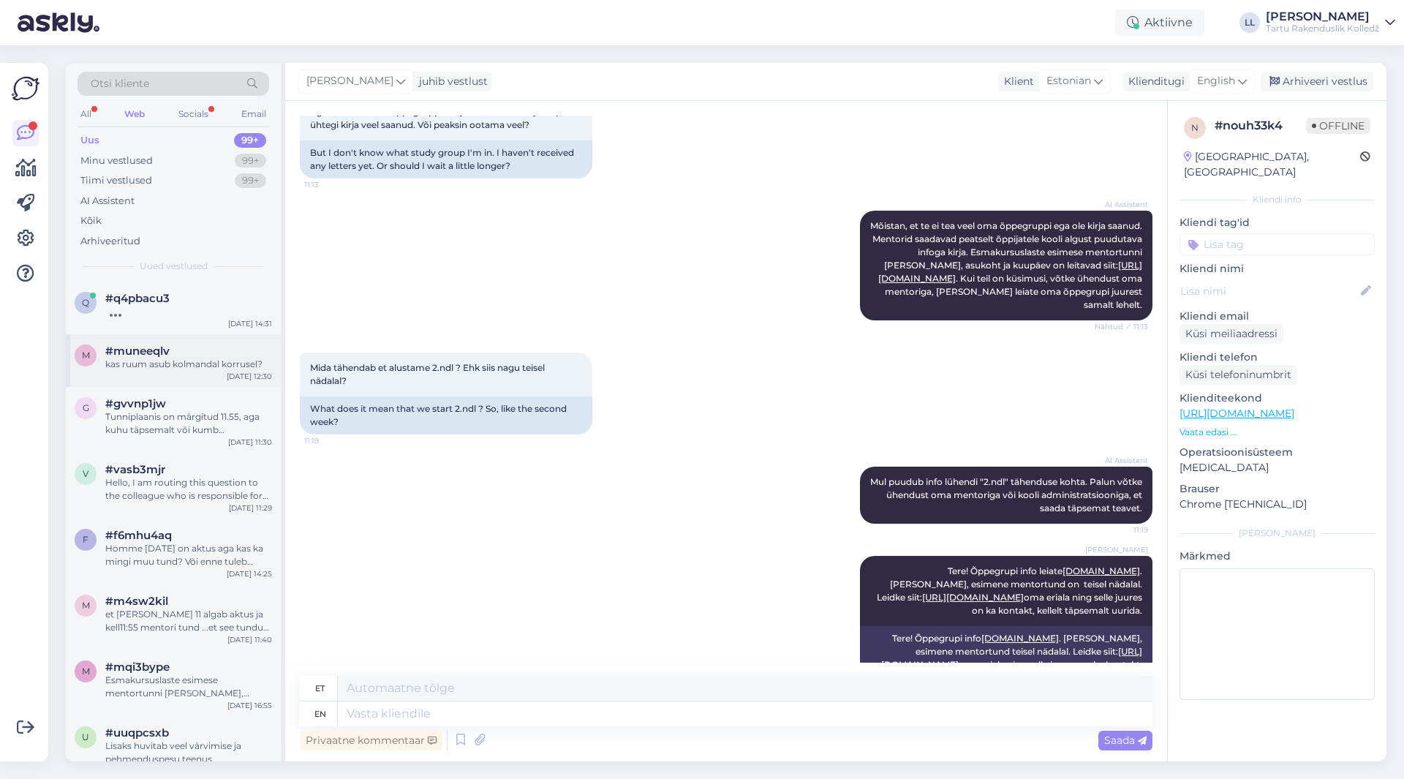
scroll to position [538, 0]
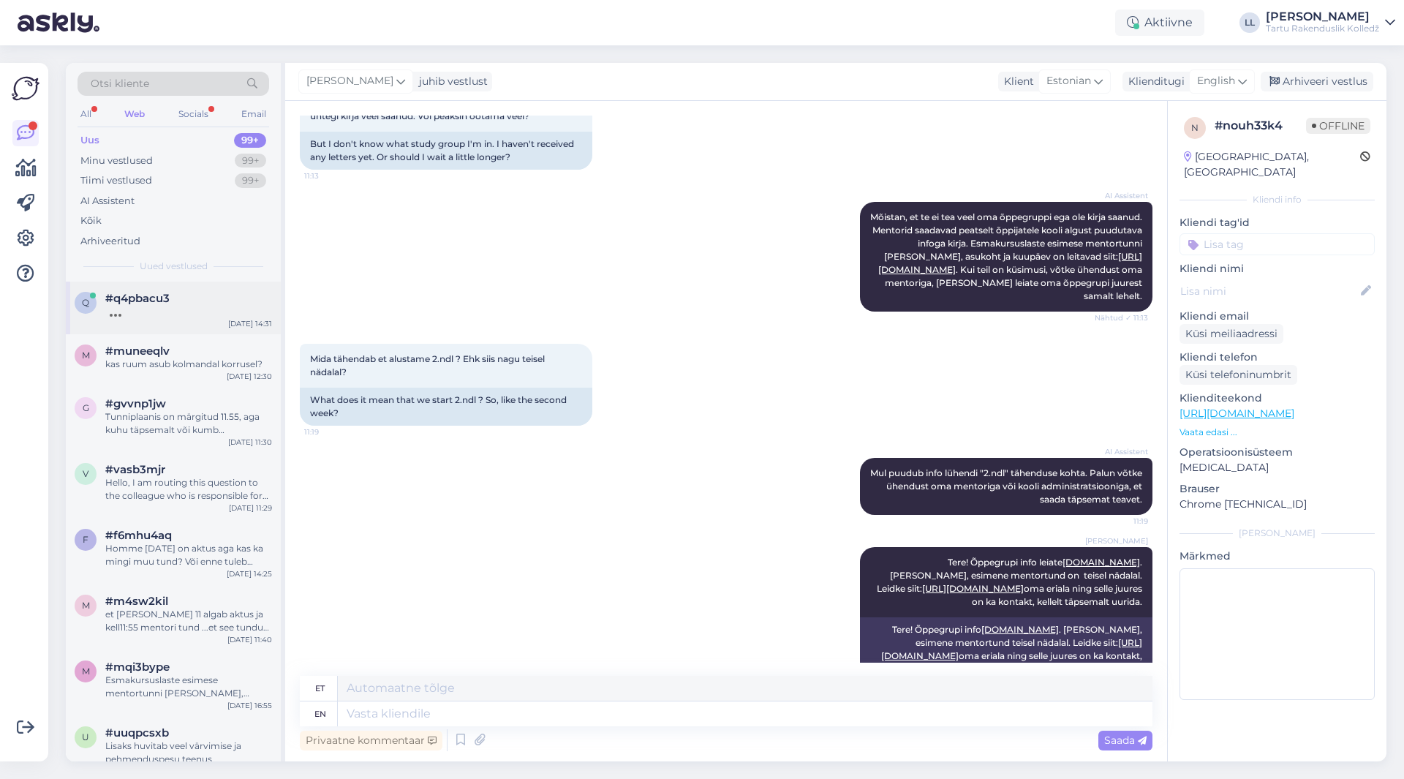
click at [175, 293] on div "#q4pbacu3" at bounding box center [188, 298] width 167 height 13
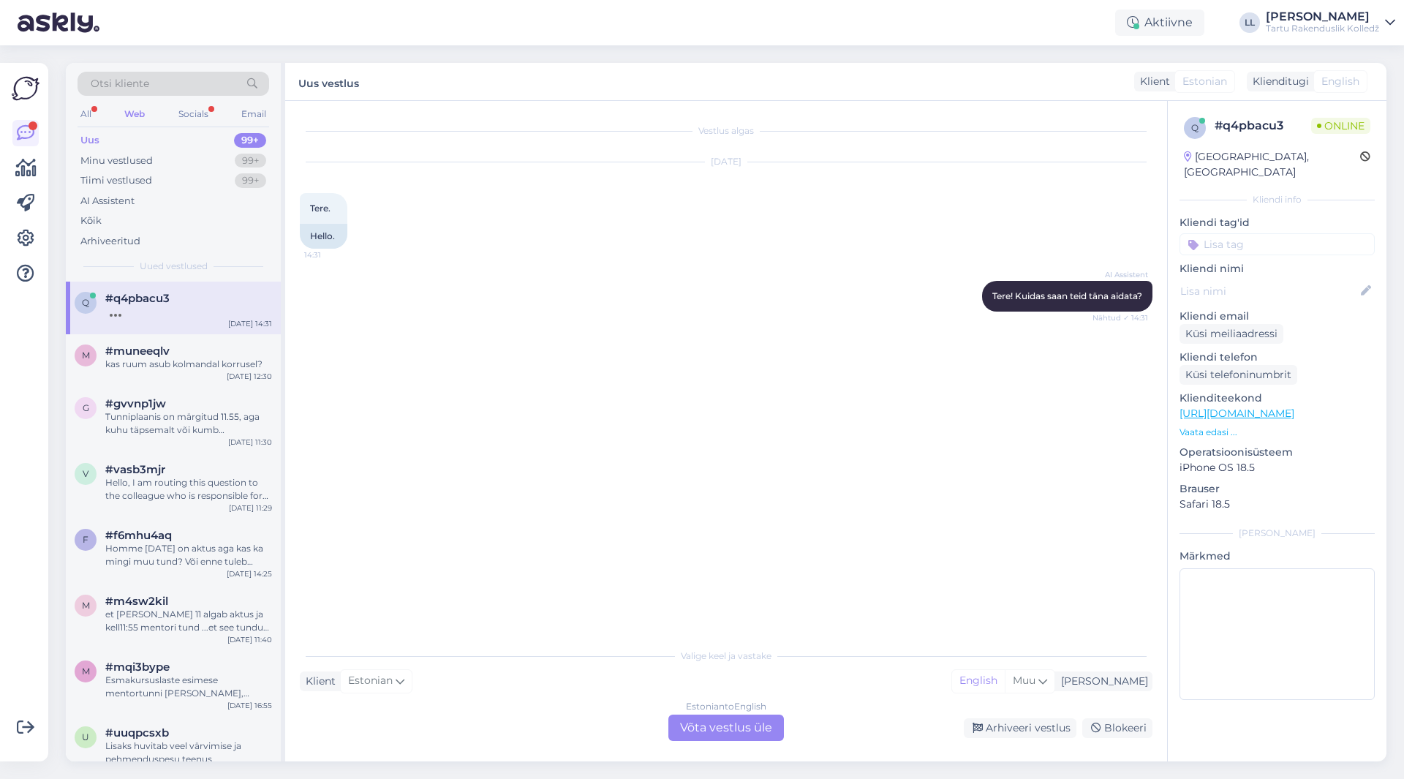
click at [1192, 426] on p "Vaata edasi ..." at bounding box center [1276, 432] width 195 height 13
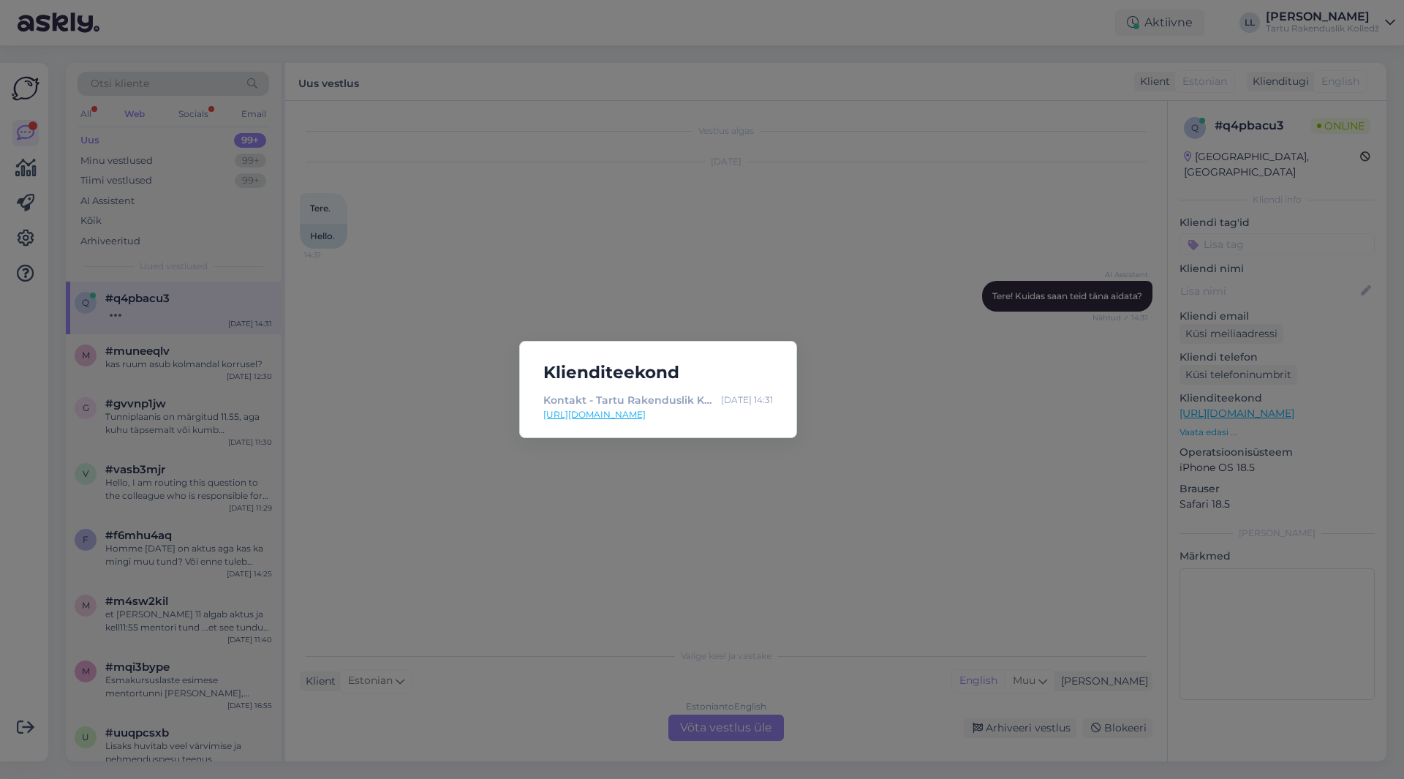
click at [923, 444] on div "Klienditeekond Kontakt - Tartu Rakenduslik Kolledž [DATE] 14:31 [URL][DOMAIN_NA…" at bounding box center [702, 389] width 1404 height 779
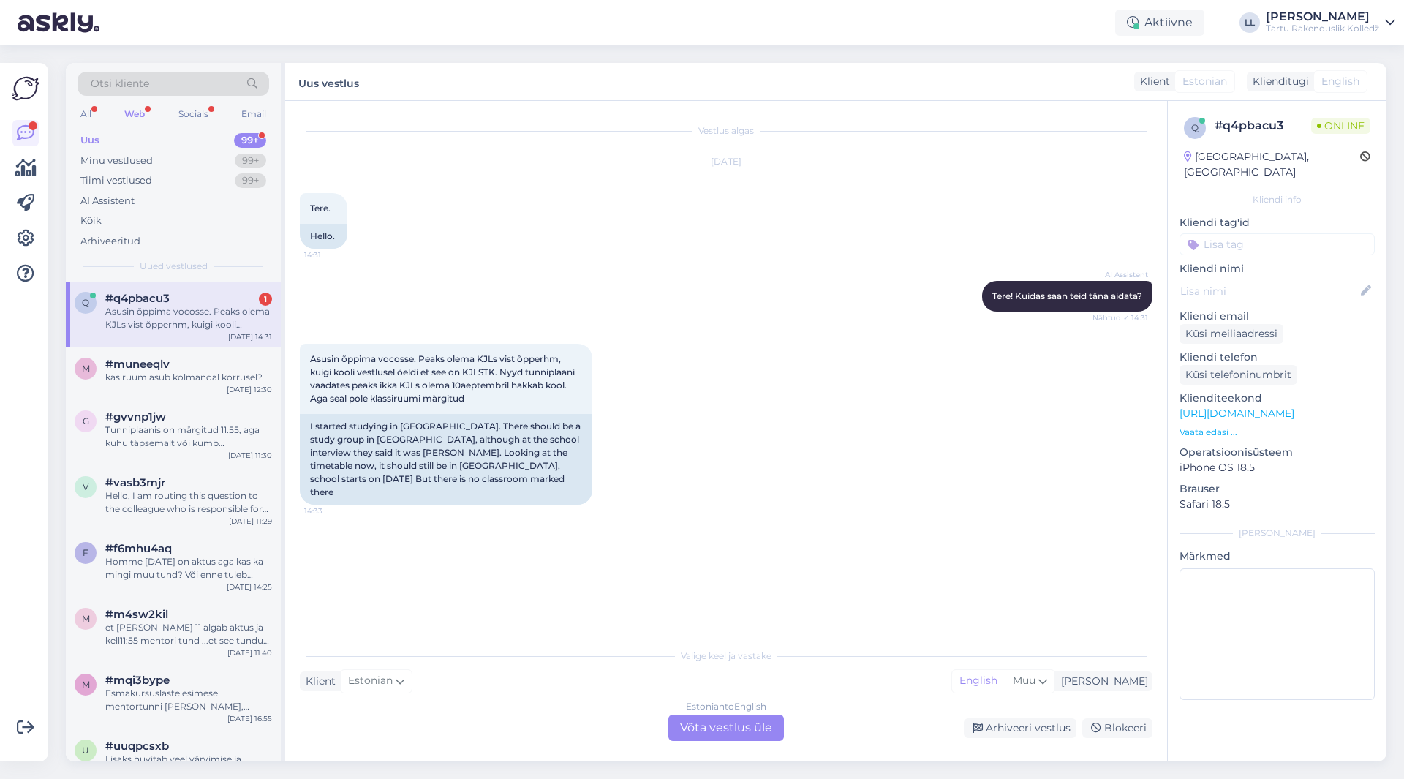
click at [737, 730] on div "Estonian to English Võta vestlus üle" at bounding box center [726, 727] width 116 height 26
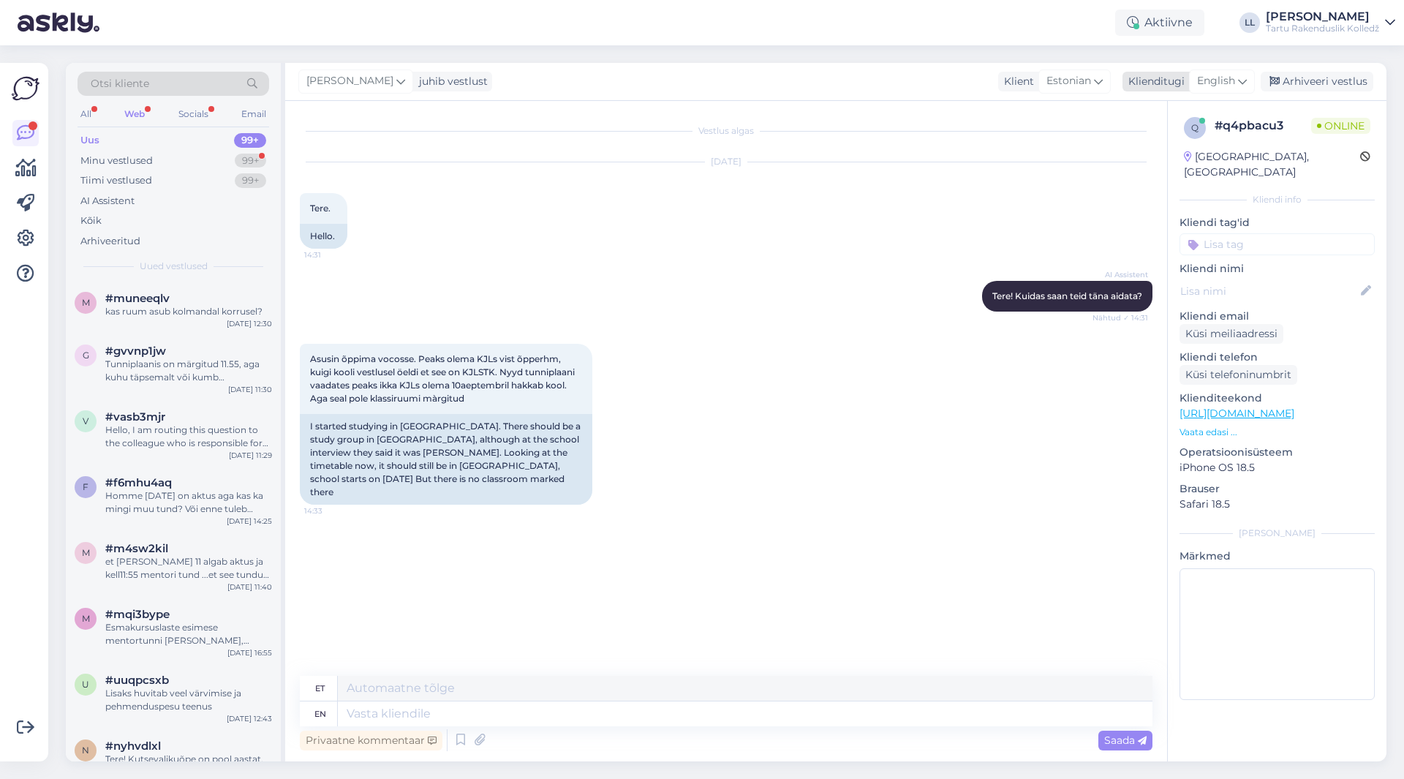
click at [1213, 78] on span "English" at bounding box center [1216, 81] width 38 height 16
click at [1160, 175] on link "Estonian" at bounding box center [1189, 169] width 161 height 23
click at [392, 709] on textarea at bounding box center [726, 710] width 853 height 31
type textarea "Tere! Selles küsimuses pöörduge oma mentori [PERSON_NAME]."
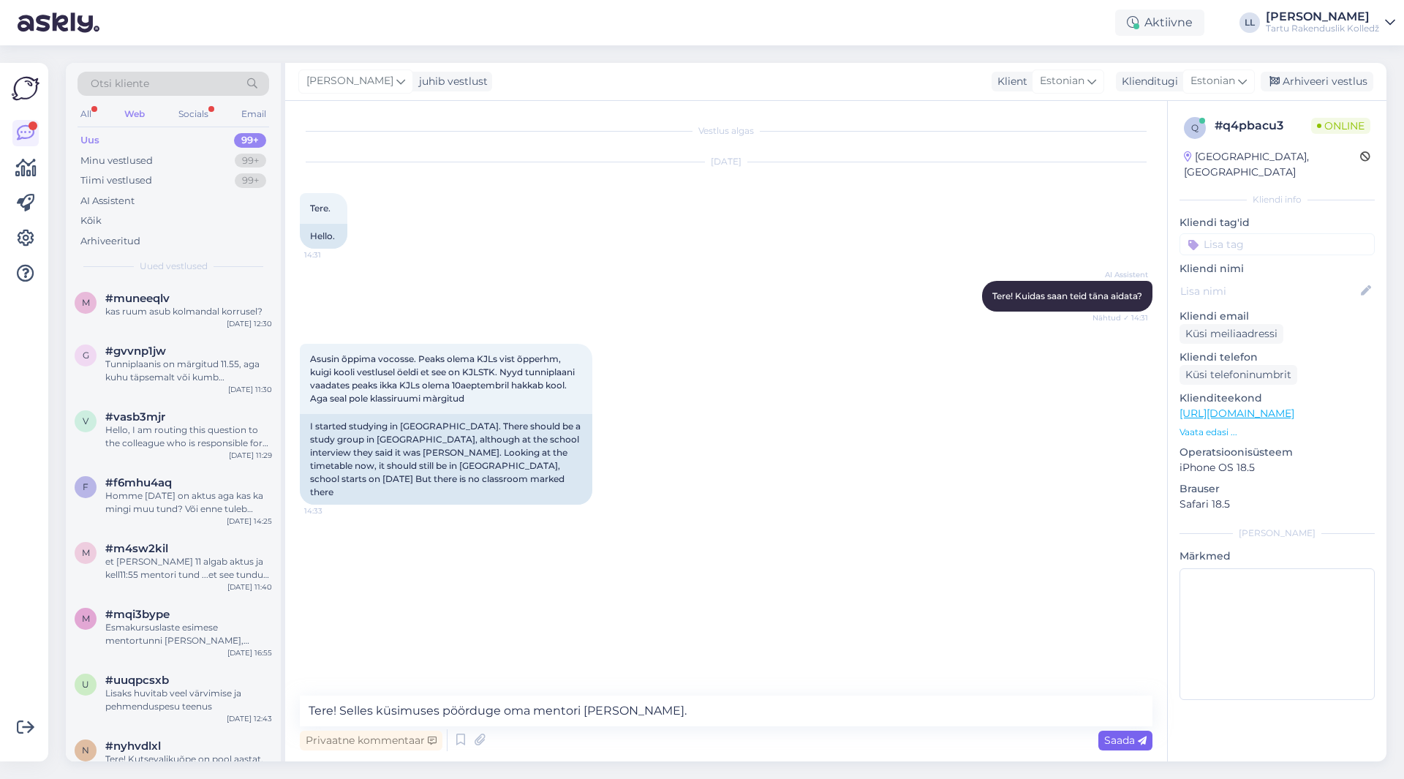
click at [1113, 739] on span "Saada" at bounding box center [1125, 739] width 42 height 13
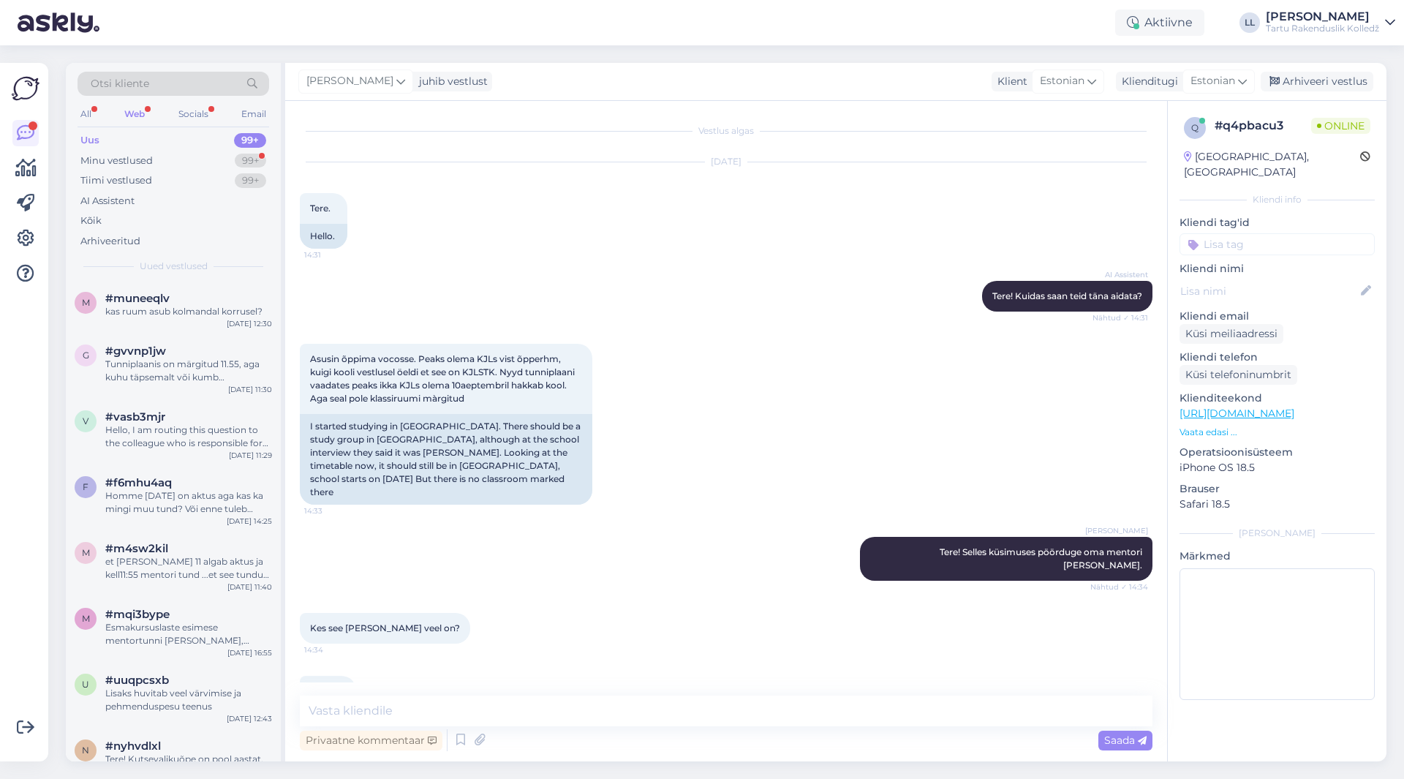
scroll to position [14, 0]
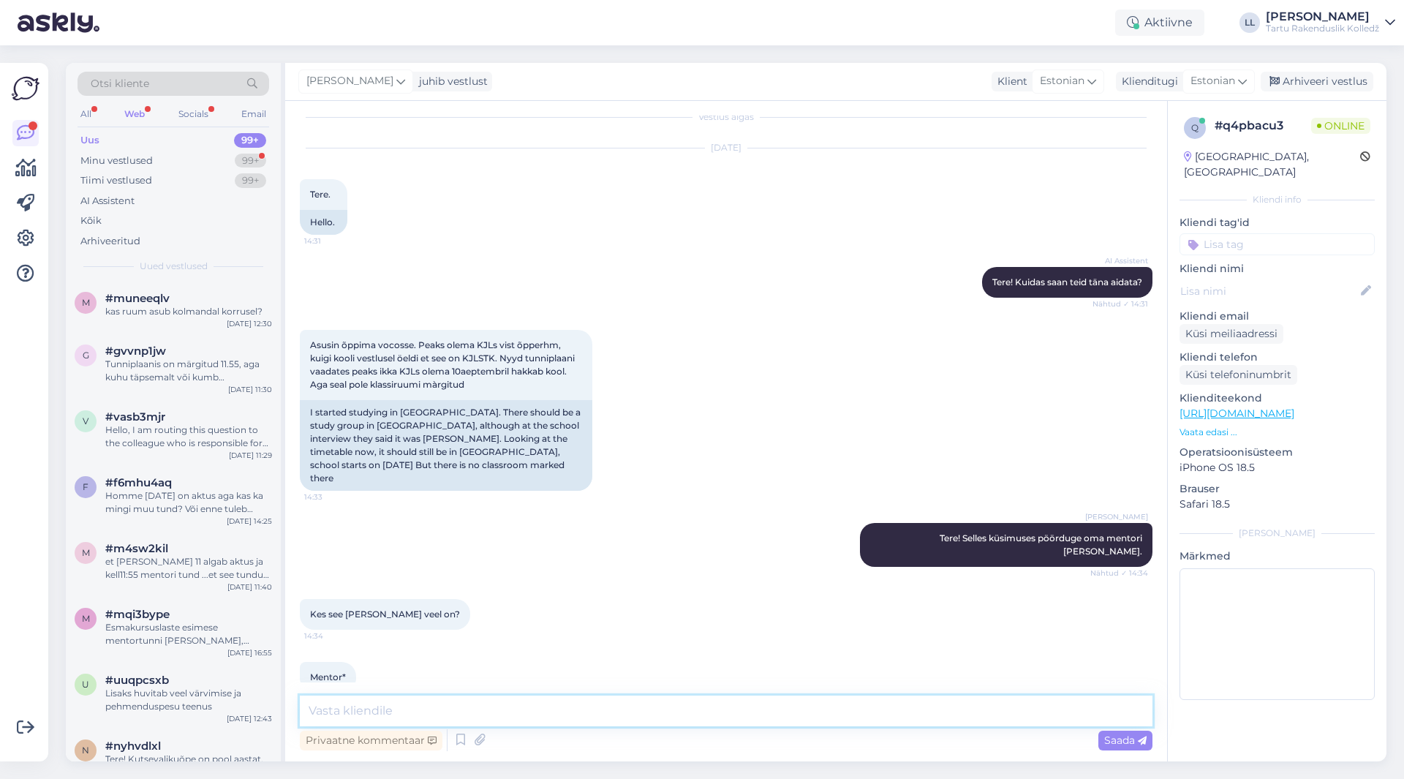
click at [378, 711] on textarea at bounding box center [726, 710] width 853 height 31
paste textarea "[URL][DOMAIN_NAME]"
type textarea "Kas te siit lehelt ei leidnud oma õppegrupi juures? [URL][DOMAIN_NAME]"
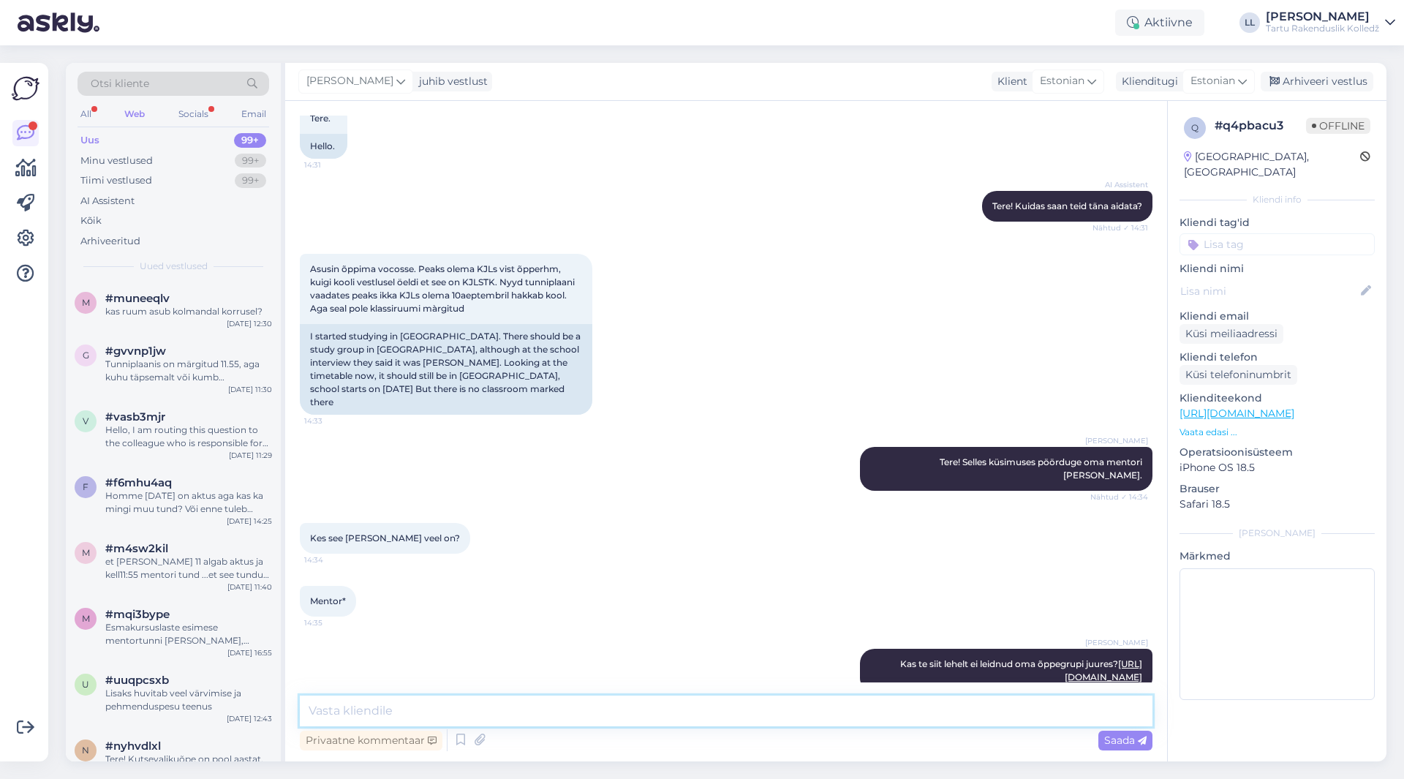
drag, startPoint x: 507, startPoint y: 714, endPoint x: 521, endPoint y: 710, distance: 14.4
click at [511, 711] on textarea at bounding box center [726, 710] width 853 height 31
click at [30, 137] on icon at bounding box center [26, 133] width 18 height 18
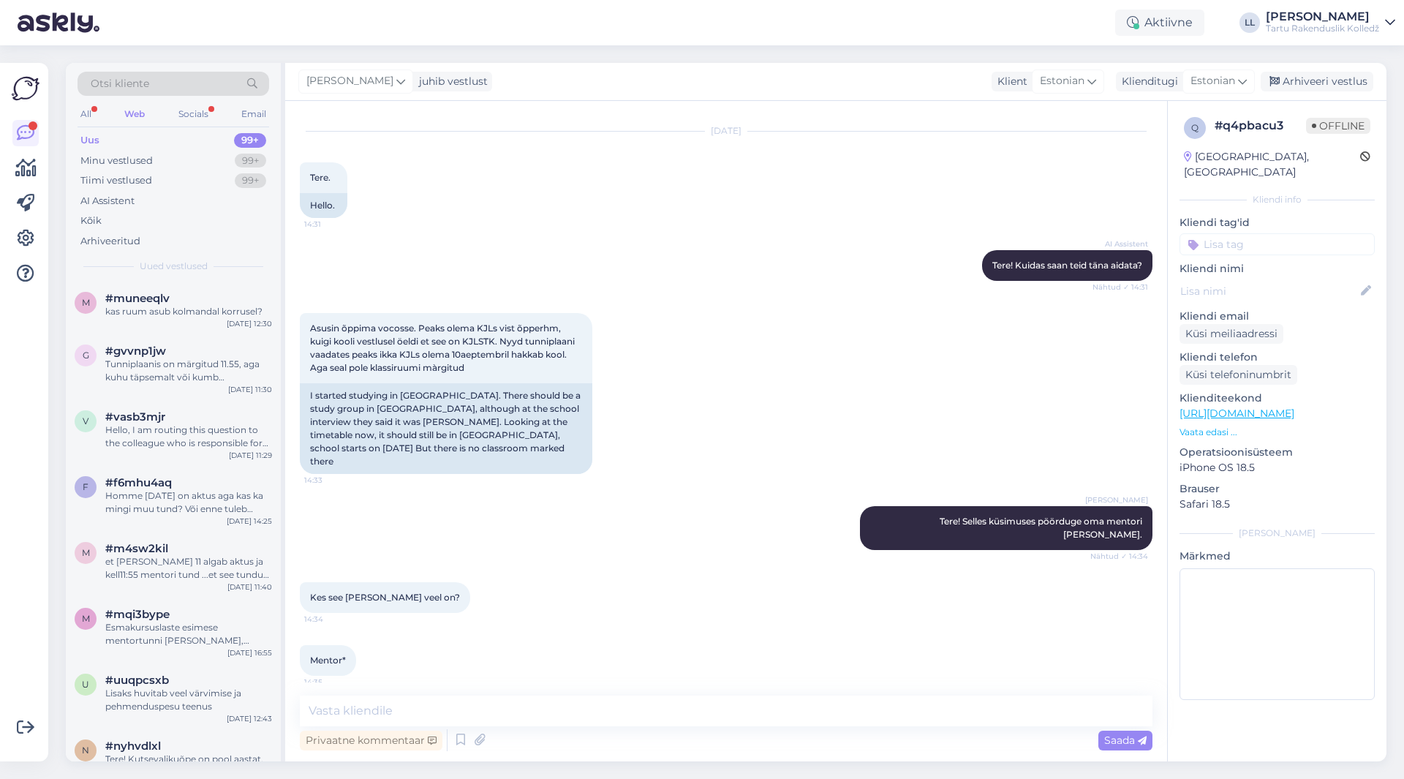
scroll to position [0, 0]
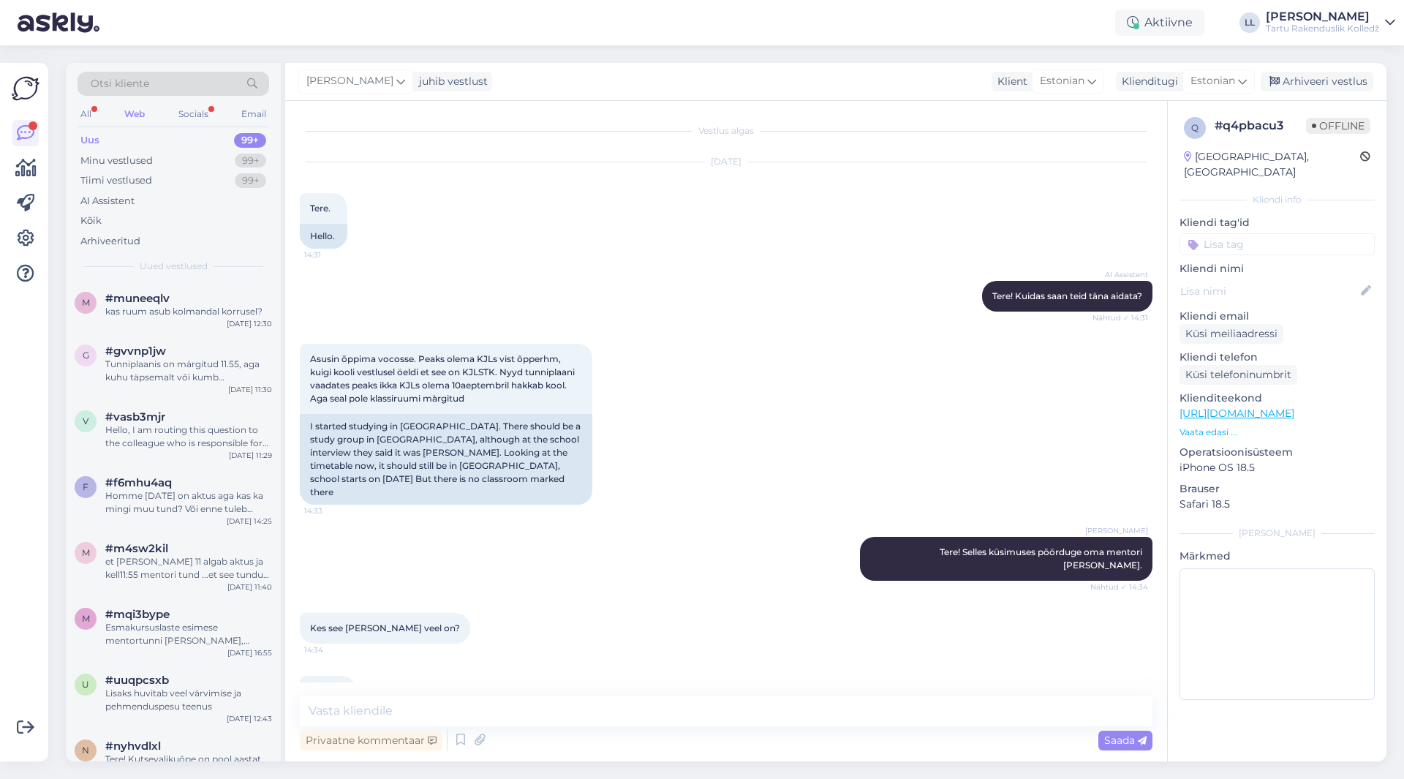
click at [140, 108] on div "Web" at bounding box center [134, 114] width 26 height 19
click at [382, 707] on textarea at bounding box center [726, 710] width 853 height 31
click at [20, 136] on icon at bounding box center [26, 133] width 18 height 18
click at [414, 714] on textarea at bounding box center [726, 710] width 853 height 31
click at [196, 110] on div "Socials" at bounding box center [193, 114] width 36 height 19
